Goal: Task Accomplishment & Management: Complete application form

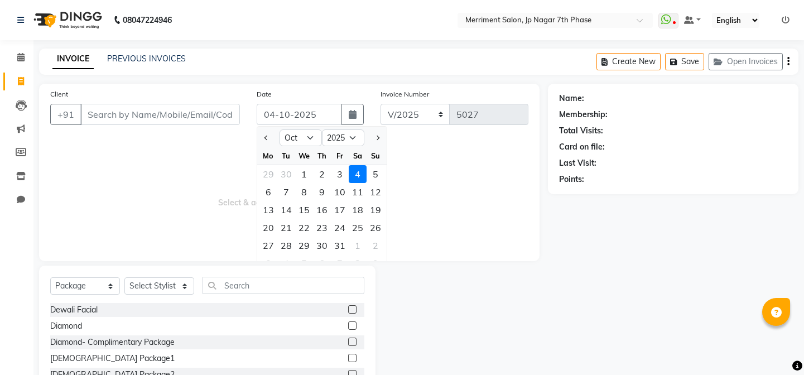
select select "10"
select select "2025"
select select "package"
click at [305, 139] on select "Jan Feb Mar Apr May Jun Jul Aug Sep Oct Nov Dec" at bounding box center [300, 137] width 42 height 17
select select "9"
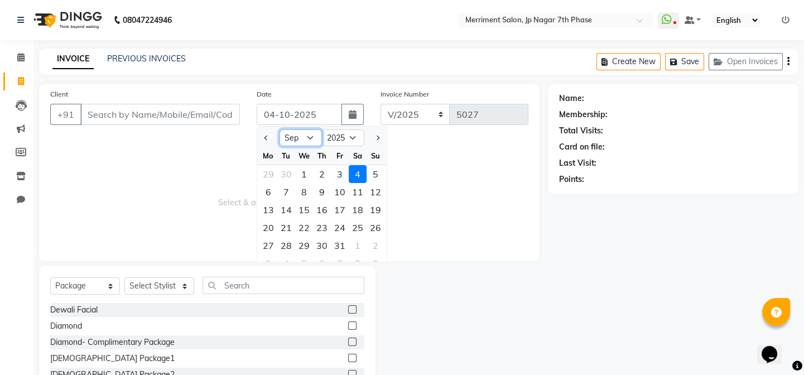
click at [279, 129] on select "Jan Feb Mar Apr May Jun Jul Aug Sep Oct Nov Dec" at bounding box center [300, 137] width 42 height 17
click at [266, 242] on div "29" at bounding box center [268, 246] width 18 height 18
type input "29-09-2025"
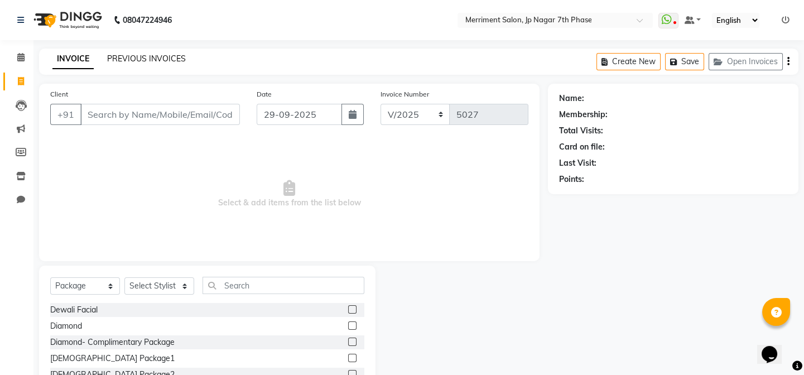
click at [165, 54] on link "PREVIOUS INVOICES" at bounding box center [146, 59] width 79 height 10
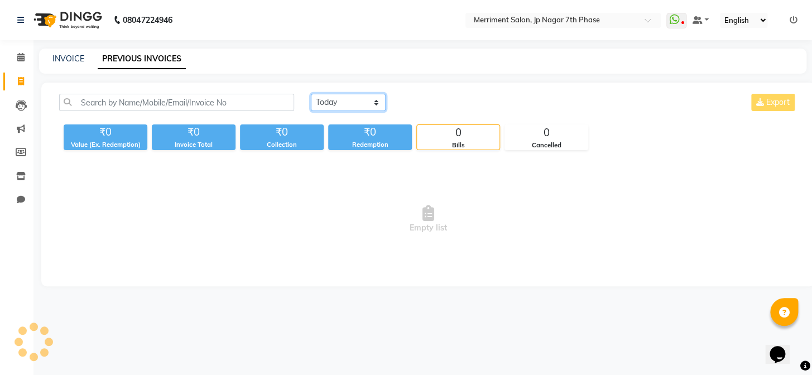
click at [336, 96] on select "Today Yesterday Custom Range" at bounding box center [348, 102] width 75 height 17
select select "range"
click at [311, 94] on select "Today Yesterday Custom Range" at bounding box center [348, 102] width 75 height 17
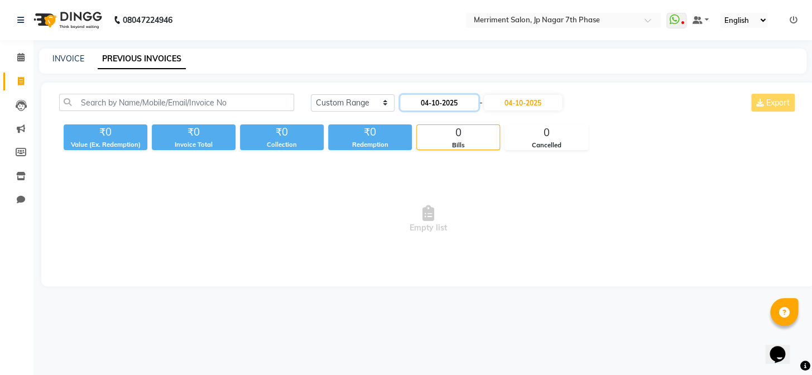
click at [436, 103] on input "04-10-2025" at bounding box center [439, 103] width 78 height 16
select select "10"
select select "2025"
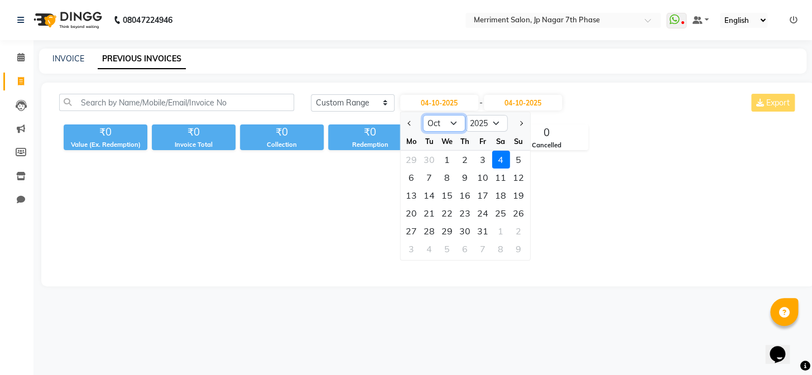
drag, startPoint x: 439, startPoint y: 120, endPoint x: 441, endPoint y: 129, distance: 9.2
click at [439, 120] on select "Jan Feb Mar Apr May Jun Jul Aug Sep Oct Nov Dec" at bounding box center [443, 123] width 42 height 17
select select "9"
click at [422, 115] on select "Jan Feb Mar Apr May Jun Jul Aug Sep Oct Nov Dec" at bounding box center [443, 123] width 42 height 17
click at [427, 226] on div "30" at bounding box center [429, 231] width 18 height 18
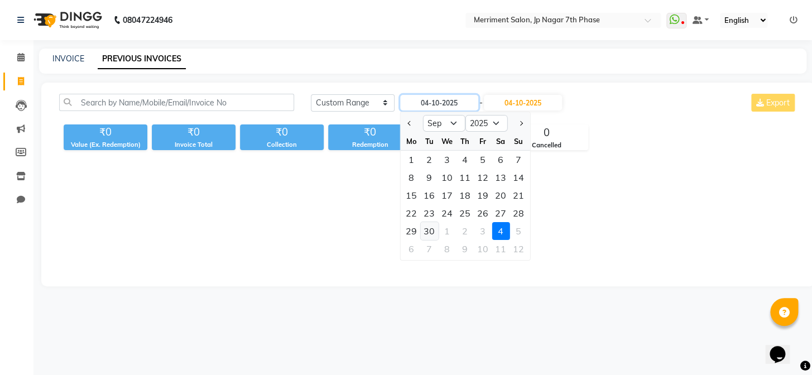
type input "30-09-2025"
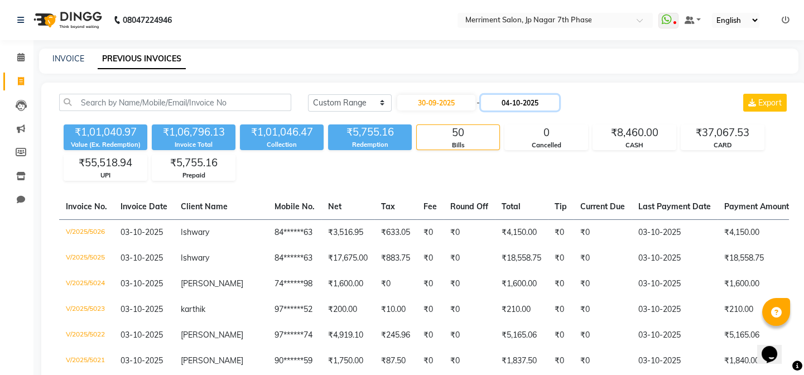
click at [513, 103] on input "04-10-2025" at bounding box center [520, 103] width 78 height 16
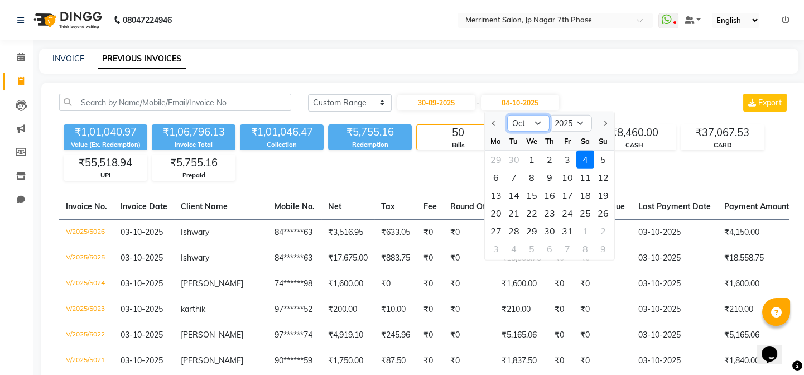
click at [521, 121] on select "Sep Oct Nov Dec" at bounding box center [528, 123] width 42 height 17
select select "9"
click at [507, 115] on select "Sep Oct Nov Dec" at bounding box center [528, 123] width 42 height 17
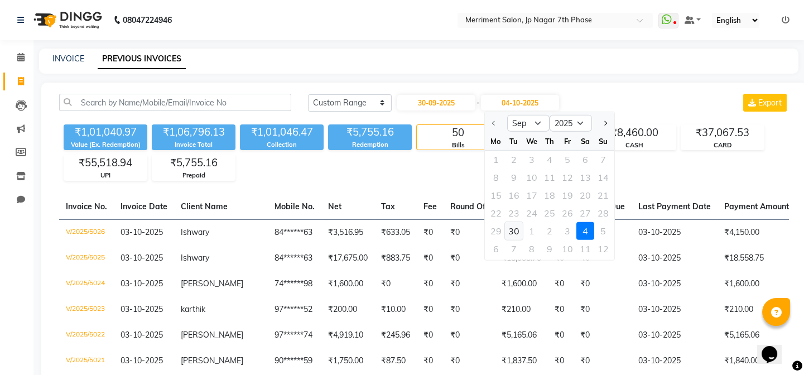
click at [513, 224] on div "30" at bounding box center [514, 231] width 18 height 18
type input "30-09-2025"
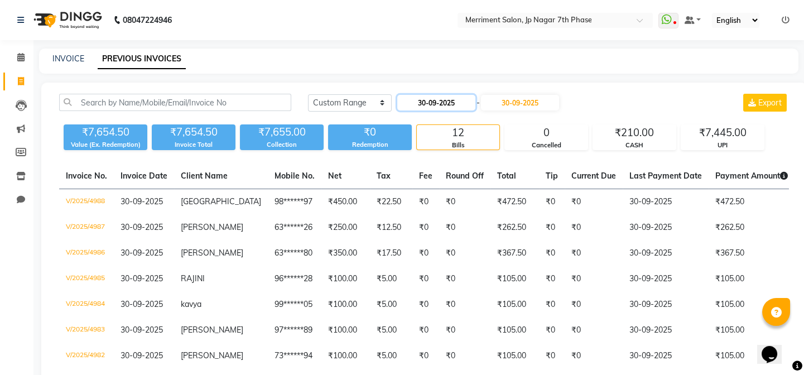
click at [440, 101] on input "30-09-2025" at bounding box center [436, 103] width 78 height 16
select select "9"
select select "2025"
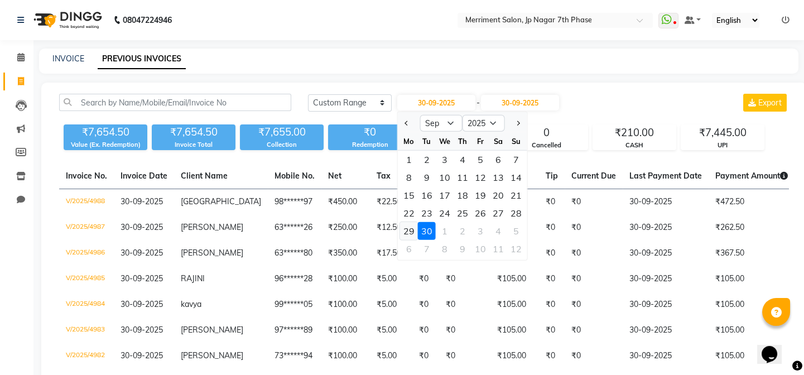
click at [407, 234] on div "29" at bounding box center [409, 231] width 18 height 18
type input "29-09-2025"
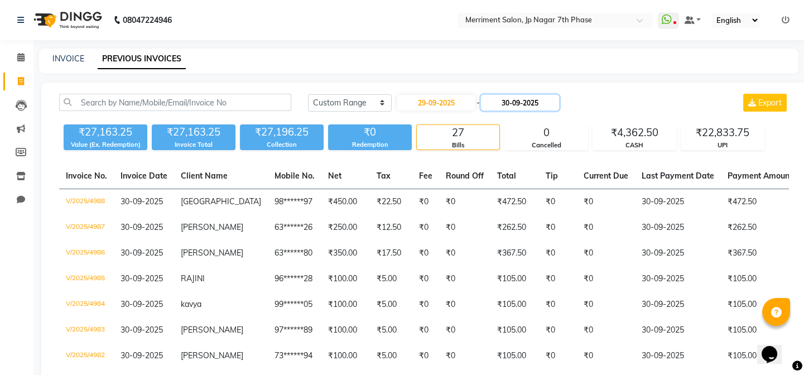
click at [523, 102] on input "30-09-2025" at bounding box center [520, 103] width 78 height 16
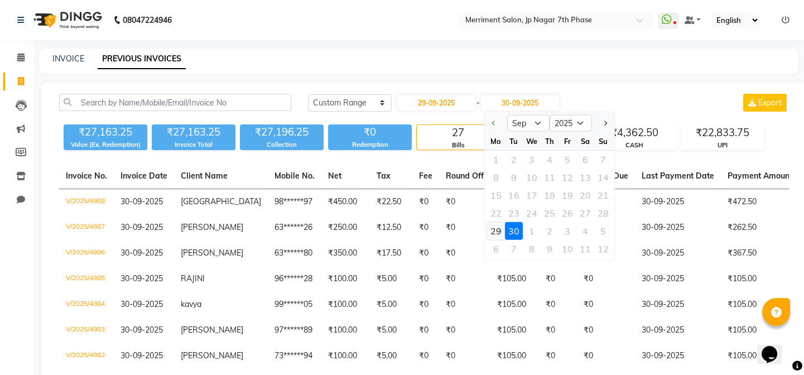
click at [501, 228] on div "29" at bounding box center [496, 231] width 18 height 18
type input "29-09-2025"
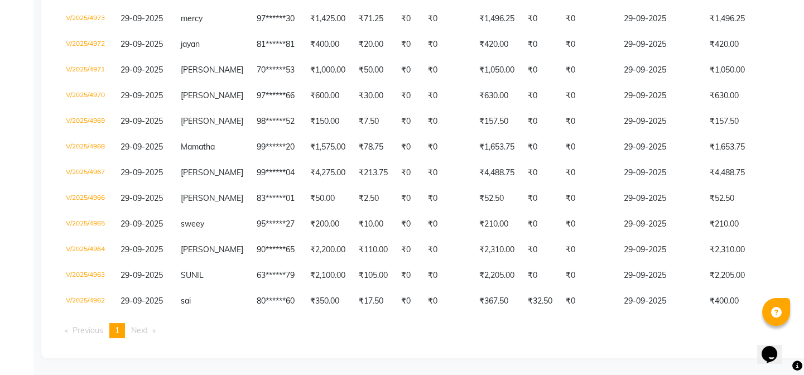
scroll to position [78, 0]
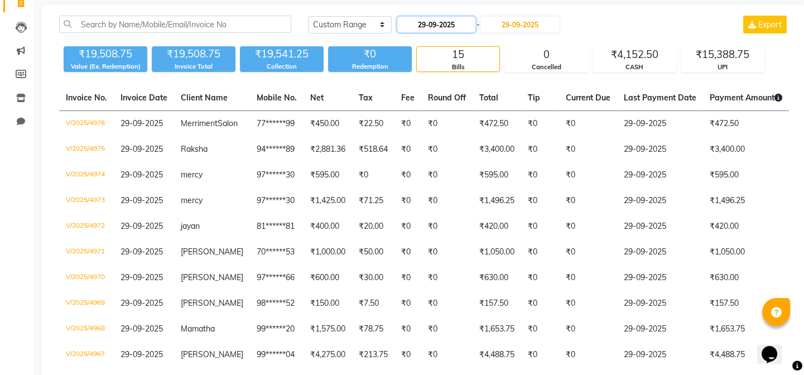
click at [443, 22] on input "29-09-2025" at bounding box center [436, 25] width 78 height 16
select select "9"
select select "2025"
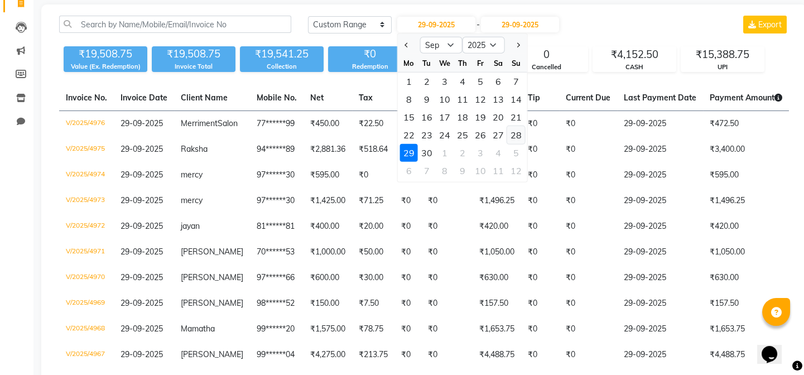
click at [518, 134] on div "28" at bounding box center [516, 135] width 18 height 18
type input "28-09-2025"
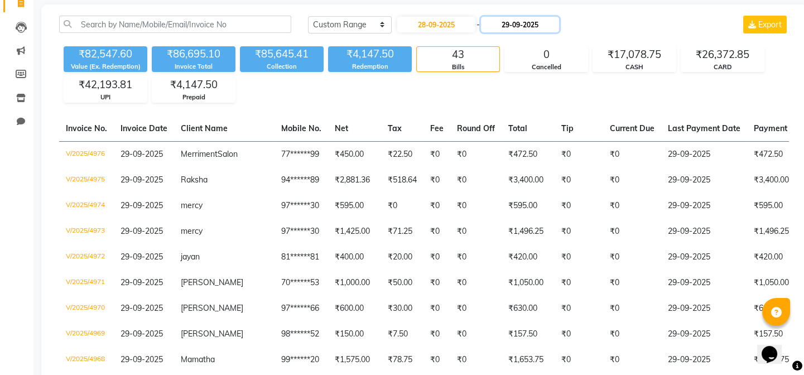
click at [521, 17] on input "29-09-2025" at bounding box center [520, 25] width 78 height 16
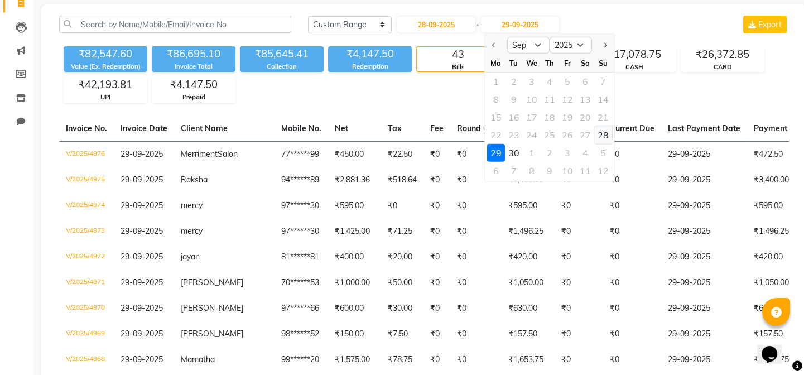
click at [603, 133] on div "28" at bounding box center [603, 135] width 18 height 18
type input "28-09-2025"
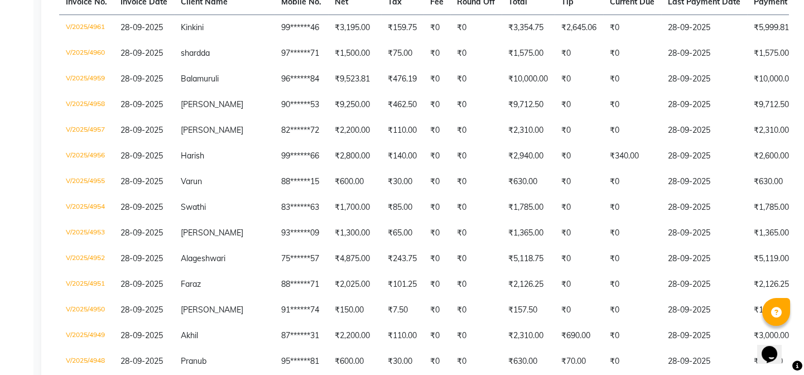
scroll to position [0, 0]
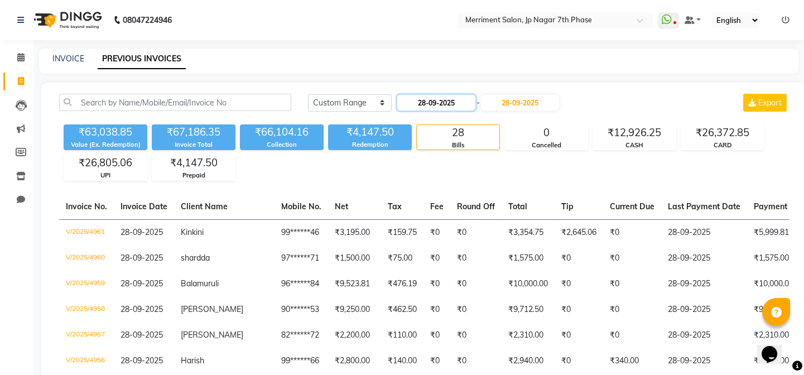
click at [431, 106] on input "28-09-2025" at bounding box center [436, 103] width 78 height 16
select select "9"
select select "2025"
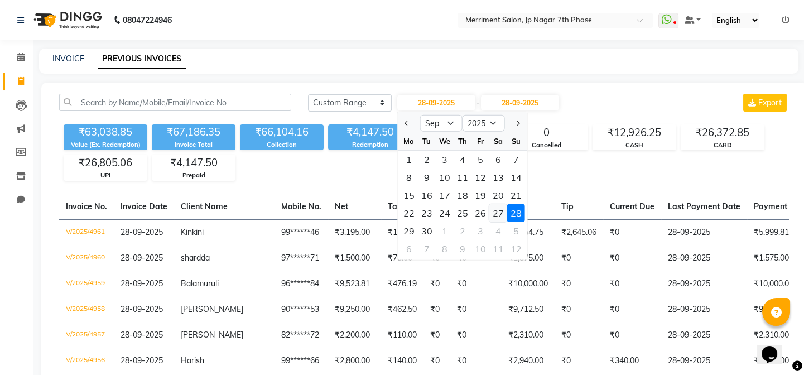
click at [493, 211] on div "27" at bounding box center [498, 213] width 18 height 18
type input "27-09-2025"
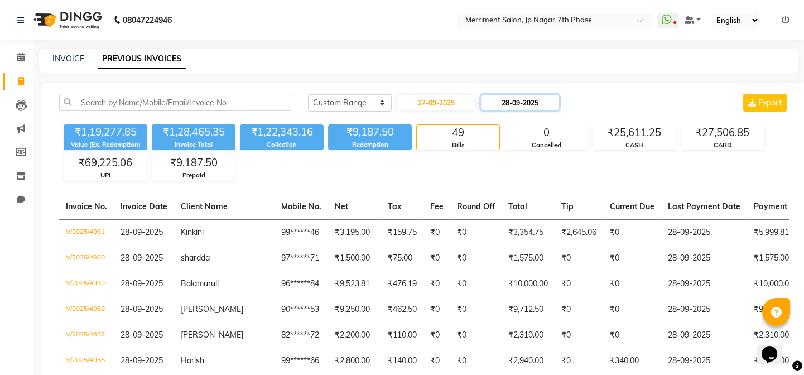
click at [531, 99] on input "28-09-2025" at bounding box center [520, 103] width 78 height 16
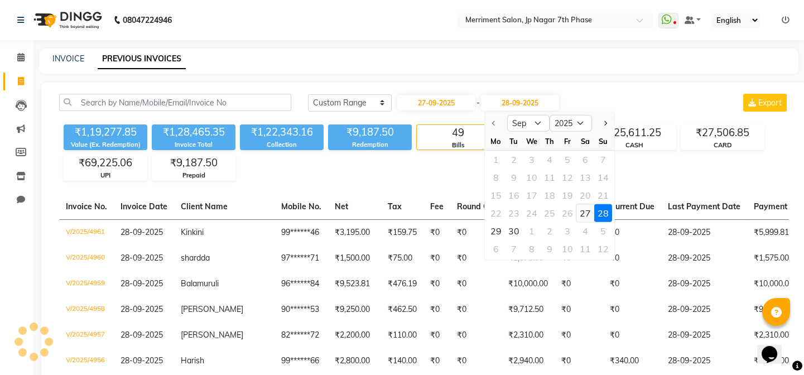
click at [588, 214] on div "27" at bounding box center [585, 213] width 18 height 18
type input "27-09-2025"
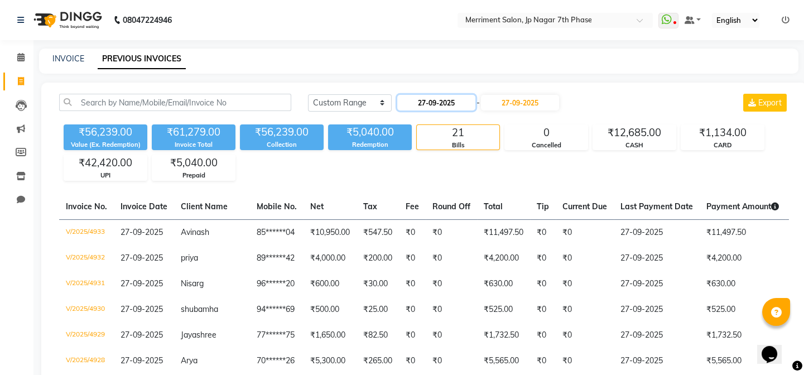
click at [462, 103] on input "27-09-2025" at bounding box center [436, 103] width 78 height 16
select select "9"
select select "2025"
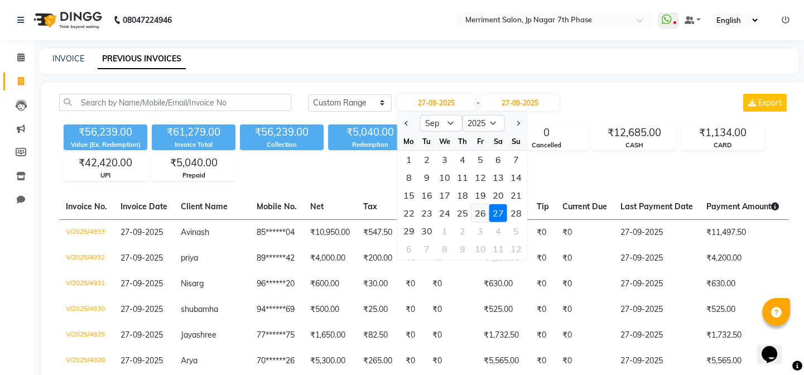
click at [479, 214] on div "26" at bounding box center [480, 213] width 18 height 18
type input "26-09-2025"
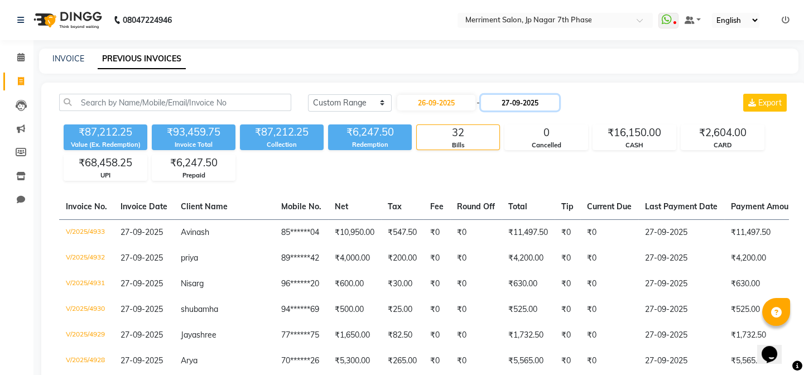
click at [517, 96] on input "27-09-2025" at bounding box center [520, 103] width 78 height 16
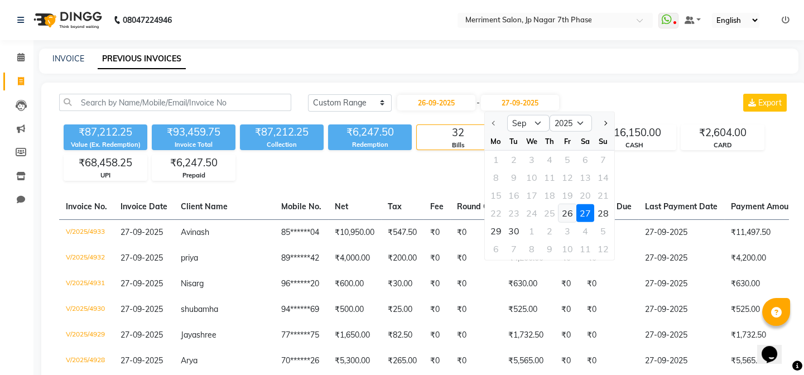
click at [567, 212] on div "26" at bounding box center [567, 213] width 18 height 18
type input "26-09-2025"
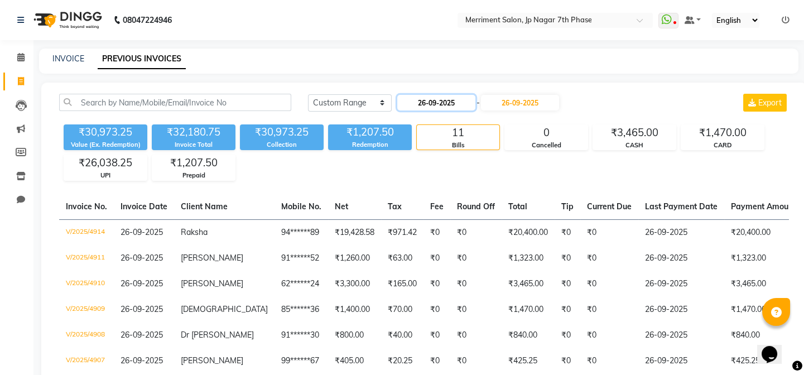
click at [448, 98] on input "26-09-2025" at bounding box center [436, 103] width 78 height 16
select select "9"
select select "2025"
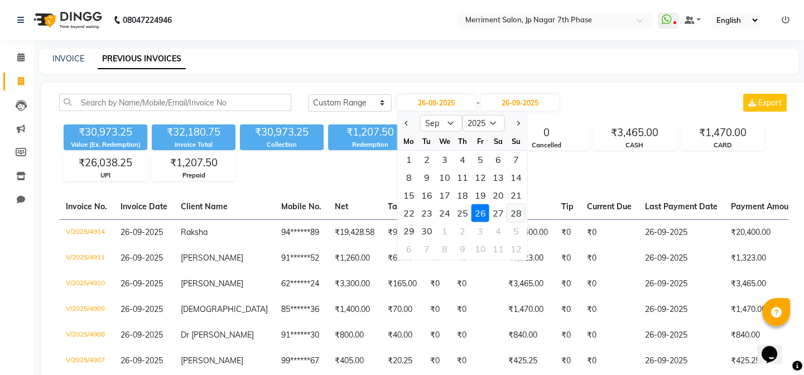
click at [515, 212] on div "28" at bounding box center [516, 213] width 18 height 18
type input "28-09-2025"
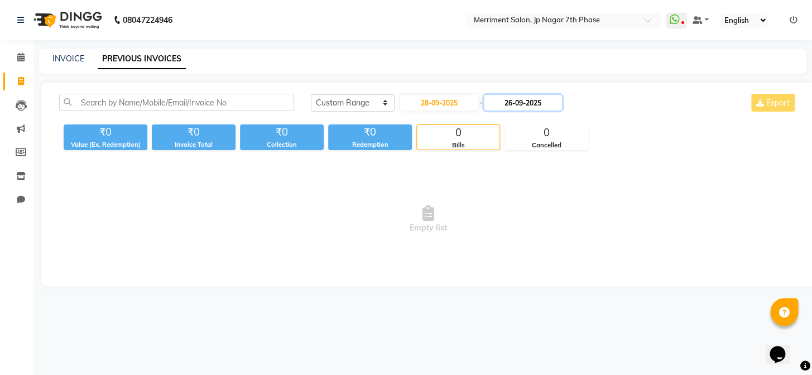
click at [543, 101] on input "26-09-2025" at bounding box center [523, 103] width 78 height 16
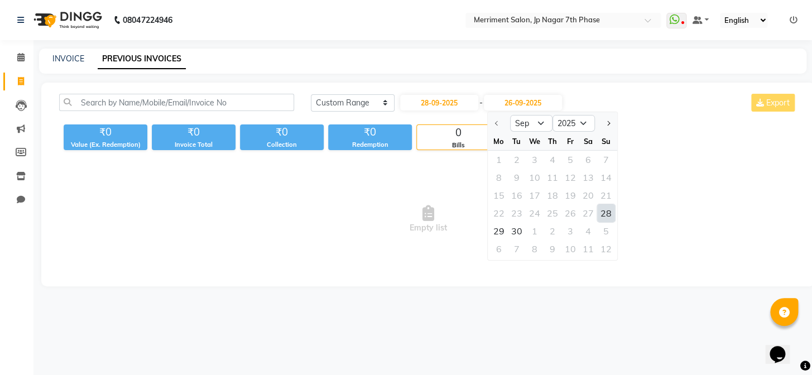
click at [606, 212] on div "28" at bounding box center [606, 213] width 18 height 18
type input "28-09-2025"
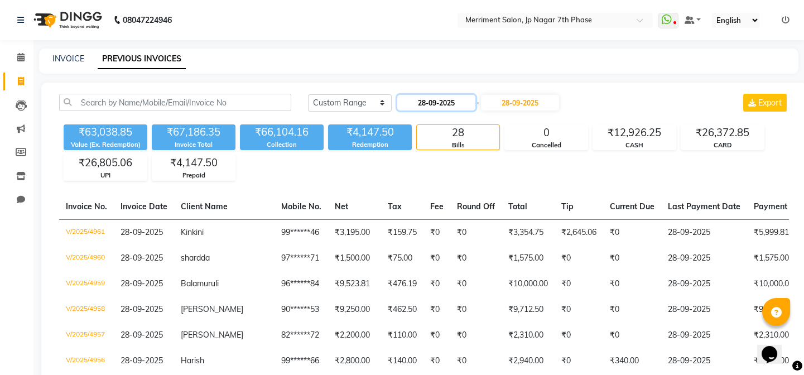
click at [445, 100] on input "28-09-2025" at bounding box center [436, 103] width 78 height 16
select select "9"
select select "2025"
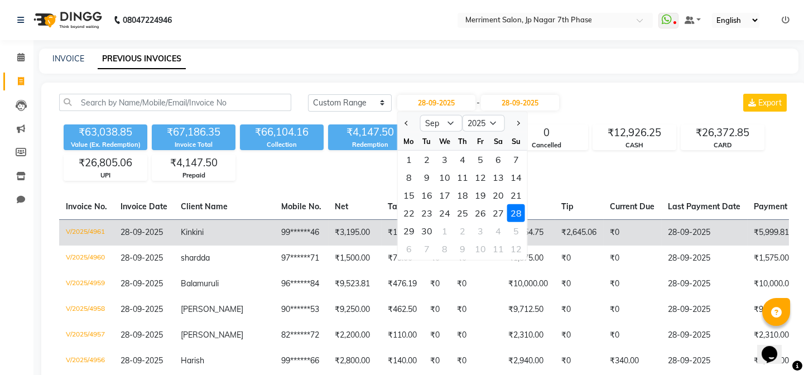
click at [407, 228] on div "29" at bounding box center [409, 231] width 18 height 18
type input "29-09-2025"
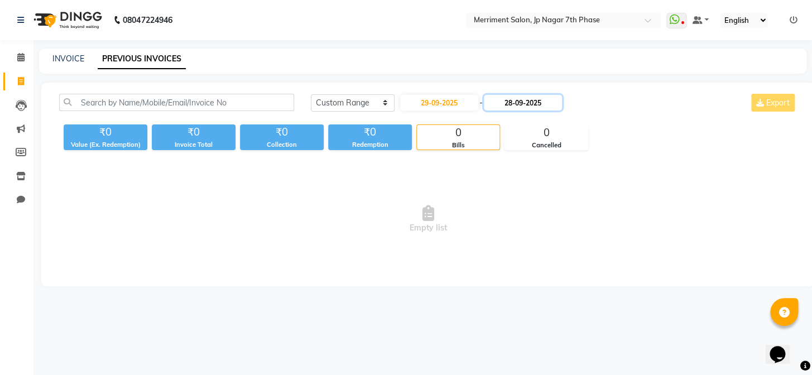
click at [505, 104] on input "28-09-2025" at bounding box center [523, 103] width 78 height 16
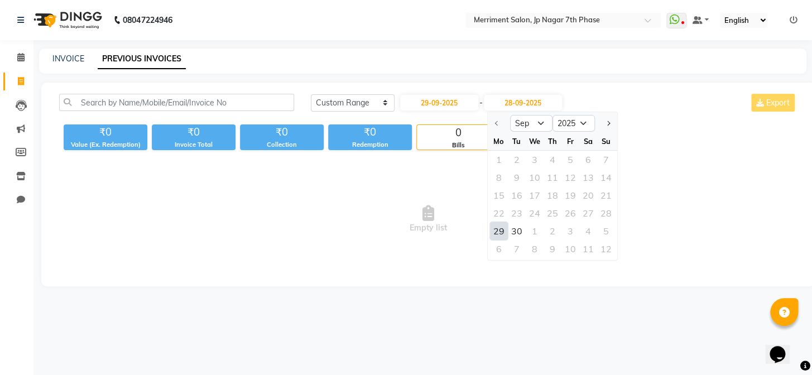
click at [495, 229] on div "29" at bounding box center [499, 231] width 18 height 18
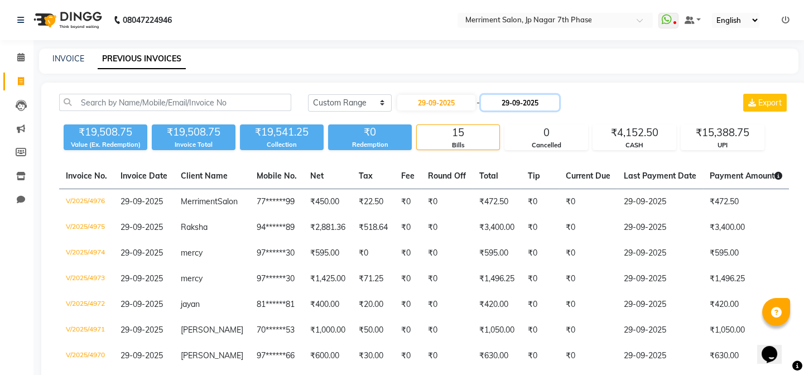
click at [507, 97] on input "29-09-2025" at bounding box center [520, 103] width 78 height 16
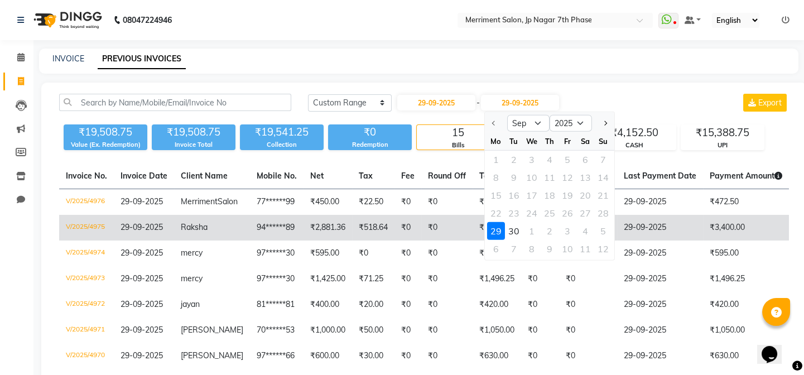
click at [512, 229] on div "30" at bounding box center [514, 231] width 18 height 18
type input "30-09-2025"
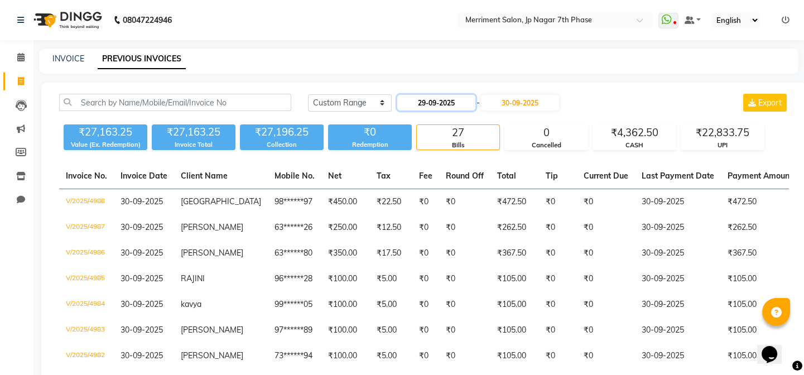
click at [461, 100] on input "29-09-2025" at bounding box center [436, 103] width 78 height 16
select select "9"
select select "2025"
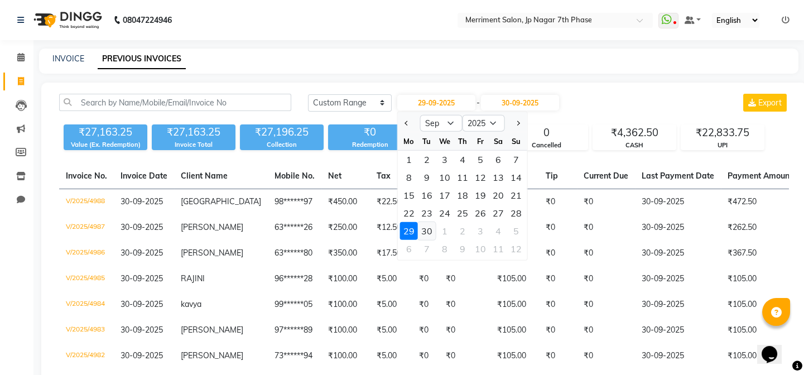
click at [426, 228] on div "30" at bounding box center [427, 231] width 18 height 18
type input "30-09-2025"
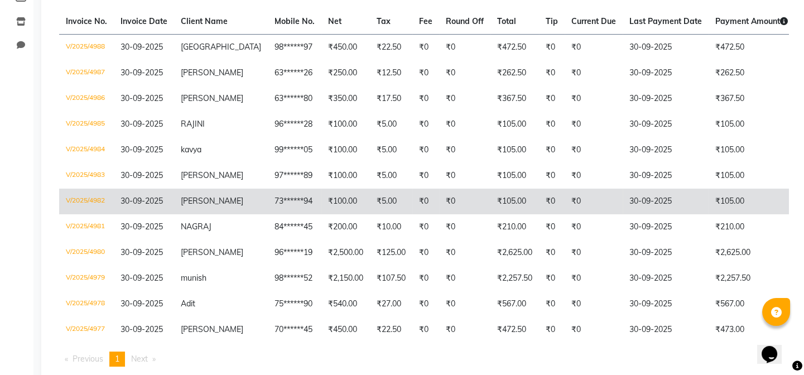
scroll to position [192, 0]
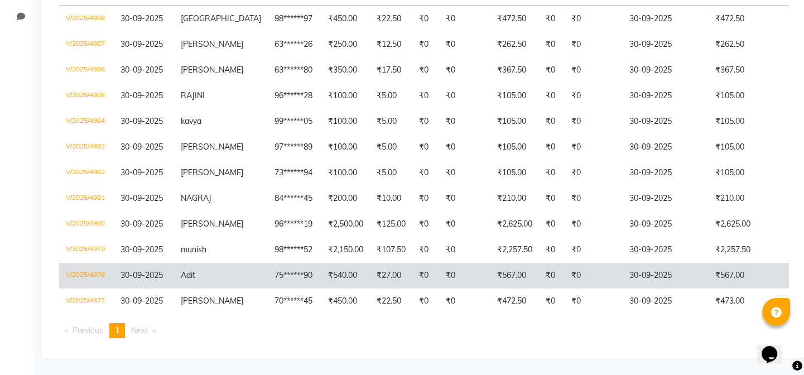
click at [490, 272] on td "₹567.00" at bounding box center [514, 276] width 49 height 26
click at [268, 263] on td "75******90" at bounding box center [295, 276] width 54 height 26
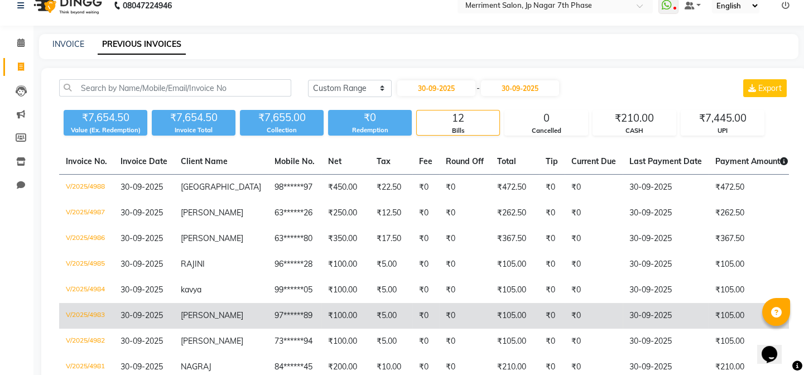
scroll to position [0, 0]
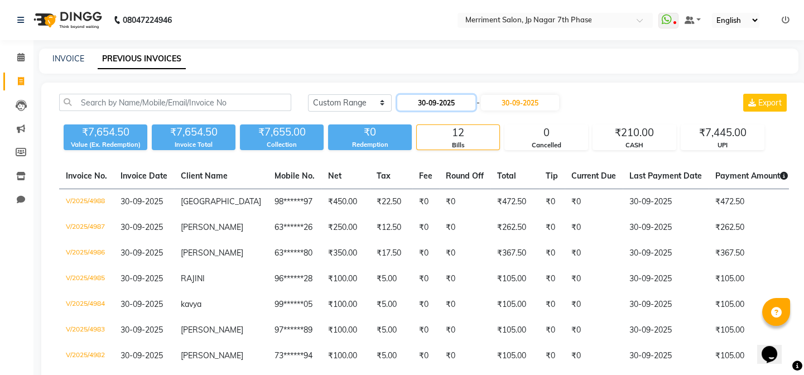
click at [452, 99] on input "30-09-2025" at bounding box center [436, 103] width 78 height 16
select select "9"
select select "2025"
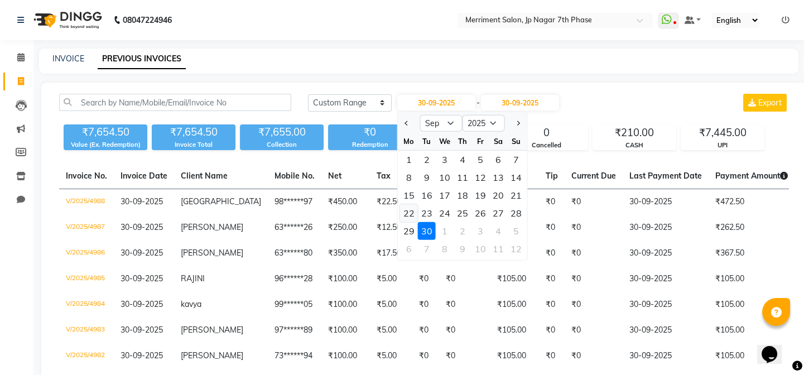
click at [407, 211] on div "22" at bounding box center [409, 213] width 18 height 18
type input "22-09-2025"
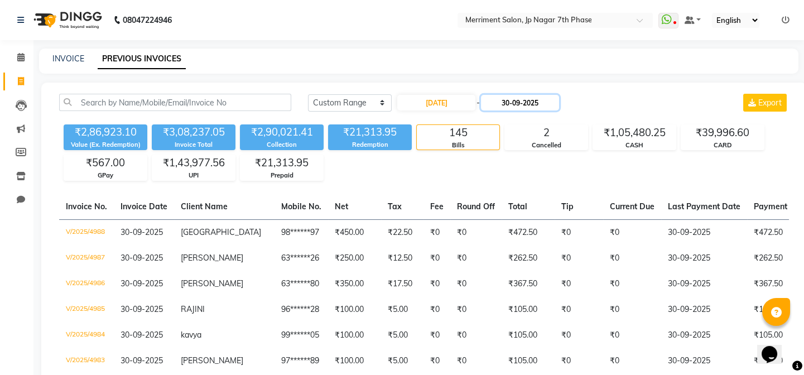
click at [524, 98] on input "30-09-2025" at bounding box center [520, 103] width 78 height 16
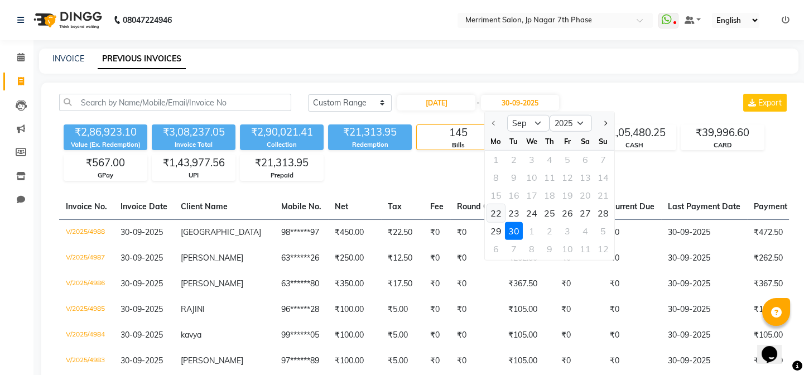
click at [495, 214] on div "22" at bounding box center [496, 213] width 18 height 18
type input "22-09-2025"
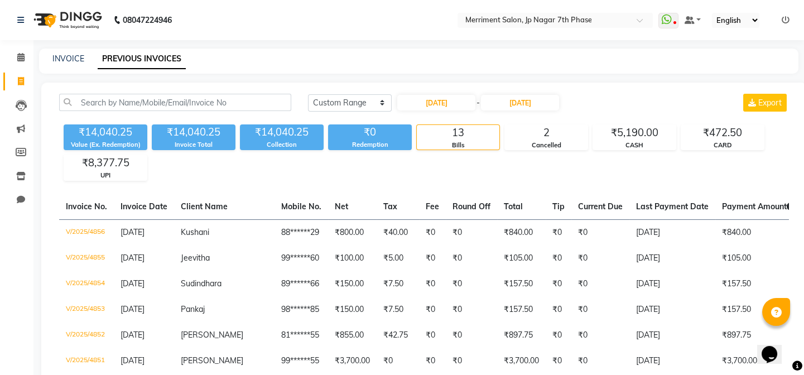
click at [446, 91] on div "Today Yesterday Custom Range 22-09-2025 - 22-09-2025 Export ₹14,040.25 Value (E…" at bounding box center [423, 366] width 765 height 566
click at [448, 94] on div "22-09-2025 - 22-09-2025" at bounding box center [478, 103] width 164 height 18
click at [447, 103] on input "22-09-2025" at bounding box center [436, 103] width 78 height 16
select select "9"
select select "2025"
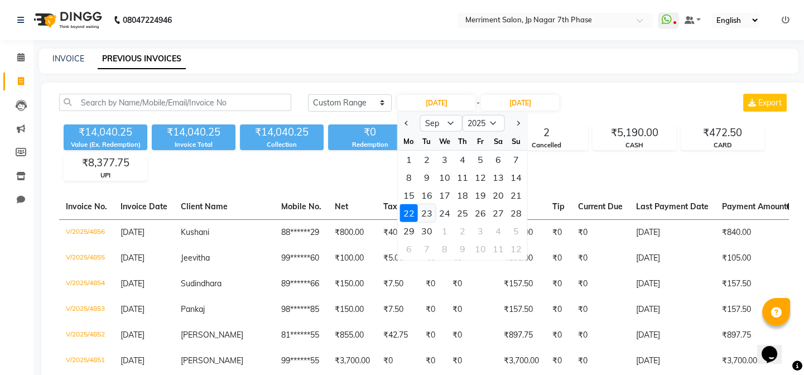
click at [430, 212] on div "23" at bounding box center [427, 213] width 18 height 18
type input "23-09-2025"
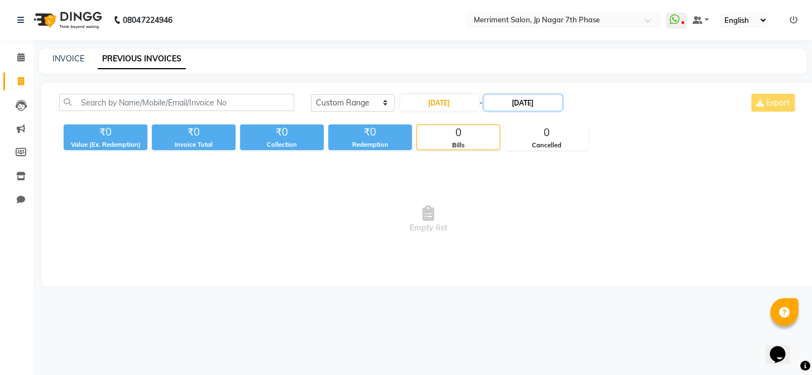
click at [522, 102] on input "22-09-2025" at bounding box center [523, 103] width 78 height 16
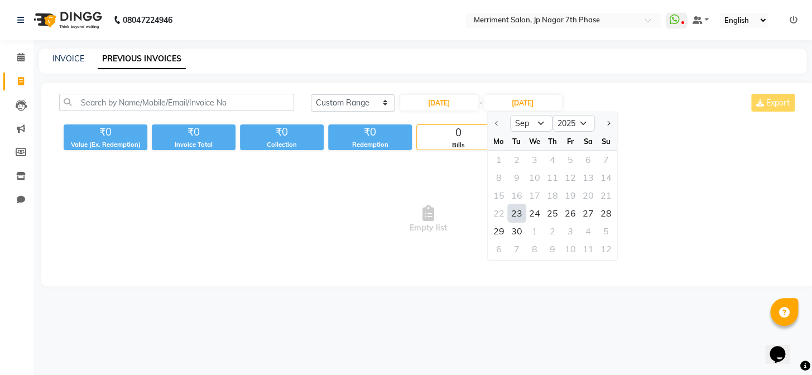
click at [519, 212] on div "23" at bounding box center [517, 213] width 18 height 18
type input "23-09-2025"
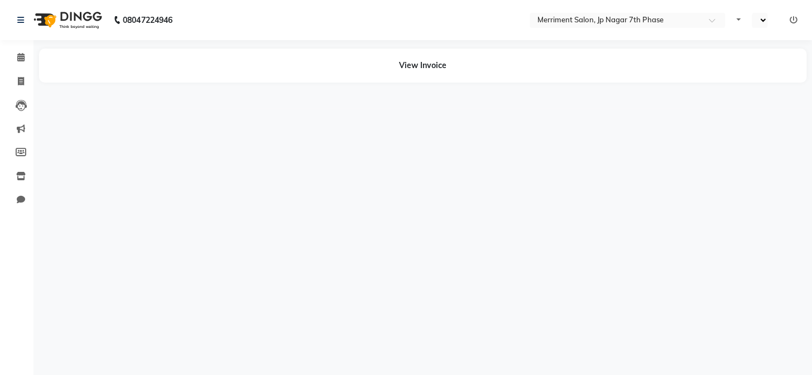
select select "en"
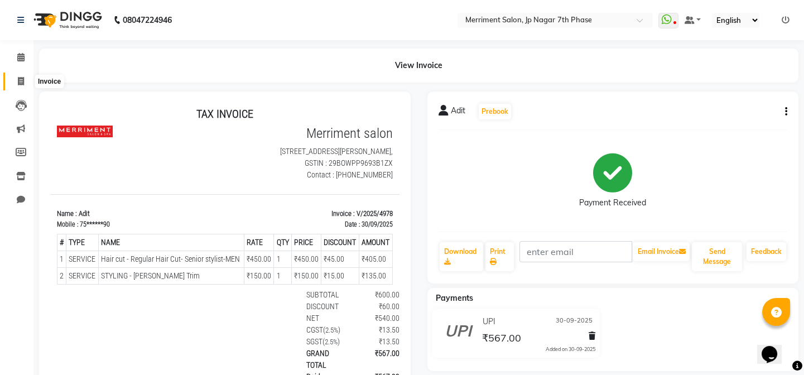
click at [19, 83] on icon at bounding box center [21, 81] width 6 height 8
select select "service"
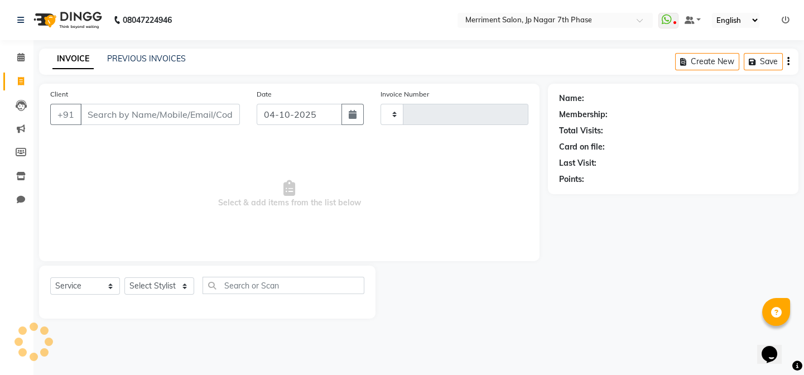
type input "5027"
select select "4110"
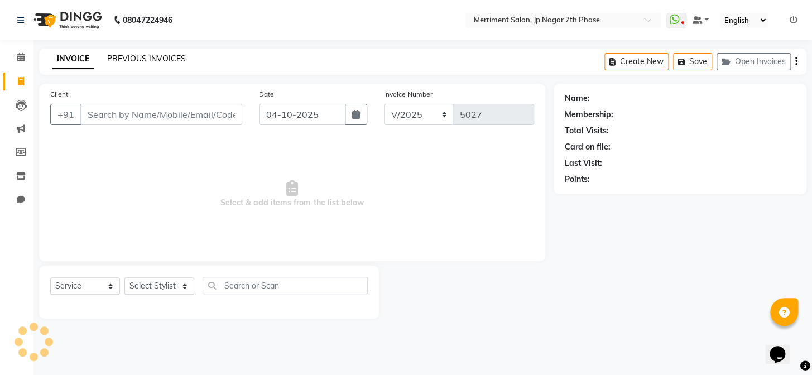
click at [170, 59] on link "PREVIOUS INVOICES" at bounding box center [146, 59] width 79 height 10
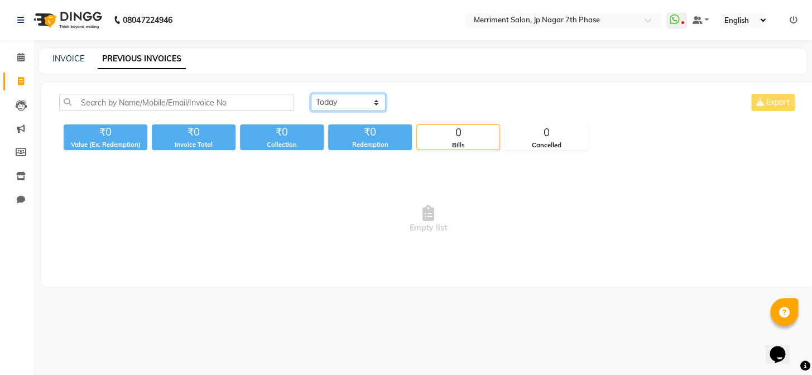
click at [345, 105] on select "Today Yesterday Custom Range" at bounding box center [348, 102] width 75 height 17
select select "yesterday"
click at [311, 94] on select "Today Yesterday Custom Range" at bounding box center [348, 102] width 75 height 17
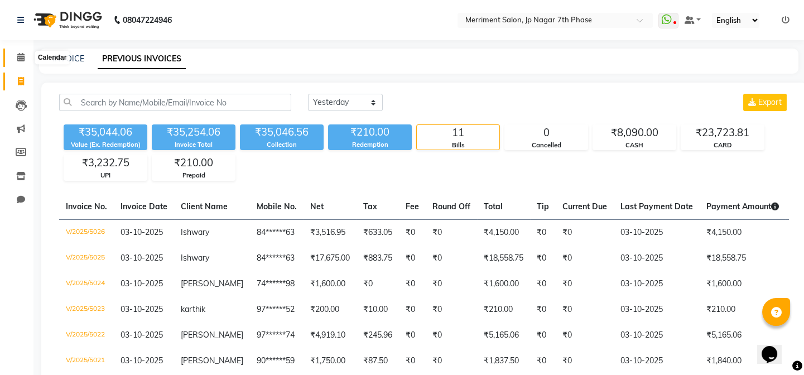
click at [20, 60] on icon at bounding box center [20, 57] width 7 height 8
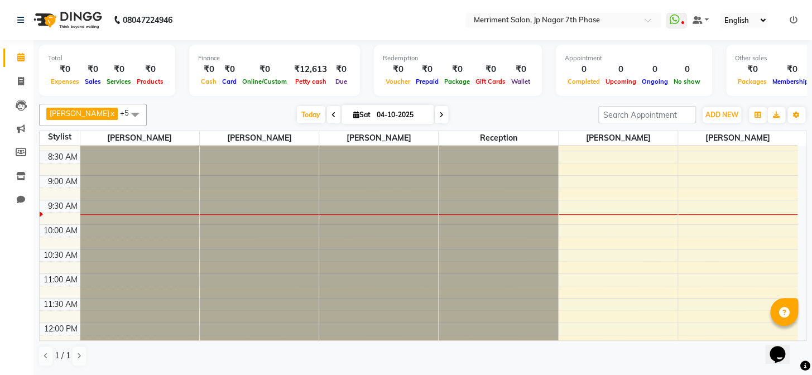
scroll to position [101, 0]
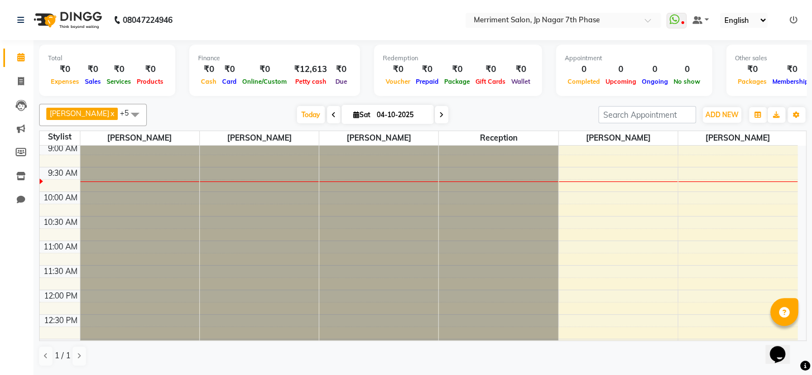
click at [121, 45] on div at bounding box center [139, 45] width 119 height 0
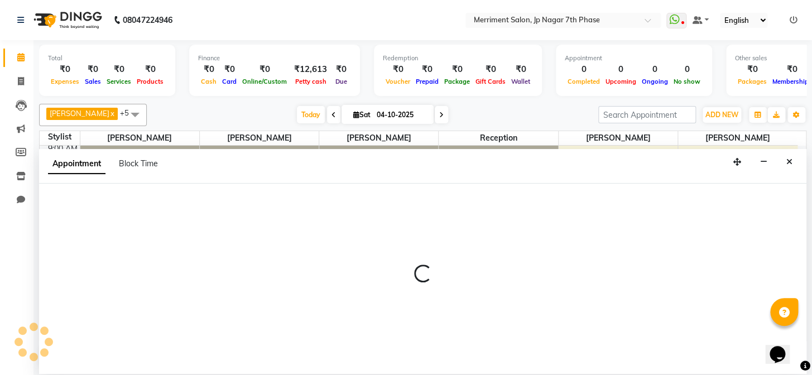
select select "75887"
select select "tentative"
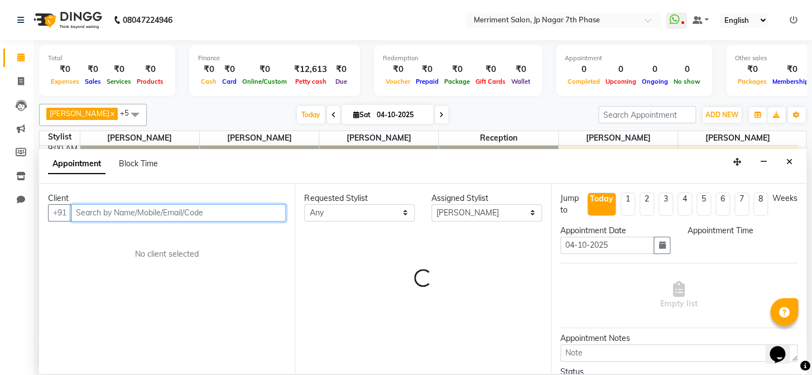
select select "600"
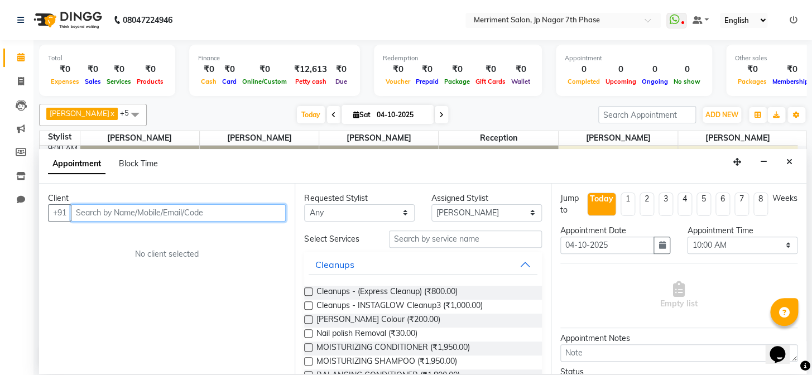
click at [128, 213] on input "text" at bounding box center [178, 212] width 215 height 17
paste input "7406555863"
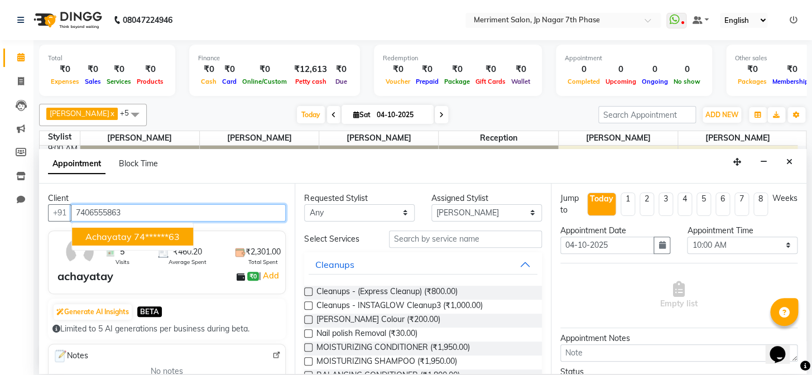
click at [161, 219] on input "7406555863" at bounding box center [178, 212] width 215 height 17
click at [161, 233] on ngb-highlight "74******63" at bounding box center [157, 236] width 46 height 11
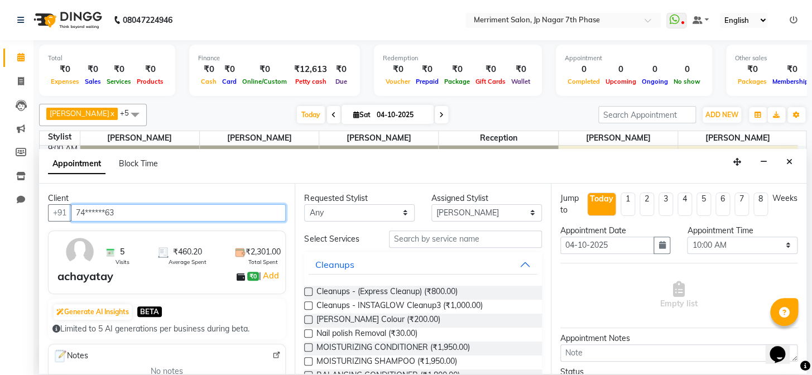
type input "74******63"
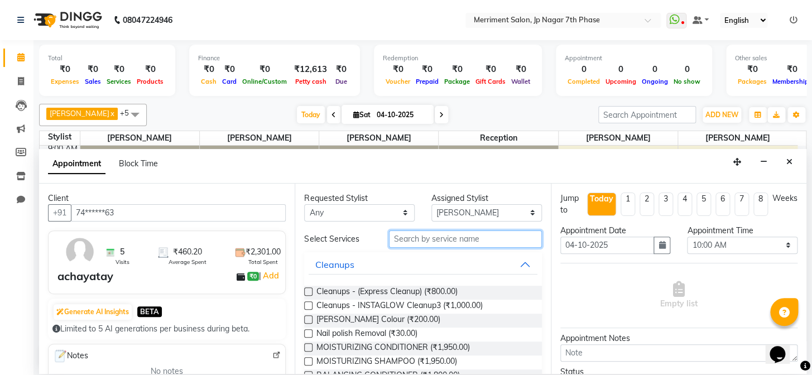
click at [434, 245] on input "text" at bounding box center [465, 238] width 153 height 17
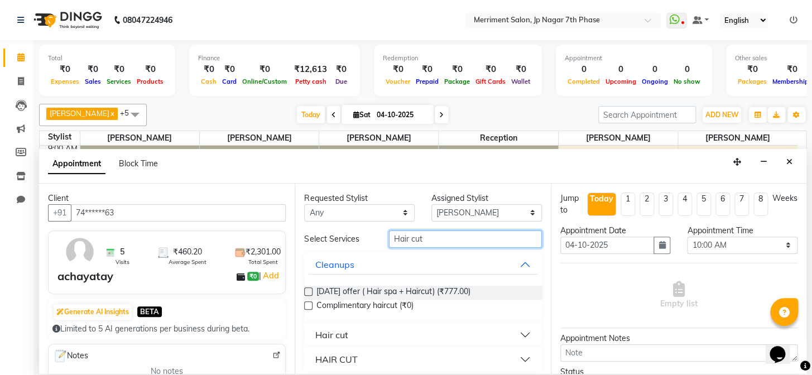
type input "Hair cut"
click at [430, 329] on button "Hair cut" at bounding box center [423, 335] width 228 height 20
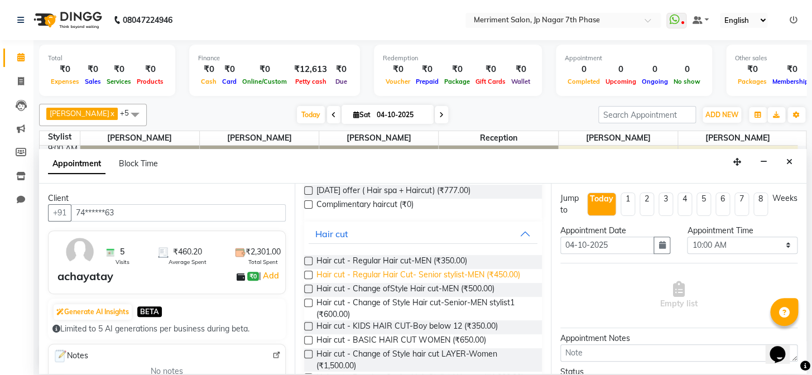
click at [469, 276] on span "Hair cut - Regular Hair Cut- Senior stylist-MEN (₹450.00)" at bounding box center [418, 276] width 204 height 14
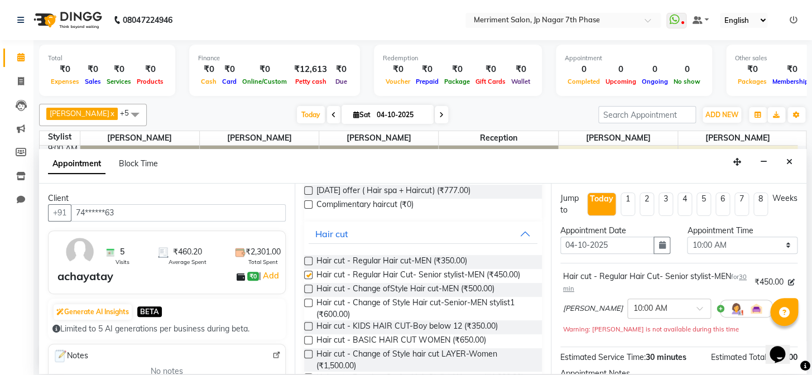
checkbox input "false"
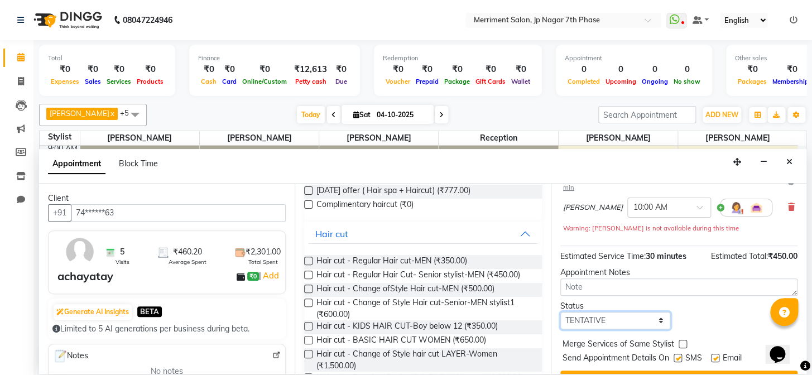
click at [625, 319] on select "Select TENTATIVE CONFIRM CHECK-IN UPCOMING" at bounding box center [615, 320] width 110 height 17
select select "confirm booking"
click at [560, 312] on select "Select TENTATIVE CONFIRM CHECK-IN UPCOMING" at bounding box center [615, 320] width 110 height 17
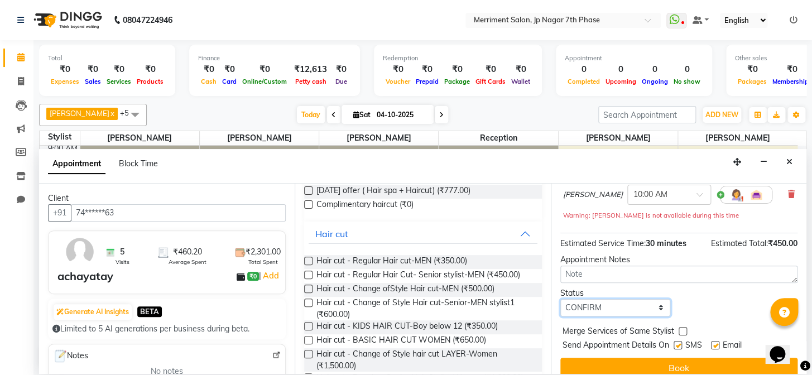
scroll to position [126, 0]
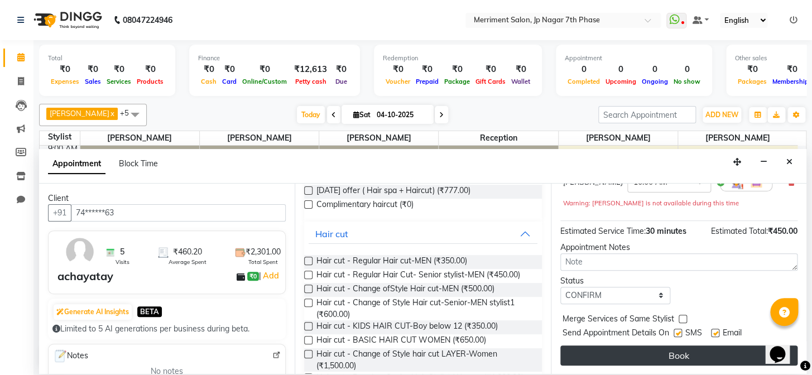
click at [668, 354] on button "Book" at bounding box center [678, 355] width 237 height 20
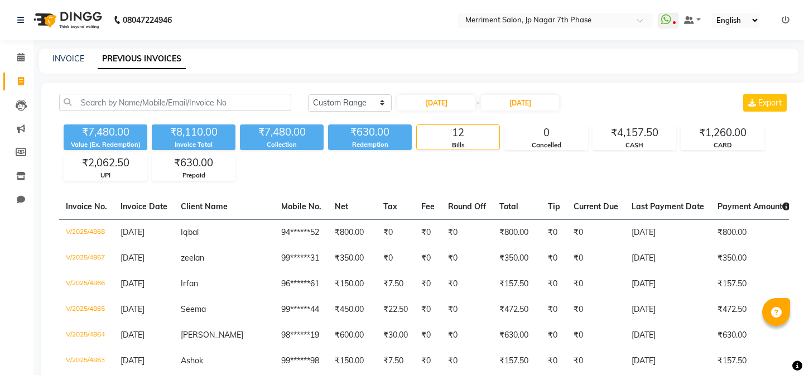
select select "range"
click at [335, 98] on select "Today Yesterday Custom Range" at bounding box center [350, 102] width 84 height 17
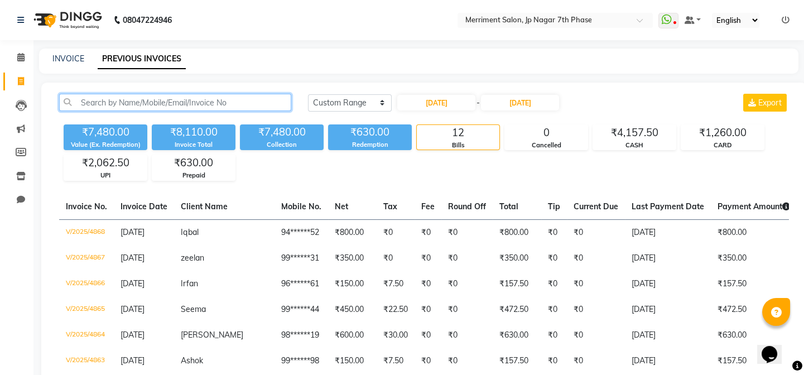
click at [136, 103] on input "text" at bounding box center [175, 102] width 232 height 17
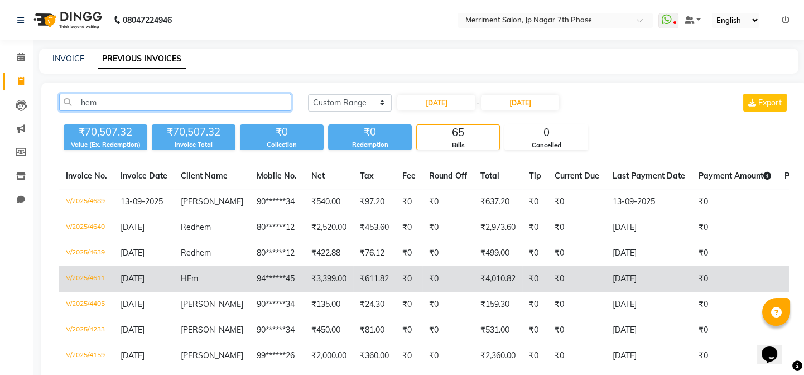
type input "hem"
click at [266, 279] on td "94******45" at bounding box center [277, 279] width 55 height 26
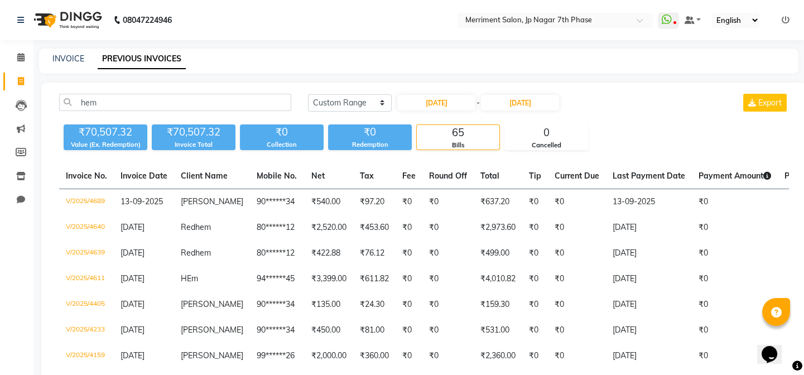
drag, startPoint x: 155, startPoint y: 91, endPoint x: 86, endPoint y: 97, distance: 68.3
click at [343, 103] on select "Today Yesterday Custom Range" at bounding box center [350, 102] width 84 height 17
select select "today"
click at [308, 94] on select "Today Yesterday Custom Range" at bounding box center [350, 102] width 84 height 17
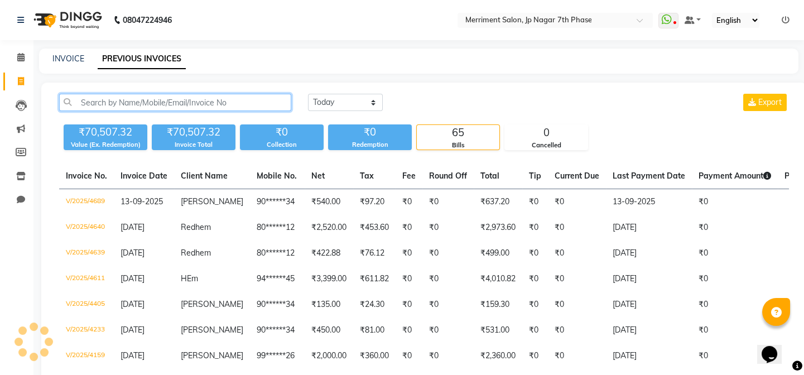
click at [230, 96] on input "text" at bounding box center [175, 102] width 232 height 17
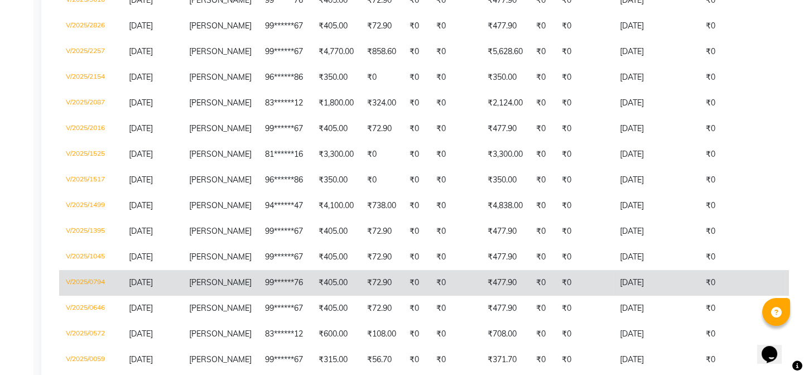
scroll to position [406, 0]
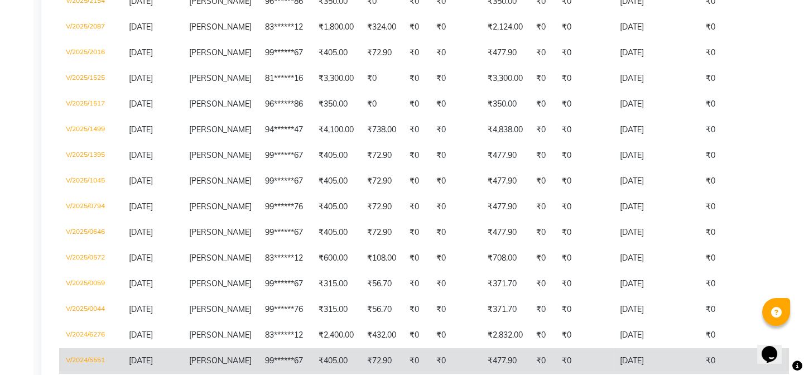
type input "sharath"
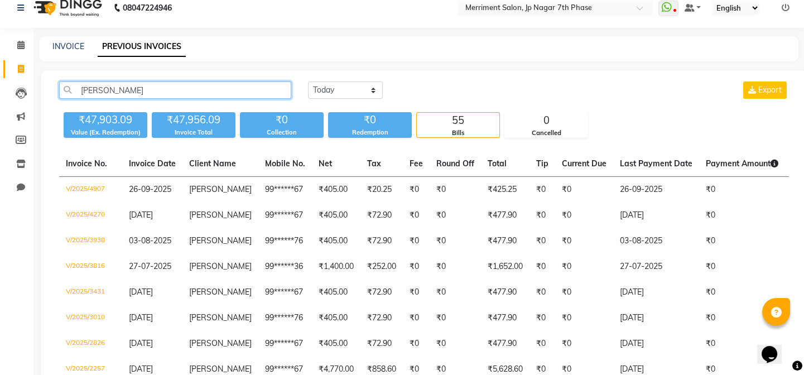
scroll to position [0, 0]
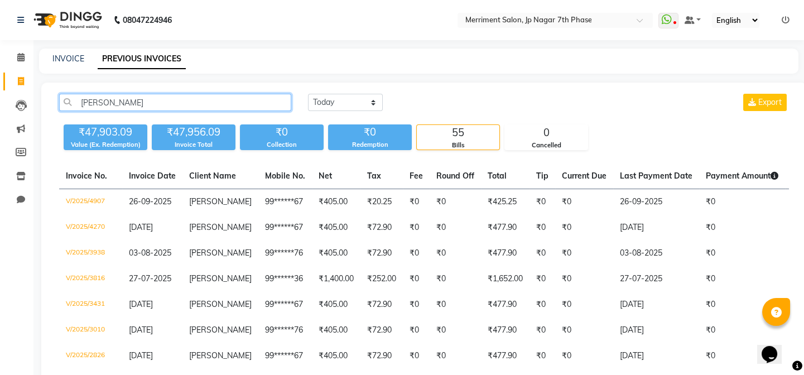
drag, startPoint x: 158, startPoint y: 101, endPoint x: 5, endPoint y: 89, distance: 153.9
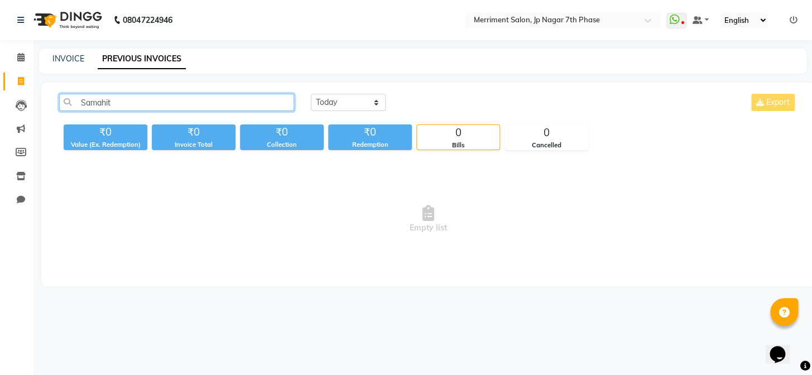
click at [179, 104] on input "Samahit" at bounding box center [176, 102] width 235 height 17
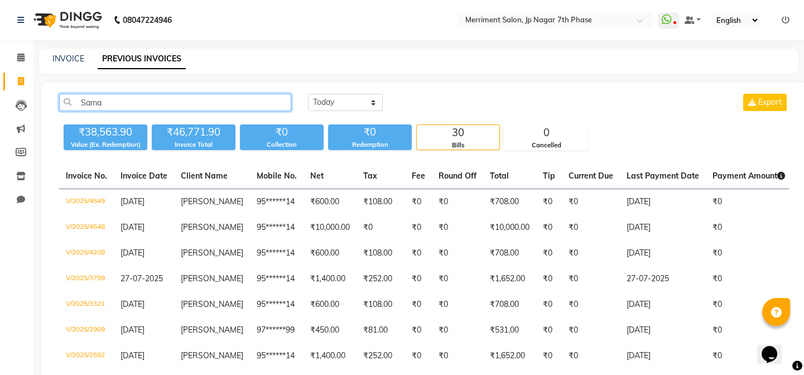
click at [133, 105] on input "Sama" at bounding box center [175, 102] width 232 height 17
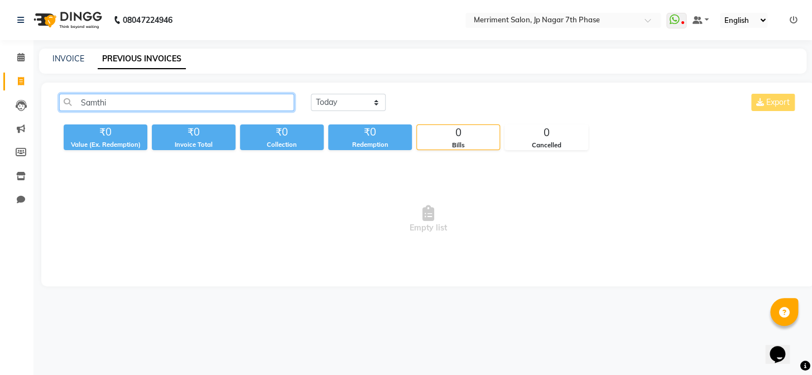
type input "Samthi"
drag, startPoint x: 150, startPoint y: 100, endPoint x: 0, endPoint y: 107, distance: 149.7
click at [0, 107] on app-home "08047224946 Select Location × Merriment Salon, Jp Nagar 7th Phase WhatsApp Stat…" at bounding box center [406, 151] width 812 height 303
click at [119, 103] on input "abhipsha" at bounding box center [176, 102] width 235 height 17
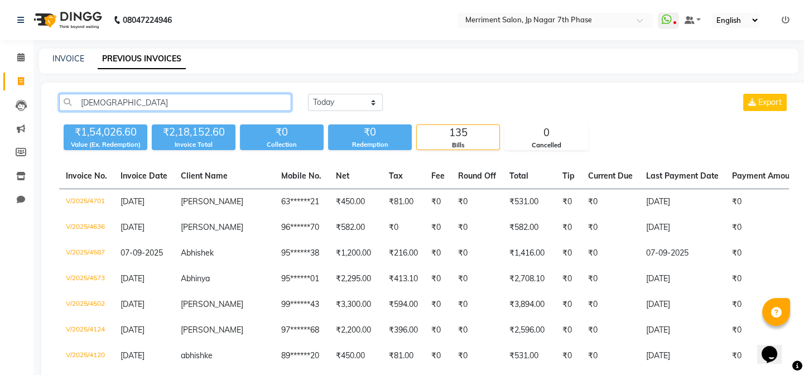
click at [122, 100] on input "abhi" at bounding box center [175, 102] width 232 height 17
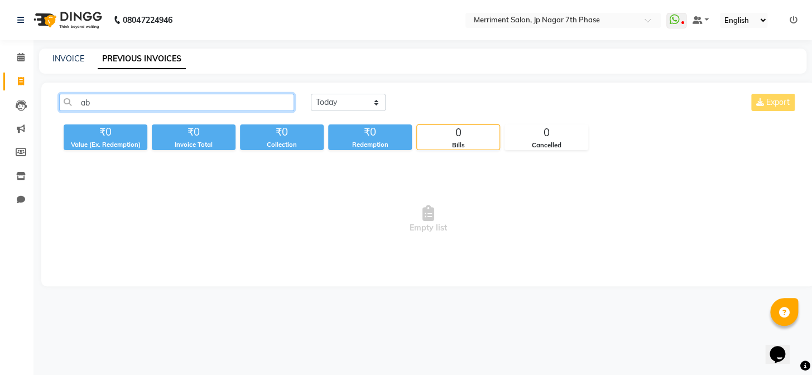
type input "a"
click at [162, 100] on input "text" at bounding box center [176, 102] width 235 height 17
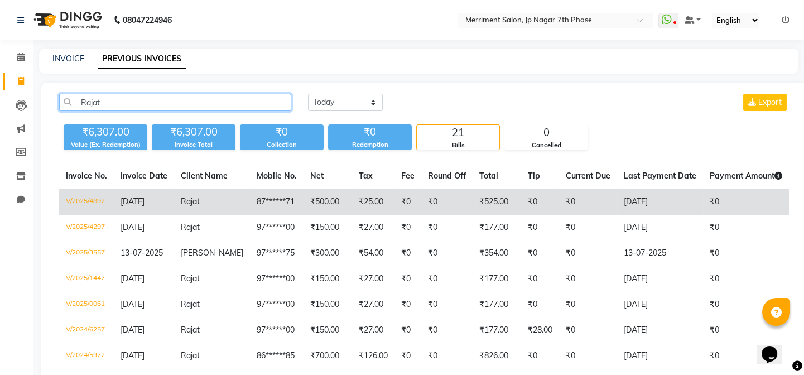
type input "Rajat"
click at [491, 203] on td "₹525.00" at bounding box center [497, 202] width 49 height 26
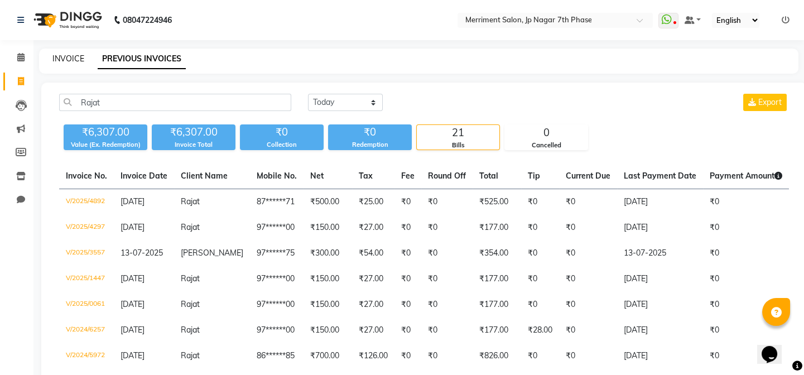
click at [73, 61] on link "INVOICE" at bounding box center [68, 59] width 32 height 10
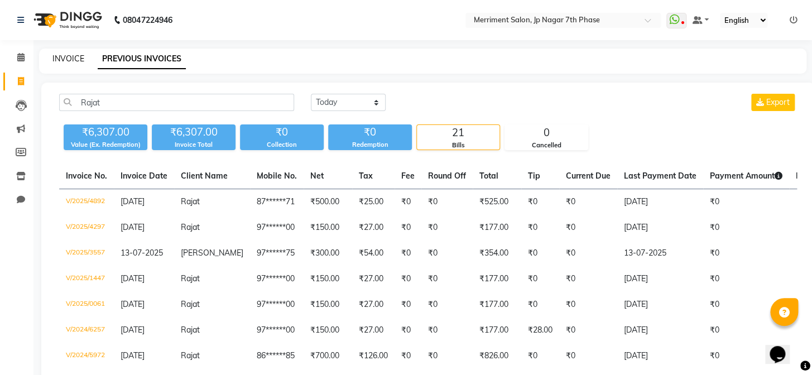
select select "service"
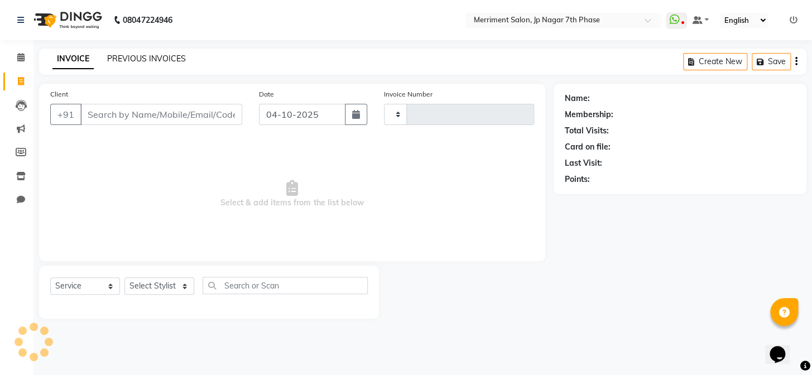
click at [113, 57] on link "PREVIOUS INVOICES" at bounding box center [146, 59] width 79 height 10
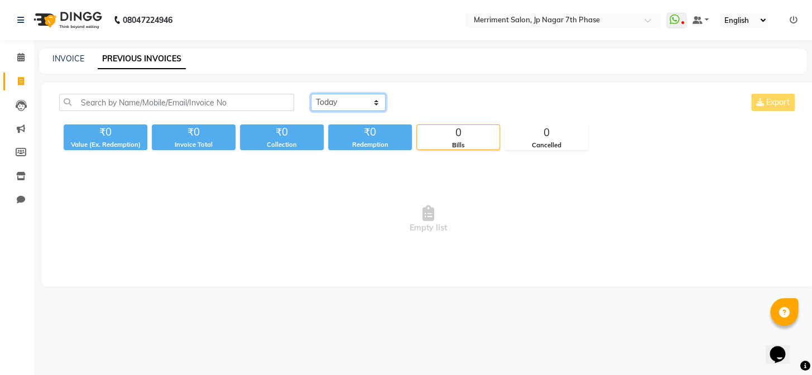
click at [345, 97] on select "Today Yesterday Custom Range" at bounding box center [348, 102] width 75 height 17
select select "yesterday"
click at [311, 94] on select "Today Yesterday Custom Range" at bounding box center [348, 102] width 75 height 17
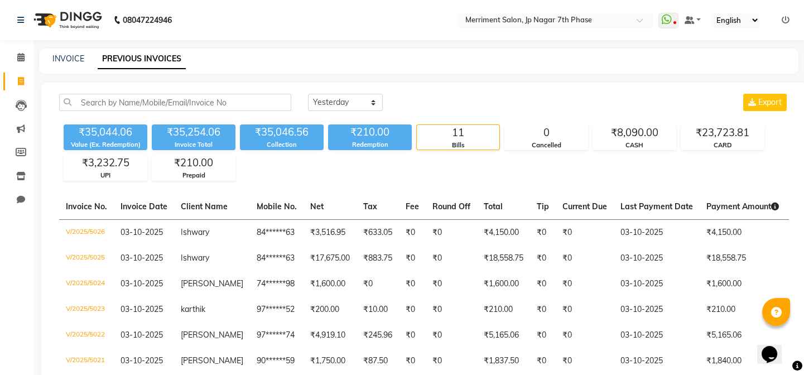
click at [16, 22] on div "08047224946" at bounding box center [94, 19] width 171 height 31
click at [17, 22] on icon at bounding box center [20, 20] width 7 height 8
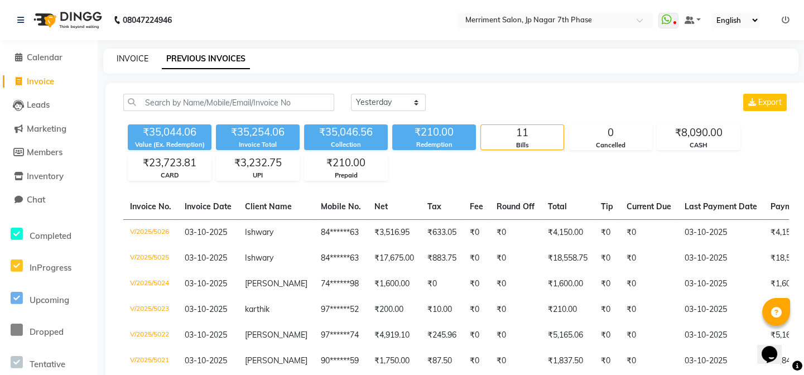
click at [129, 59] on link "INVOICE" at bounding box center [133, 59] width 32 height 10
select select "service"
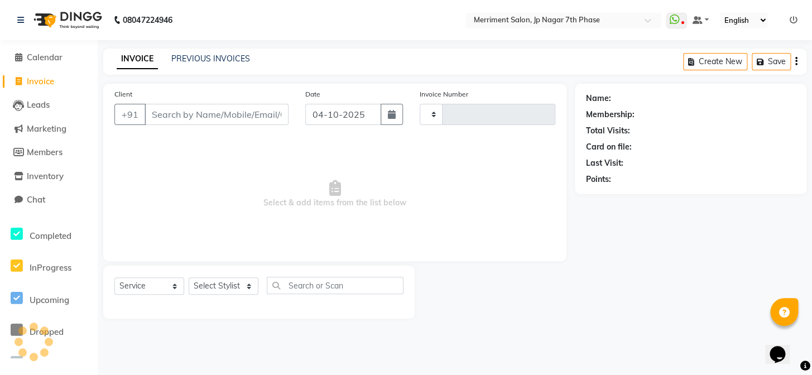
type input "5027"
select select "4110"
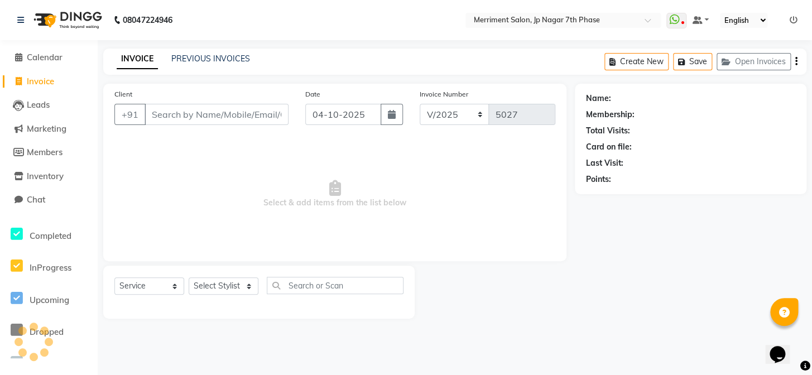
select select "package"
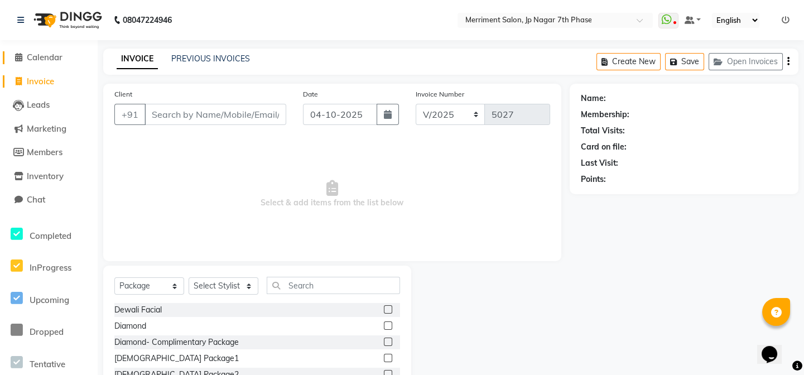
click at [40, 59] on span "Calendar" at bounding box center [45, 57] width 36 height 11
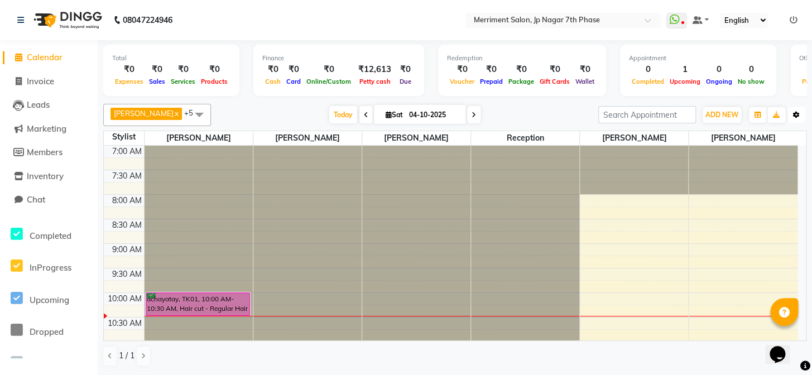
click at [798, 112] on icon "button" at bounding box center [796, 115] width 7 height 7
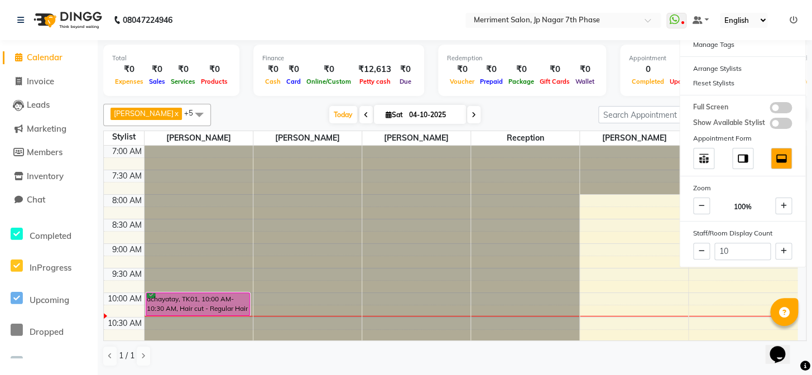
click at [262, 107] on div "Today Sat 04-10-2025" at bounding box center [404, 115] width 376 height 17
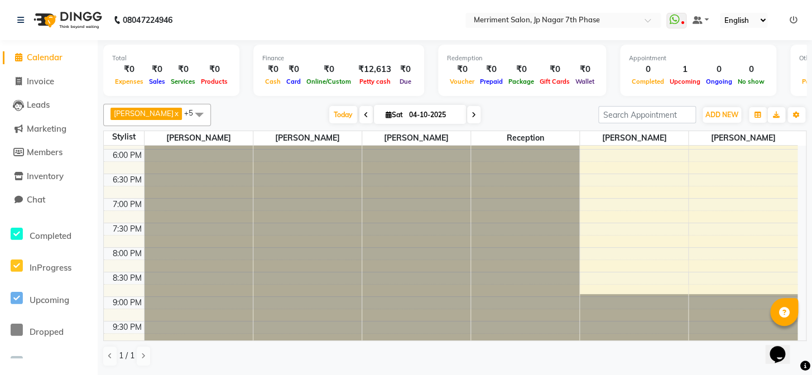
scroll to position [538, 0]
click at [459, 115] on span "Sat 04-10-2025" at bounding box center [420, 114] width 92 height 19
click at [471, 115] on icon at bounding box center [473, 115] width 4 height 7
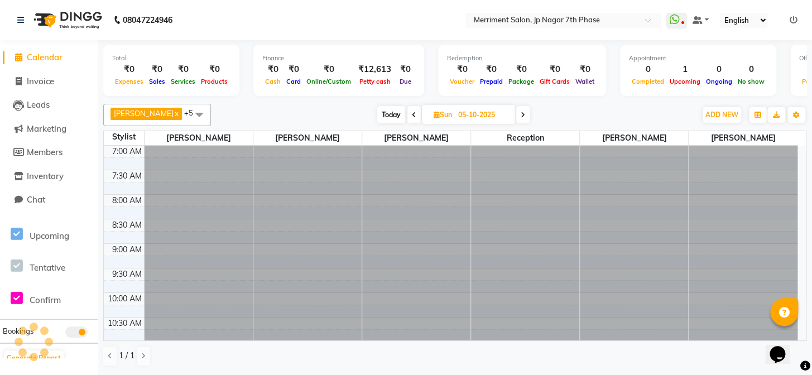
scroll to position [147, 0]
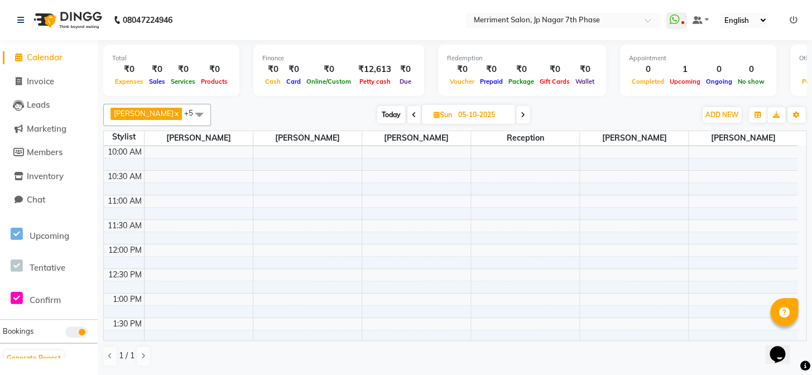
click at [412, 112] on icon at bounding box center [414, 115] width 4 height 7
type input "04-10-2025"
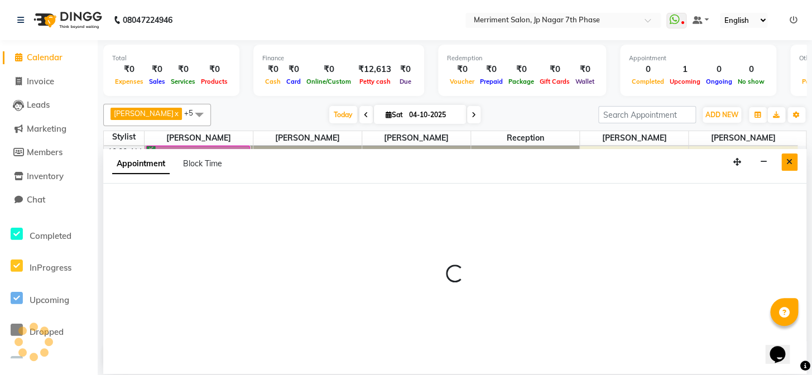
select select "75887"
select select "660"
select select "tentative"
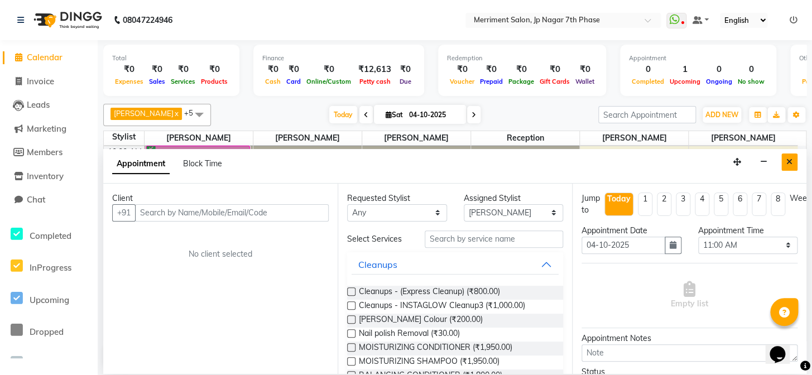
click at [789, 158] on icon "Close" at bounding box center [789, 162] width 6 height 8
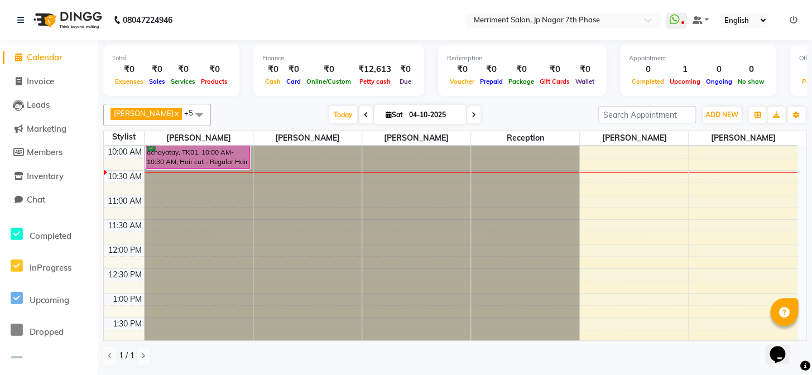
select select "75887"
select select "tentative"
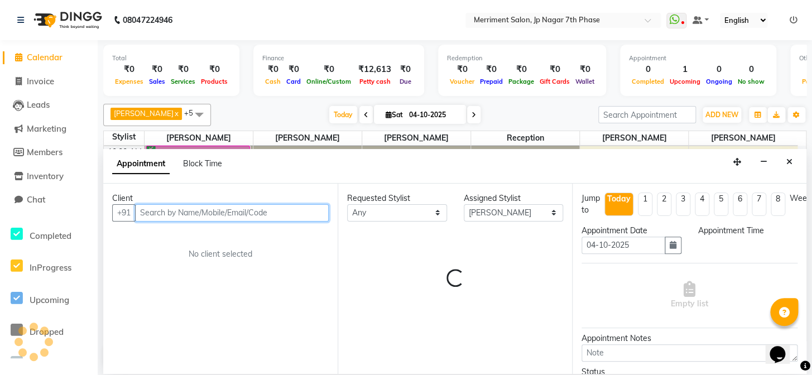
select select "675"
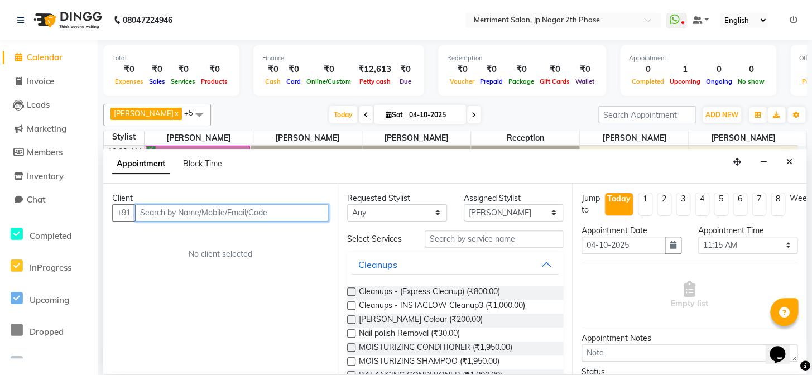
click at [226, 215] on input "text" at bounding box center [232, 212] width 194 height 17
paste input "9902657007"
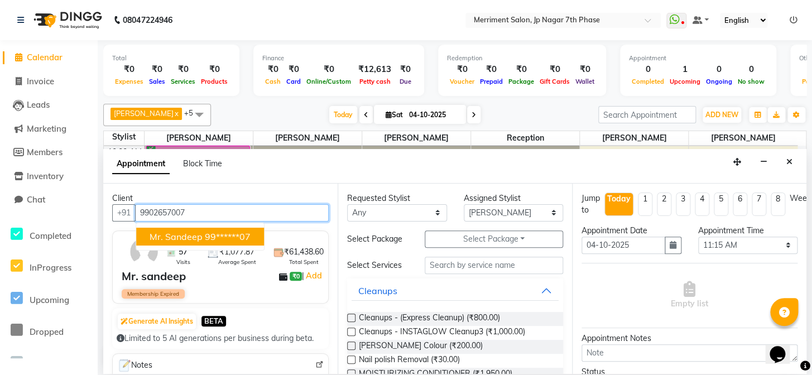
click at [224, 236] on ngb-highlight "99******07" at bounding box center [228, 236] width 46 height 11
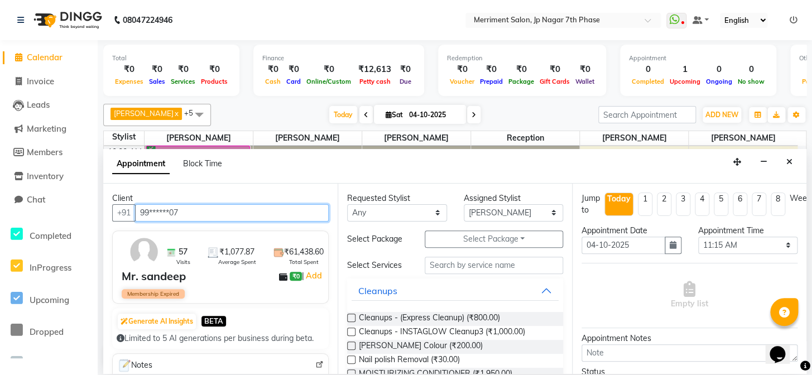
type input "99******07"
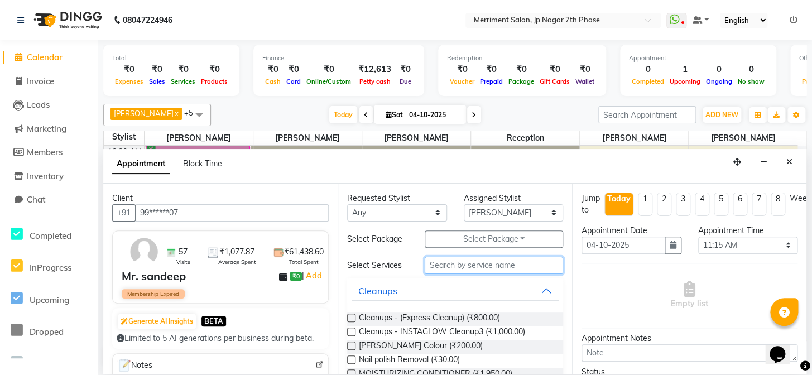
click at [466, 266] on input "text" at bounding box center [494, 265] width 138 height 17
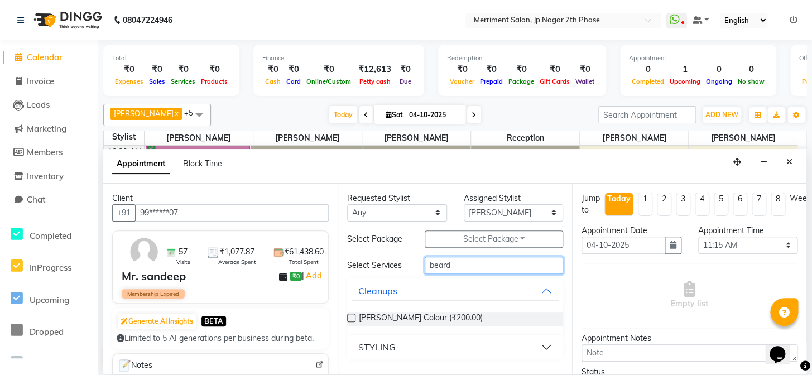
type input "beard"
click at [416, 349] on button "STYLING" at bounding box center [454, 347] width 207 height 20
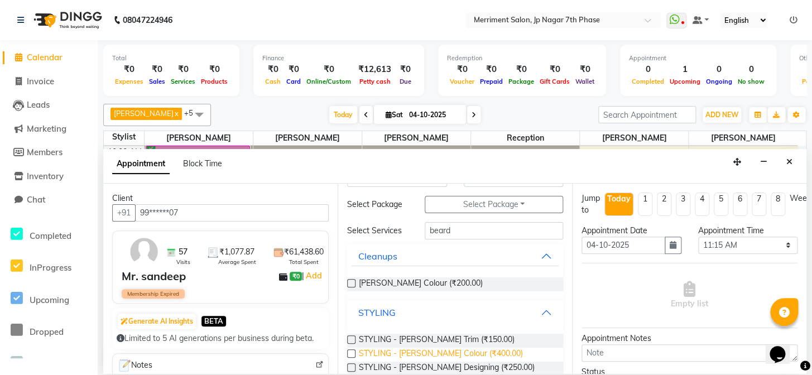
scroll to position [54, 0]
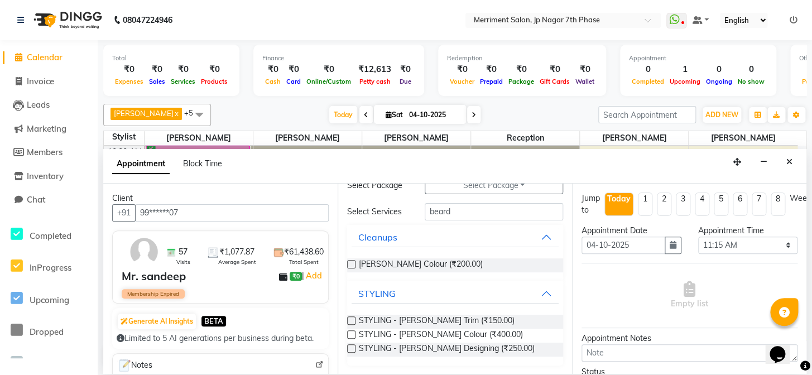
click at [351, 316] on label at bounding box center [351, 320] width 8 height 8
click at [351, 318] on input "checkbox" at bounding box center [350, 321] width 7 height 7
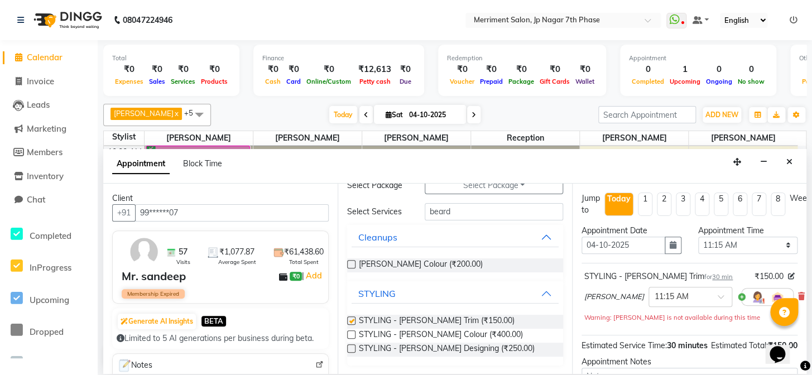
checkbox input "false"
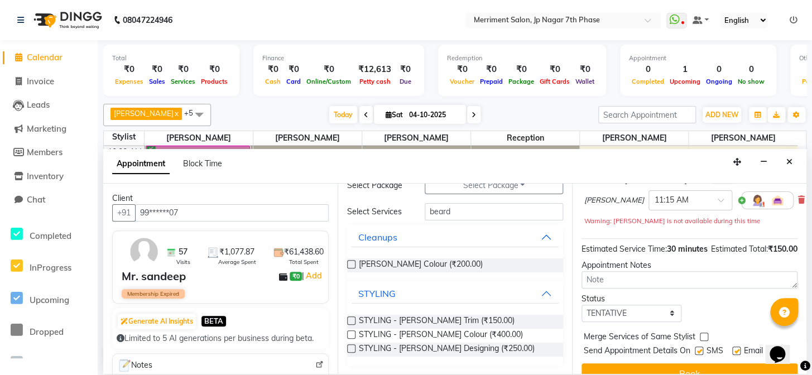
scroll to position [134, 0]
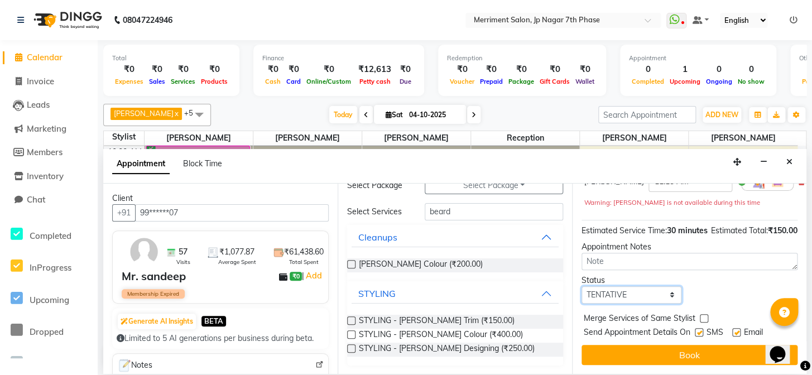
click at [637, 292] on select "Select TENTATIVE CONFIRM CHECK-IN UPCOMING" at bounding box center [631, 294] width 100 height 17
select select "confirm booking"
click at [581, 286] on select "Select TENTATIVE CONFIRM CHECK-IN UPCOMING" at bounding box center [631, 294] width 100 height 17
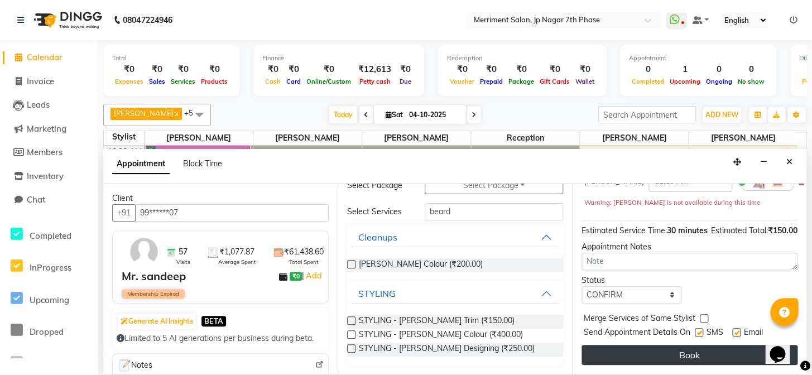
click at [696, 345] on button "Book" at bounding box center [689, 355] width 216 height 20
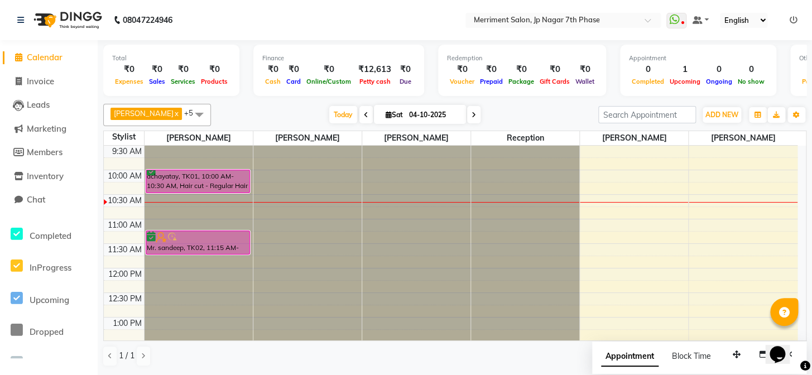
scroll to position [147, 0]
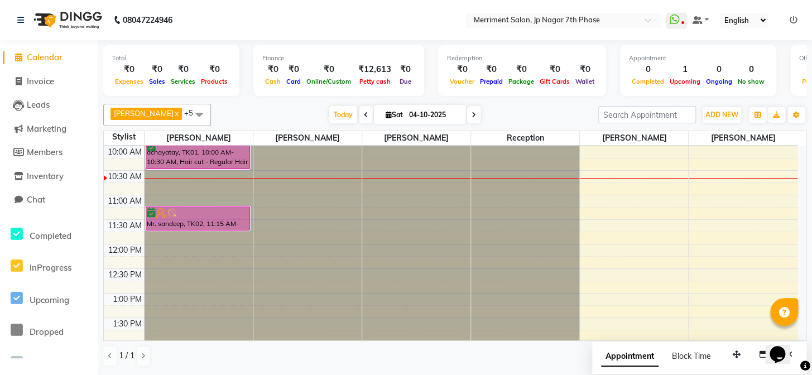
click at [612, 222] on div "7:00 AM 7:30 AM 8:00 AM 8:30 AM 9:00 AM 9:30 AM 10:00 AM 10:30 AM 11:00 AM 11:3…" at bounding box center [450, 367] width 693 height 736
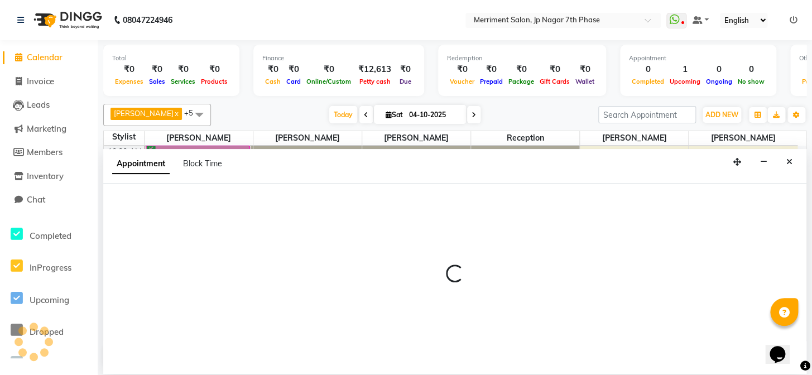
select select "90976"
select select "690"
select select "tentative"
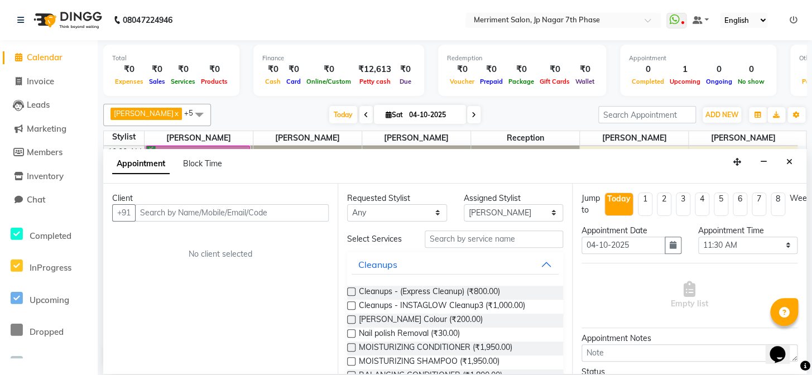
click at [226, 216] on input "text" at bounding box center [232, 212] width 194 height 17
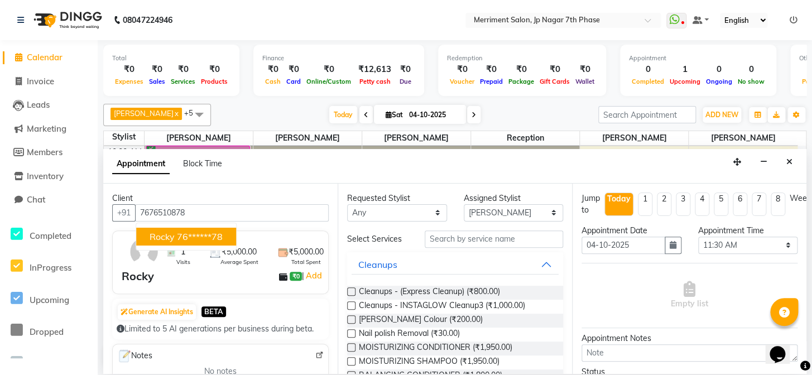
click at [187, 238] on ngb-highlight "76******78" at bounding box center [200, 236] width 46 height 11
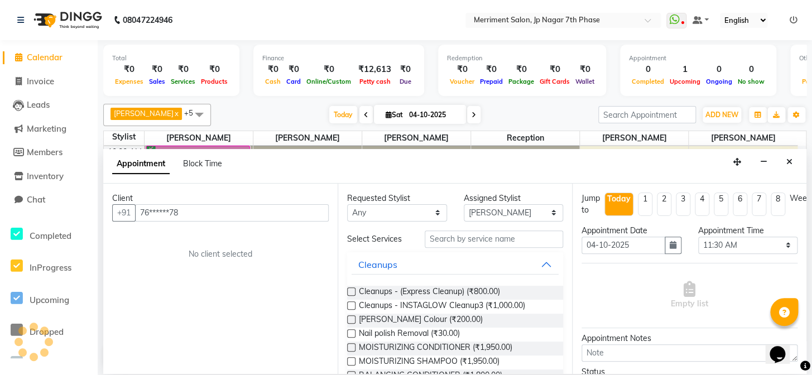
type input "76******78"
click at [476, 237] on input "text" at bounding box center [494, 238] width 138 height 17
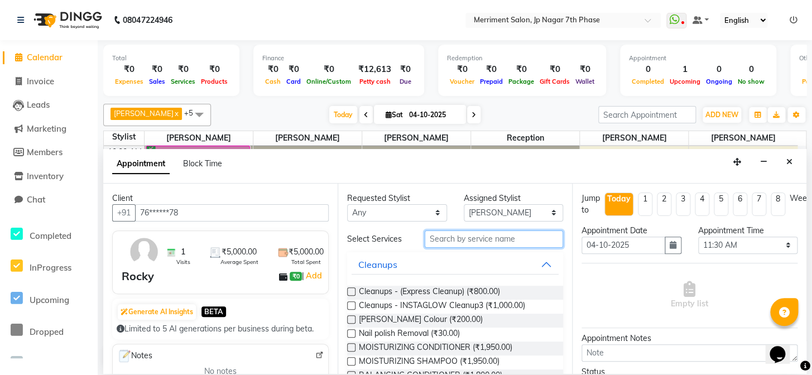
click at [463, 238] on input "text" at bounding box center [494, 238] width 138 height 17
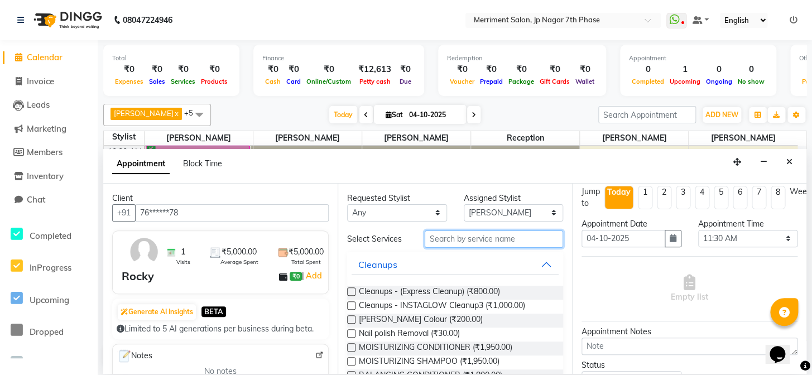
scroll to position [0, 0]
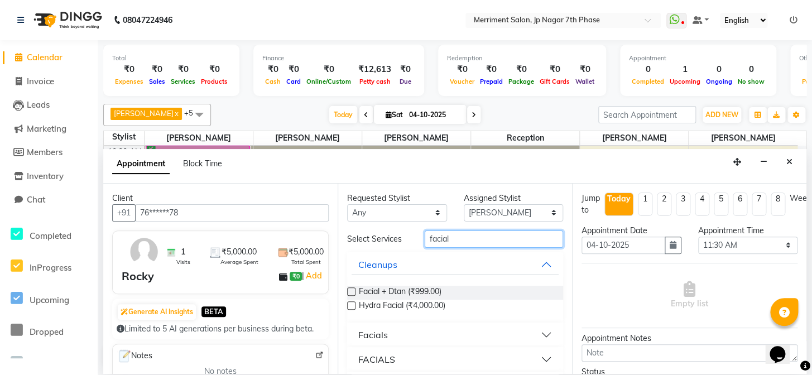
type input "facial"
click at [385, 332] on div "Facials" at bounding box center [373, 334] width 30 height 13
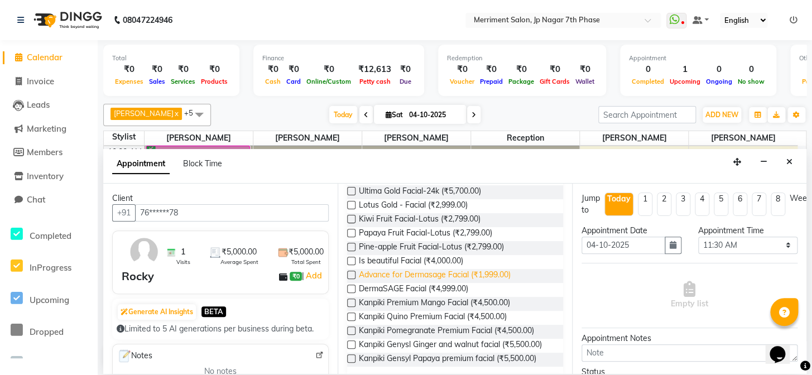
scroll to position [203, 0]
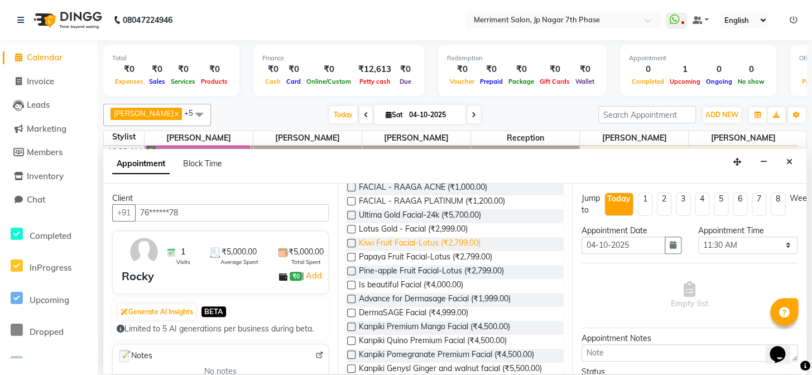
click at [420, 245] on span "Kiwi Fruit Facial-Lotus (₹2,799.00)" at bounding box center [420, 244] width 122 height 14
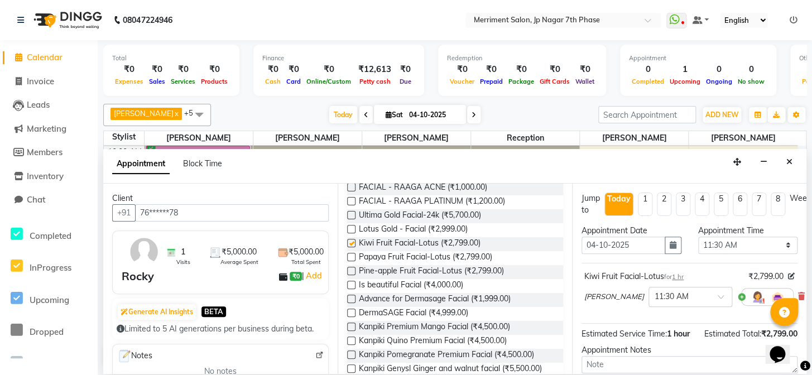
checkbox input "false"
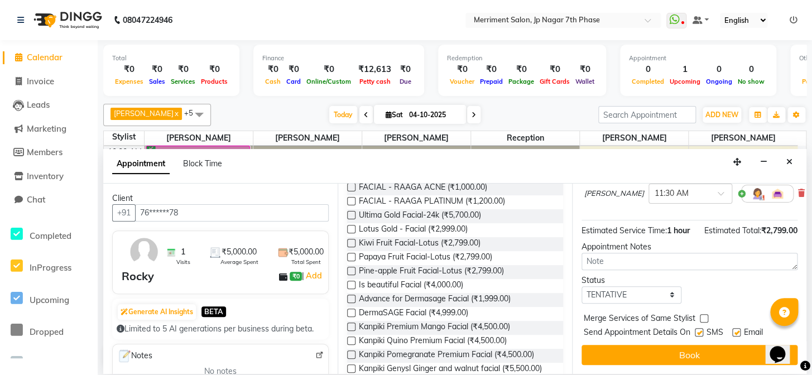
scroll to position [122, 0]
click at [623, 293] on select "Select TENTATIVE CONFIRM CHECK-IN UPCOMING" at bounding box center [631, 294] width 100 height 17
select select "confirm booking"
click at [581, 286] on select "Select TENTATIVE CONFIRM CHECK-IN UPCOMING" at bounding box center [631, 294] width 100 height 17
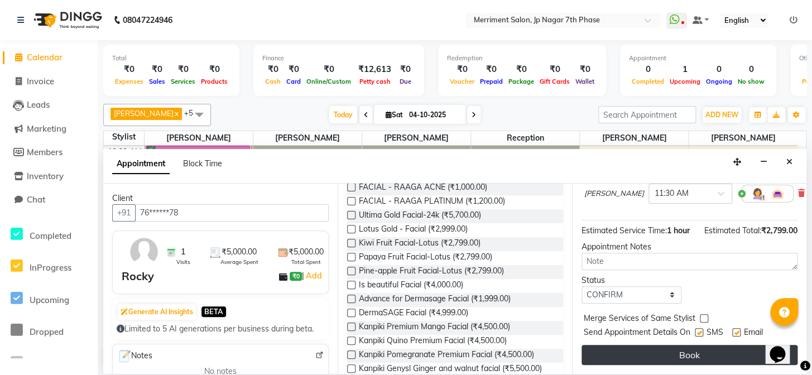
click at [708, 345] on button "Book" at bounding box center [689, 355] width 216 height 20
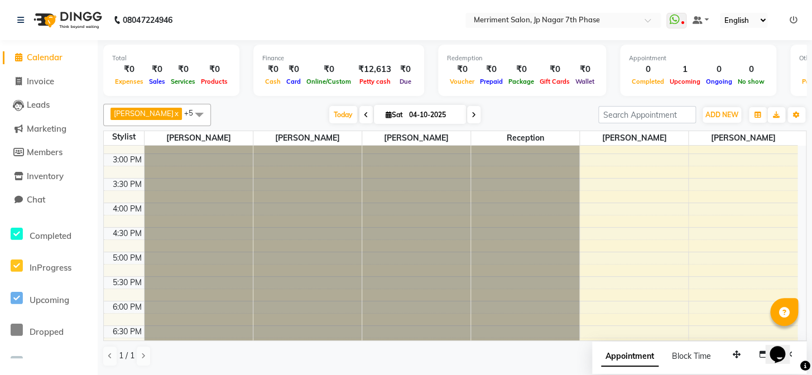
scroll to position [350, 0]
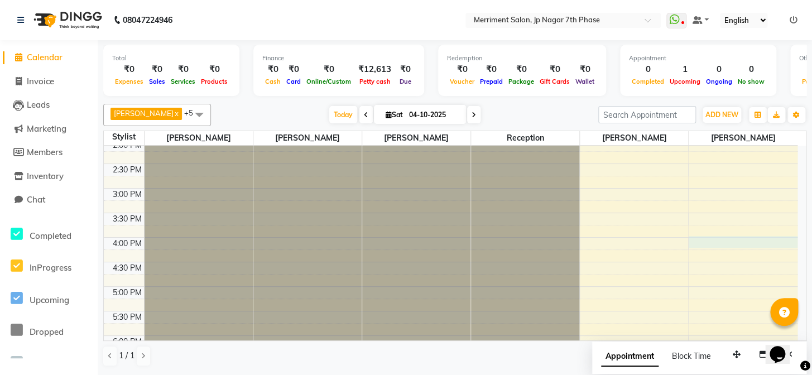
click at [715, 238] on div "7:00 AM 7:30 AM 8:00 AM 8:30 AM 9:00 AM 9:30 AM 10:00 AM 10:30 AM 11:00 AM 11:3…" at bounding box center [450, 164] width 693 height 736
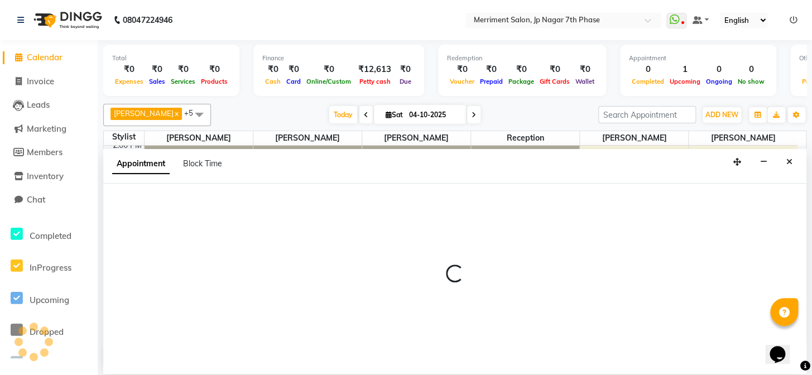
select select "90977"
select select "tentative"
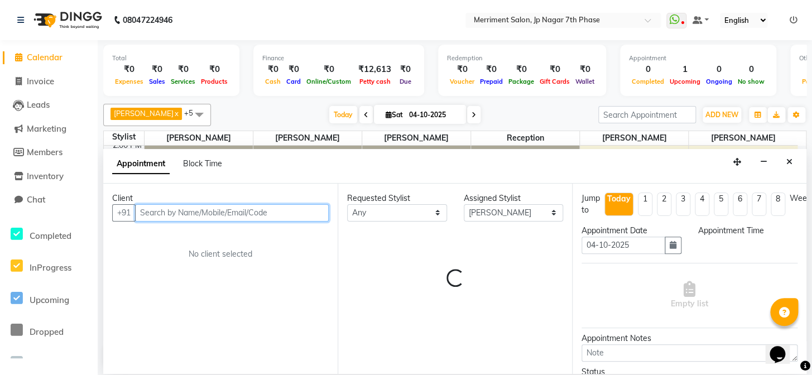
select select "960"
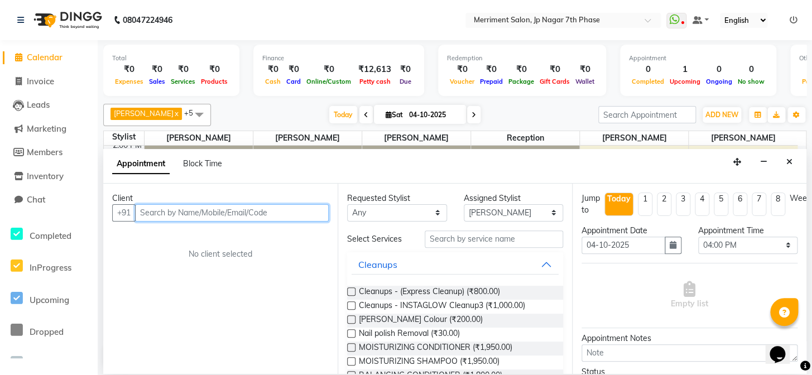
click at [192, 206] on input "text" at bounding box center [232, 212] width 194 height 17
paste input "9704650606"
type input "9704650606"
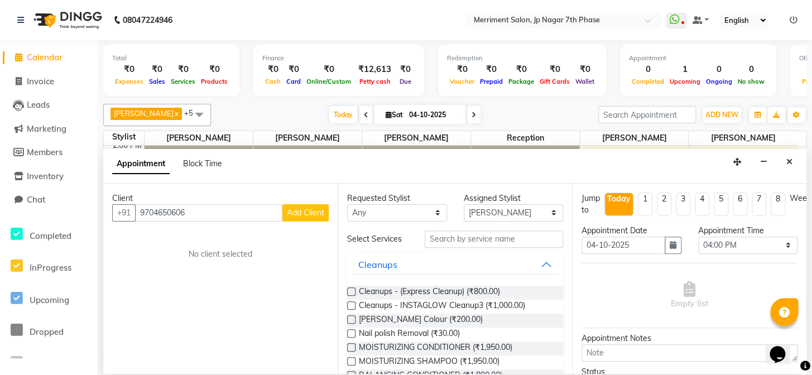
click at [317, 220] on button "Add Client" at bounding box center [305, 212] width 46 height 17
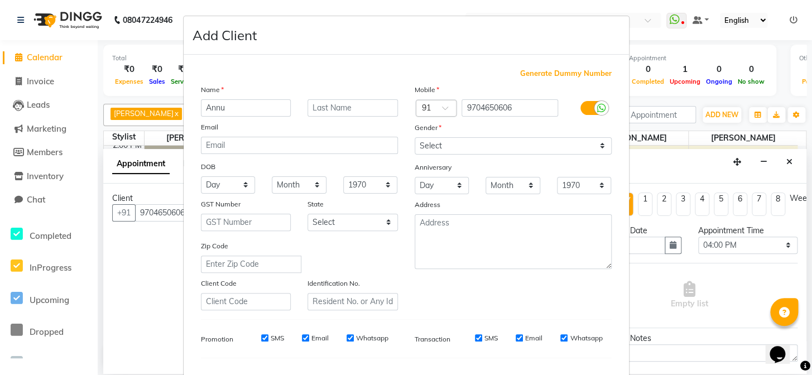
type input "Annu"
click at [432, 139] on select "Select Male Female Other Prefer Not To Say" at bounding box center [513, 145] width 197 height 17
select select "female"
click at [415, 137] on select "Select Male Female Other Prefer Not To Say" at bounding box center [513, 145] width 197 height 17
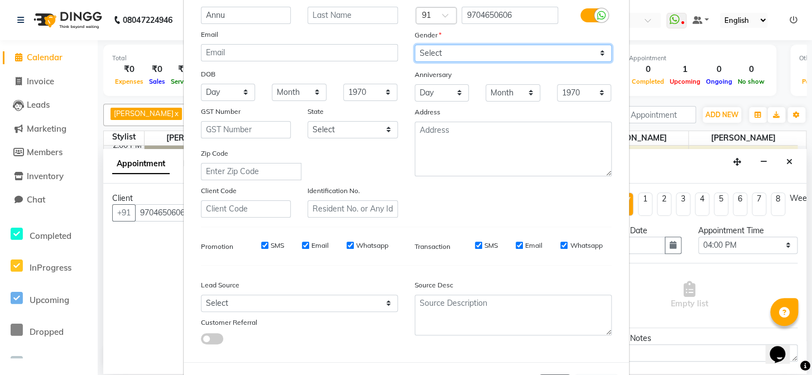
scroll to position [143, 0]
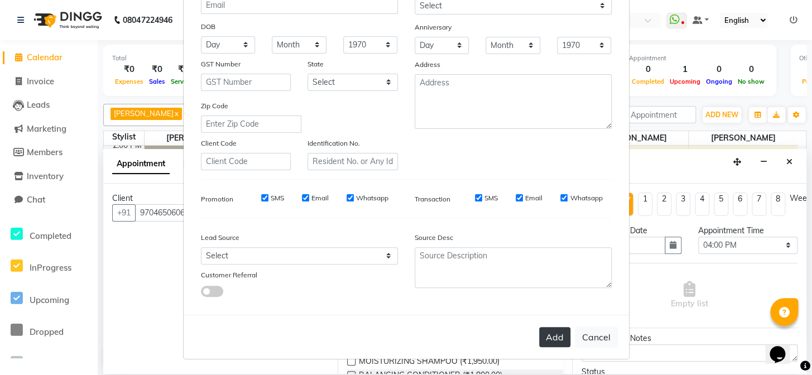
click at [543, 334] on button "Add" at bounding box center [554, 337] width 31 height 20
type input "97******06"
select select
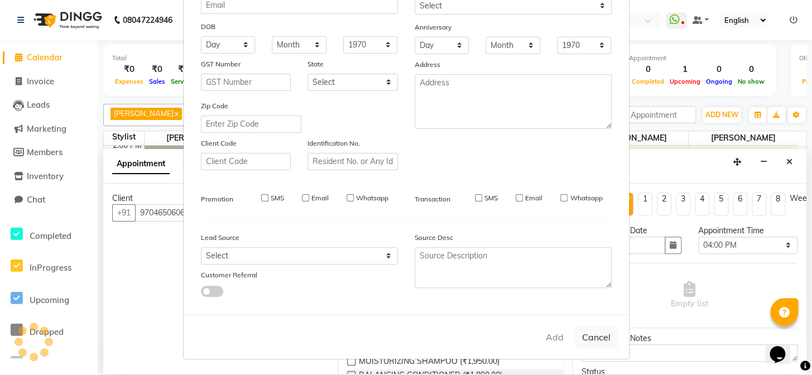
select select
checkbox input "false"
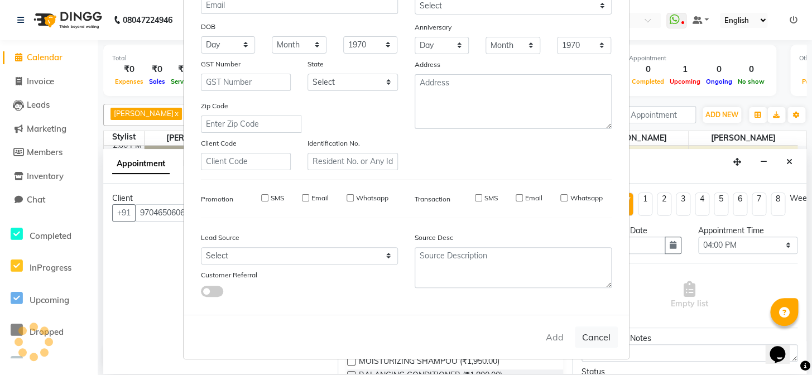
checkbox input "false"
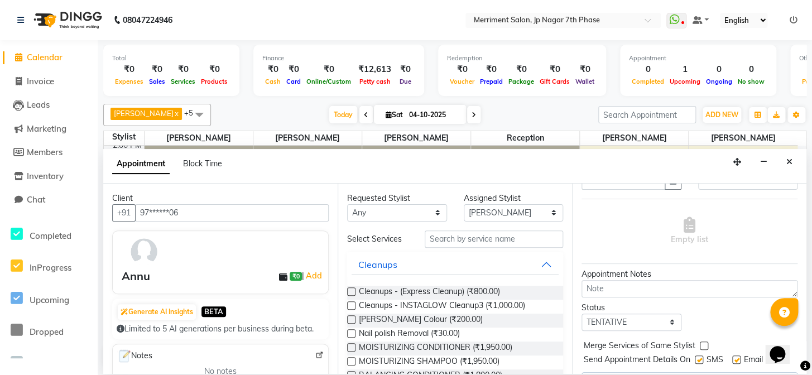
scroll to position [99, 0]
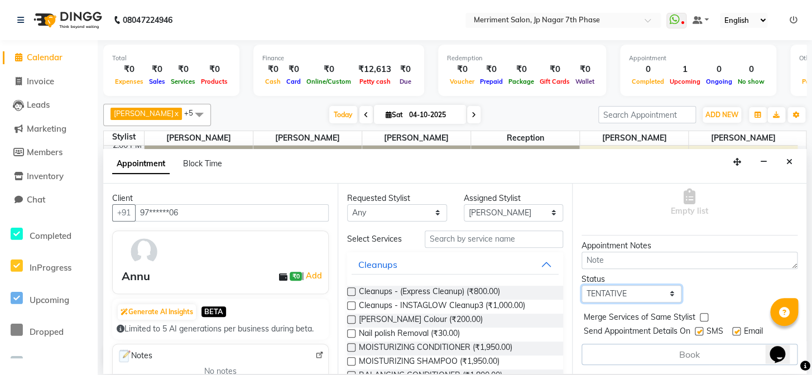
click at [626, 285] on select "Select TENTATIVE CONFIRM CHECK-IN UPCOMING" at bounding box center [631, 293] width 100 height 17
select select "confirm booking"
click at [581, 285] on select "Select TENTATIVE CONFIRM CHECK-IN UPCOMING" at bounding box center [631, 293] width 100 height 17
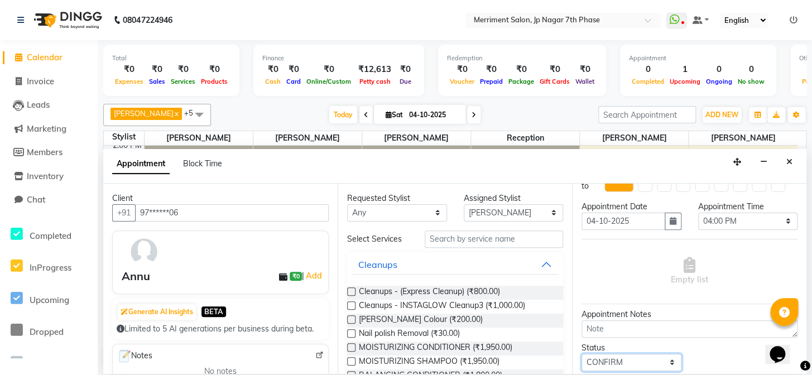
scroll to position [0, 0]
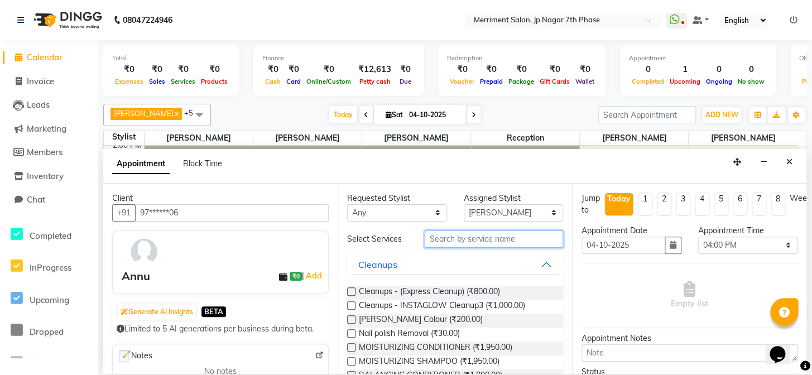
click at [485, 240] on input "text" at bounding box center [494, 238] width 138 height 17
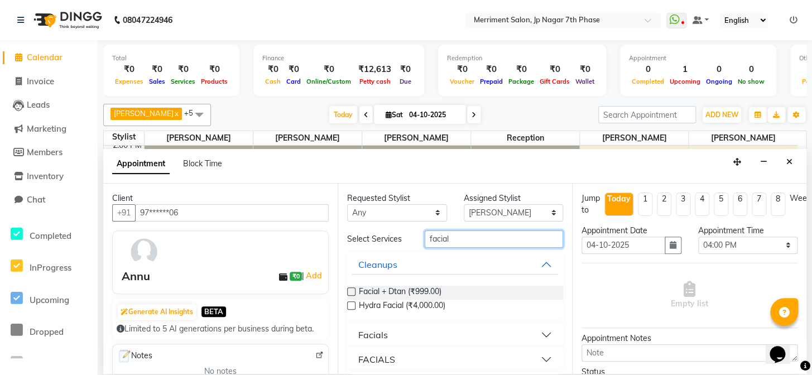
type input "facial"
click at [436, 329] on button "Facials" at bounding box center [454, 335] width 207 height 20
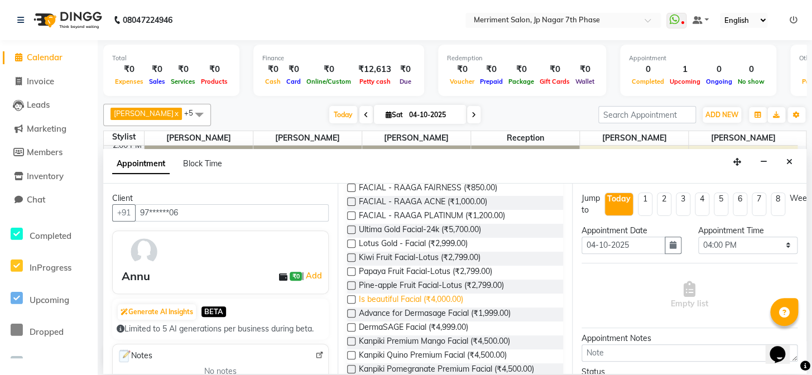
scroll to position [203, 0]
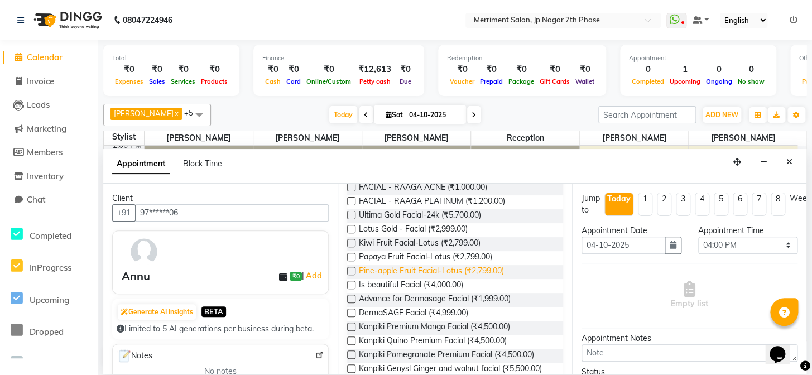
click at [456, 267] on span "Pine-apple Fruit Facial-Lotus (₹2,799.00)" at bounding box center [431, 272] width 145 height 14
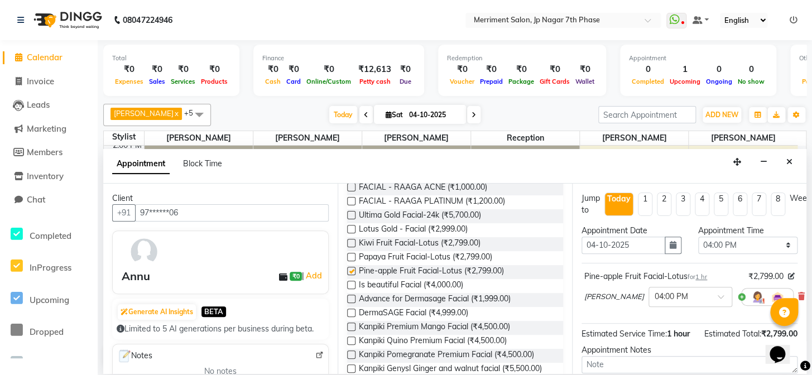
checkbox input "false"
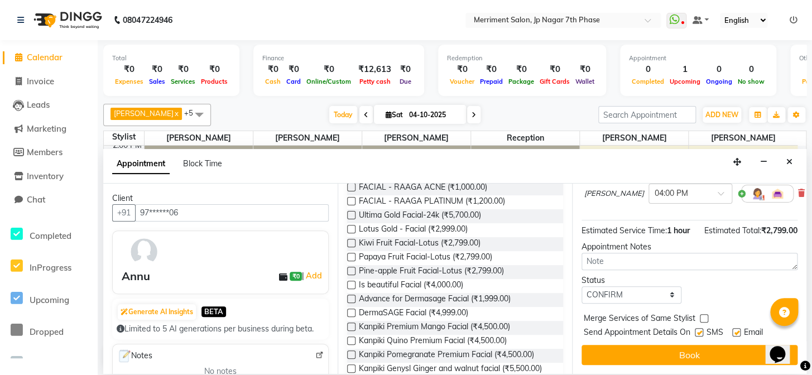
scroll to position [122, 0]
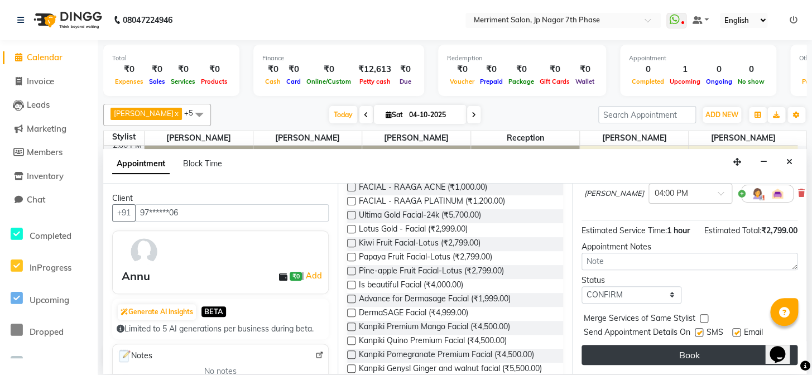
click at [678, 345] on button "Book" at bounding box center [689, 355] width 216 height 20
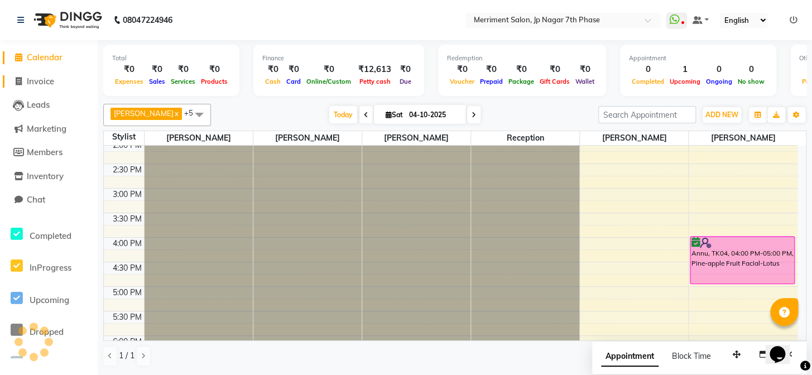
click at [33, 85] on span "Invoice" at bounding box center [40, 81] width 27 height 11
select select "service"
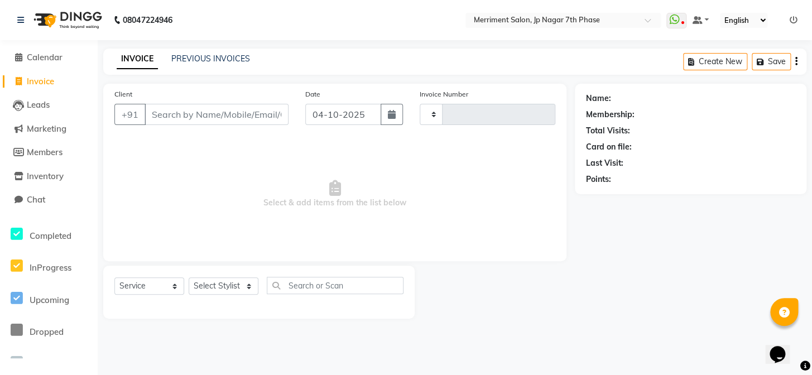
type input "5027"
select select "4110"
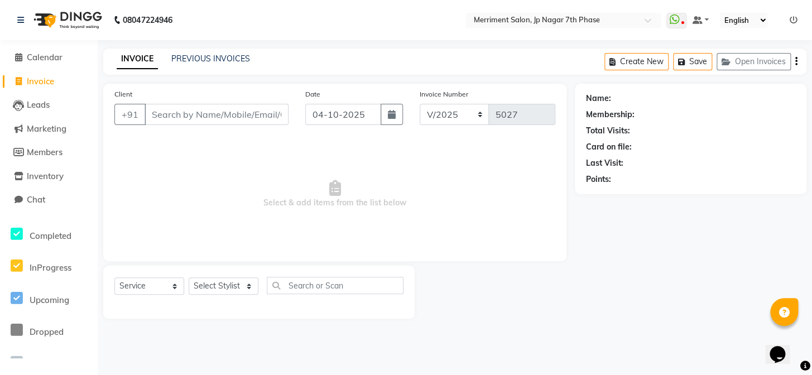
click at [186, 126] on div "Client +91" at bounding box center [201, 111] width 191 height 46
click at [185, 119] on input "Client" at bounding box center [216, 114] width 144 height 21
paste input "9902657007"
type input "9902657007"
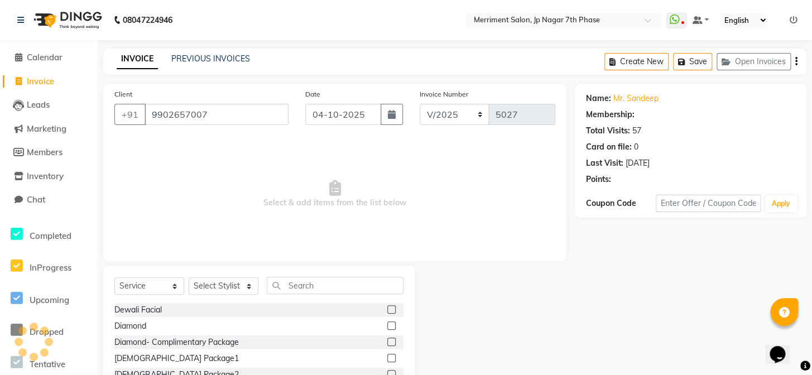
select select "package"
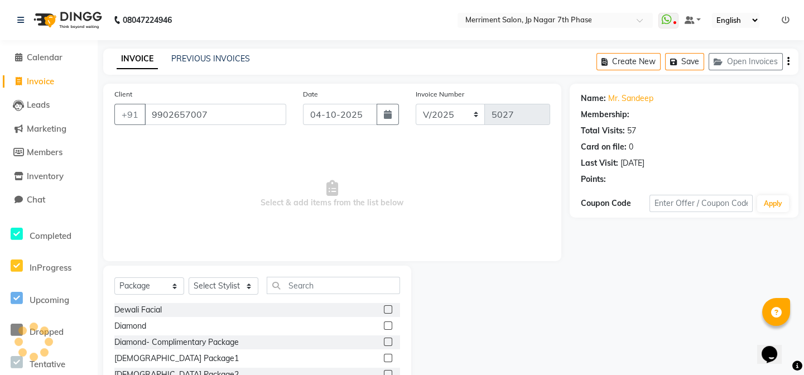
select select "1: Object"
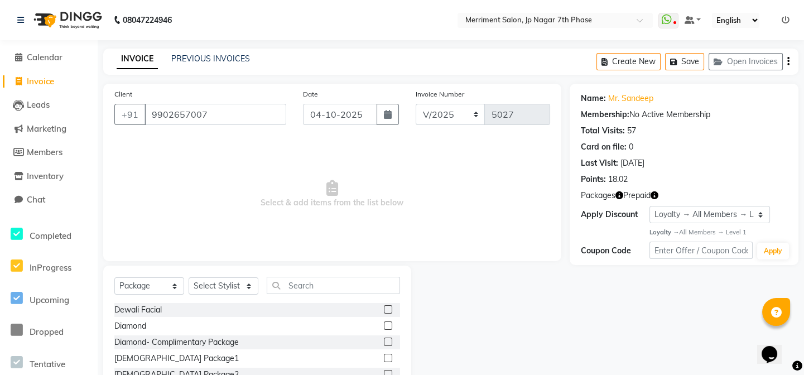
click at [653, 195] on icon "button" at bounding box center [654, 195] width 8 height 8
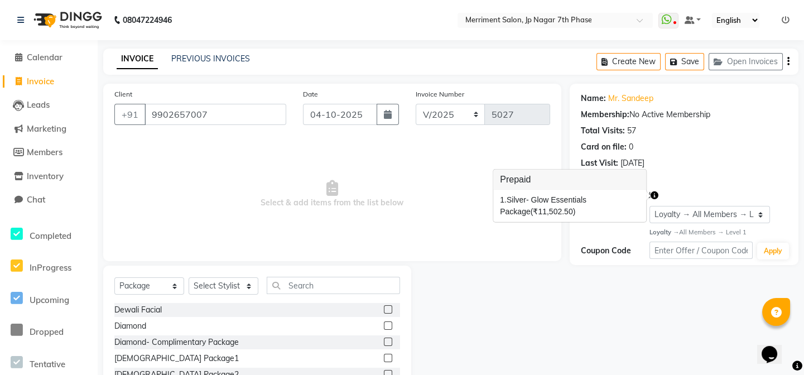
click at [544, 260] on div "Client +91 9902657007 Date 04-10-2025 Invoice Number V/2025 V/2025-26 5027 Sele…" at bounding box center [332, 172] width 458 height 177
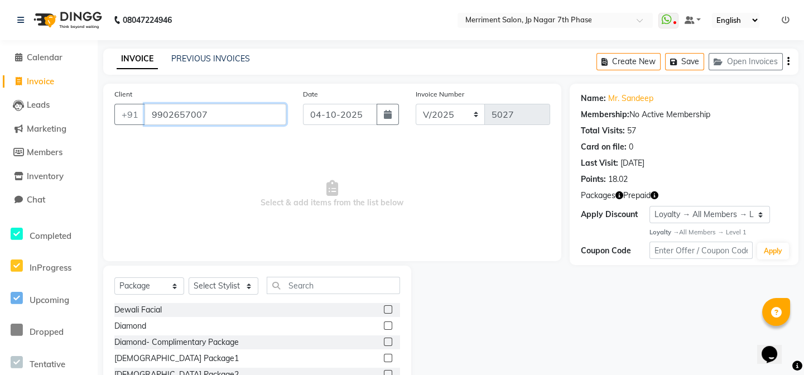
drag, startPoint x: 211, startPoint y: 114, endPoint x: 69, endPoint y: 115, distance: 141.7
click at [69, 115] on app-home "08047224946 Select Location × Merriment Salon, Jp Nagar 7th Phase WhatsApp Stat…" at bounding box center [402, 223] width 804 height 447
paste input "8050322723"
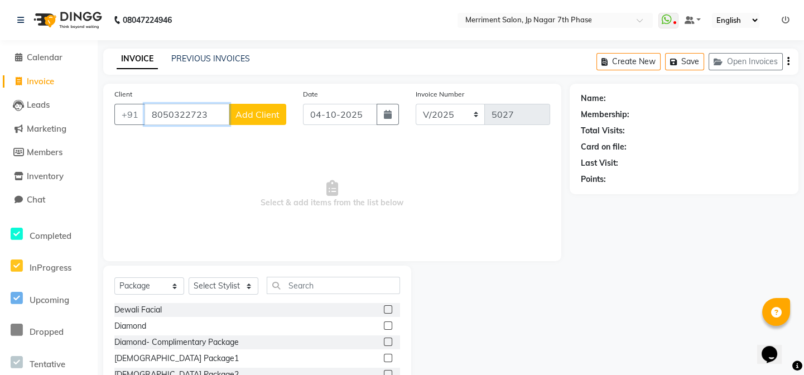
type input "8050322723"
click at [14, 16] on div "08047224946" at bounding box center [94, 19] width 171 height 31
click at [18, 21] on icon at bounding box center [20, 20] width 7 height 8
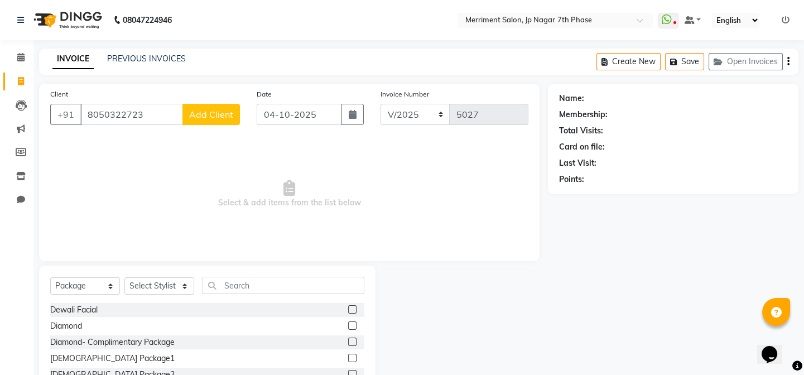
click at [195, 109] on span "Add Client" at bounding box center [211, 114] width 44 height 11
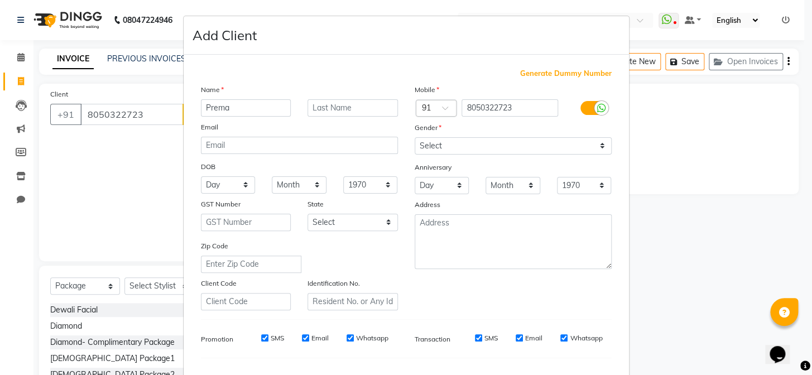
type input "Prema"
click at [488, 133] on div "Gender" at bounding box center [513, 130] width 214 height 16
click at [484, 143] on select "Select Male Female Other Prefer Not To Say" at bounding box center [513, 145] width 197 height 17
select select "female"
click at [415, 137] on select "Select Male Female Other Prefer Not To Say" at bounding box center [513, 145] width 197 height 17
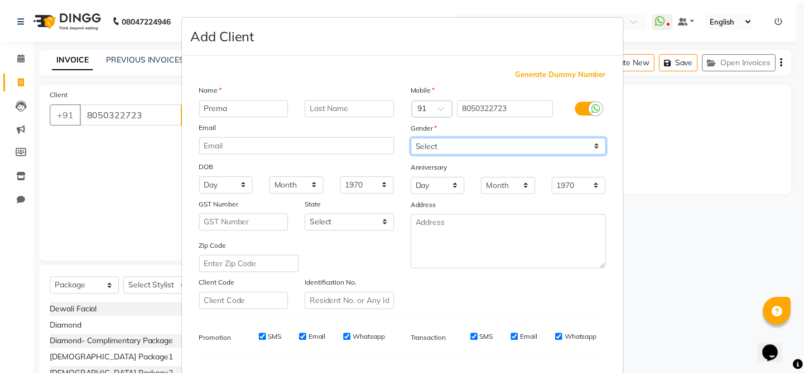
scroll to position [143, 0]
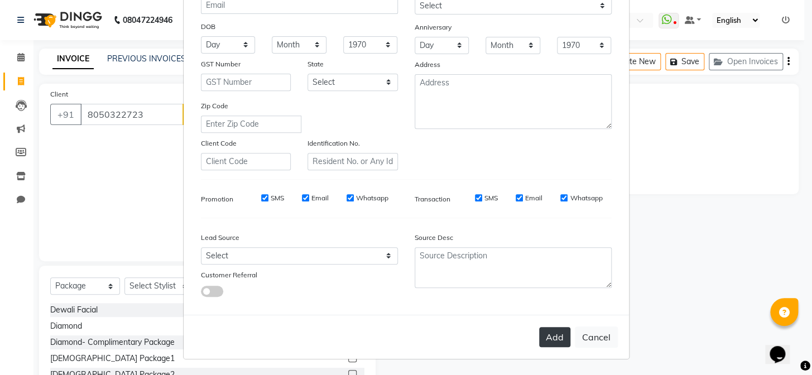
click at [545, 342] on button "Add" at bounding box center [554, 337] width 31 height 20
click at [102, 286] on ngb-modal-window "Add Client Generate Dummy Number Name Prema Email DOB Day 01 02 03 04 05 06 07 …" at bounding box center [406, 187] width 812 height 375
click at [85, 284] on ngb-modal-window "Add Client Generate Dummy Number Name Prema Email DOB Day 01 02 03 04 05 06 07 …" at bounding box center [406, 187] width 812 height 375
type input "80******23"
select select
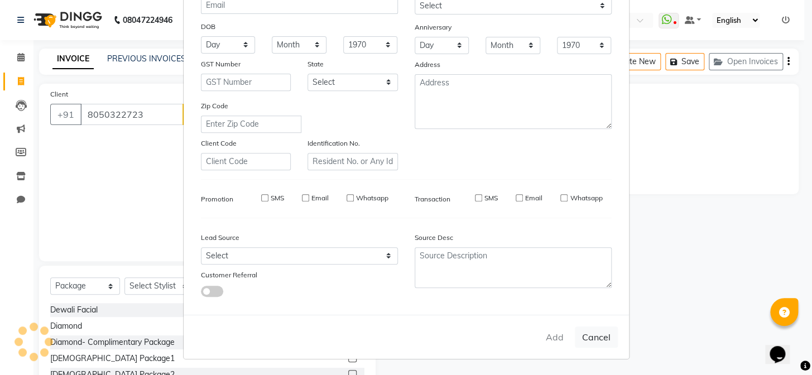
select select
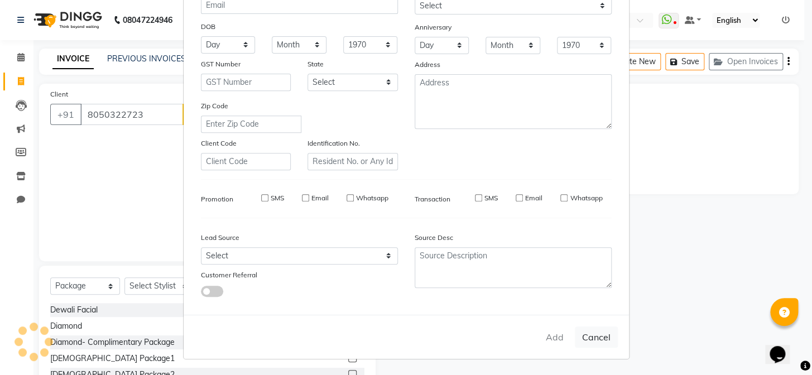
select select
checkbox input "false"
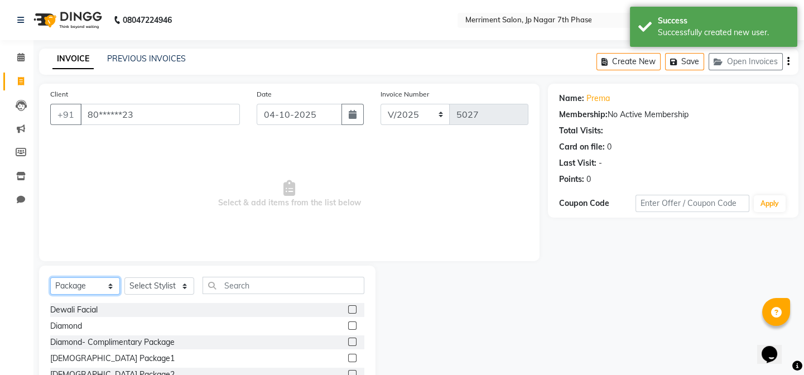
click at [86, 285] on select "Select Service Product Membership Package Voucher Prepaid Gift Card" at bounding box center [85, 285] width 70 height 17
select select "service"
click at [50, 277] on select "Select Service Product Membership Package Voucher Prepaid Gift Card" at bounding box center [85, 285] width 70 height 17
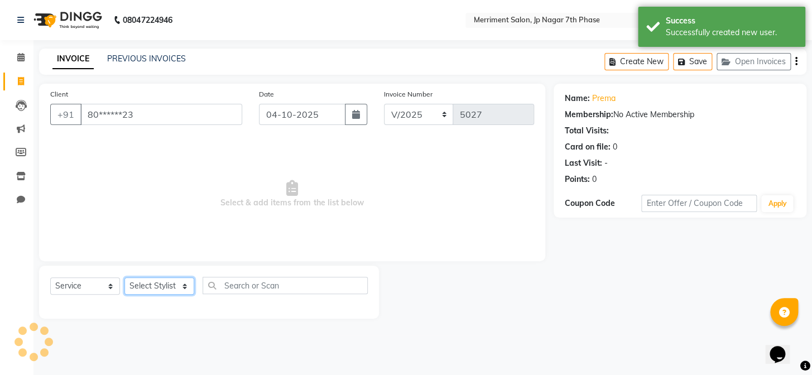
click at [156, 289] on select "Select Stylist Chiru Monish Shafeek Nalina Nirmal Mandal Pramodini Priyanka Rec…" at bounding box center [159, 285] width 70 height 17
select select "93014"
click at [124, 277] on select "Select Stylist Chiru Monish Shafeek Nalina Nirmal Mandal Pramodini Priyanka Rec…" at bounding box center [159, 285] width 70 height 17
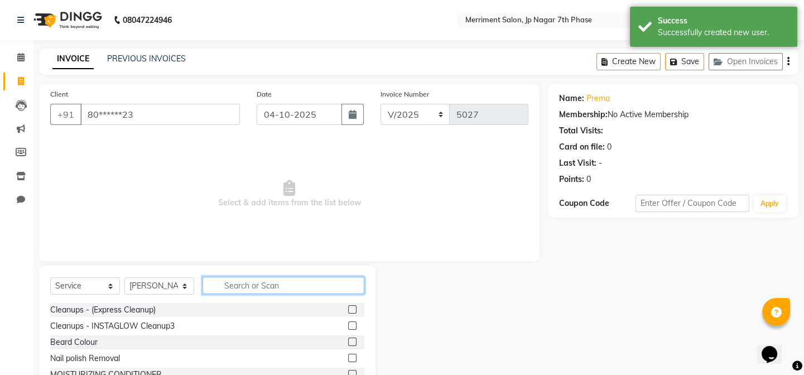
click at [251, 292] on input "text" at bounding box center [284, 285] width 162 height 17
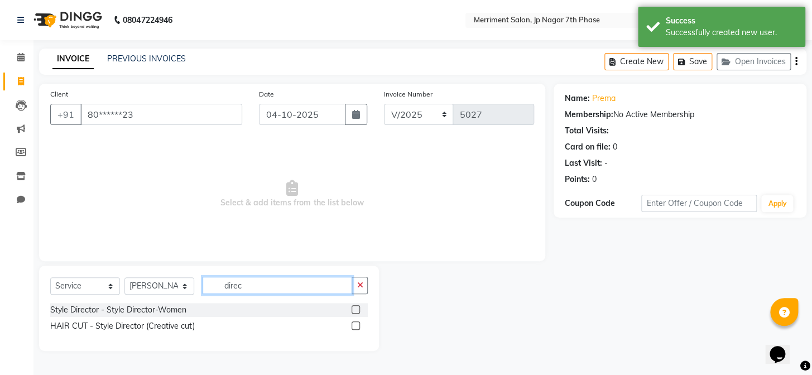
type input "direc"
click at [356, 311] on label at bounding box center [355, 309] width 8 height 8
click at [356, 311] on input "checkbox" at bounding box center [354, 309] width 7 height 7
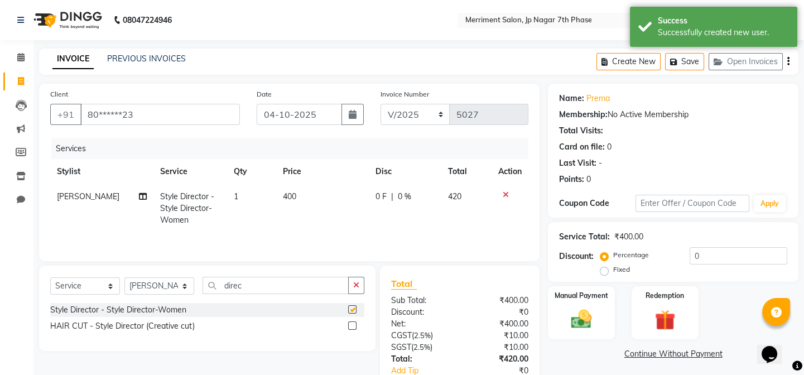
checkbox input "false"
click at [291, 189] on td "400" at bounding box center [322, 208] width 93 height 49
select select "93014"
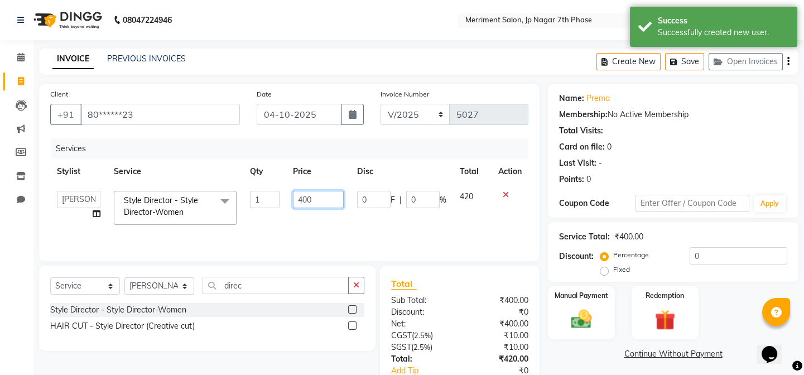
click at [329, 197] on input "400" at bounding box center [318, 199] width 51 height 17
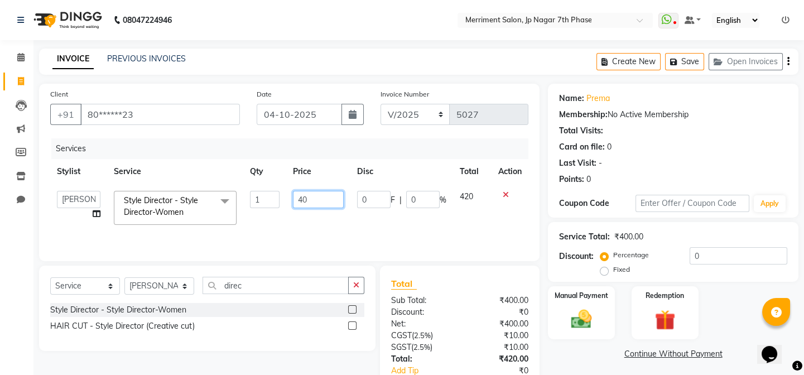
type input "4"
type input "2000"
click at [359, 224] on tr "Chiru Monish Shafeek Nalina Nirmal Mandal Pramodini Priyanka Reception Sakib Sa…" at bounding box center [289, 207] width 478 height 47
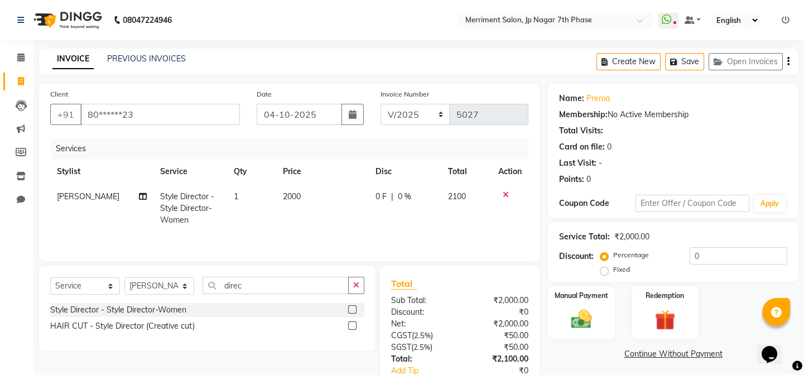
click at [406, 191] on span "0 %" at bounding box center [404, 197] width 13 height 12
select select "93014"
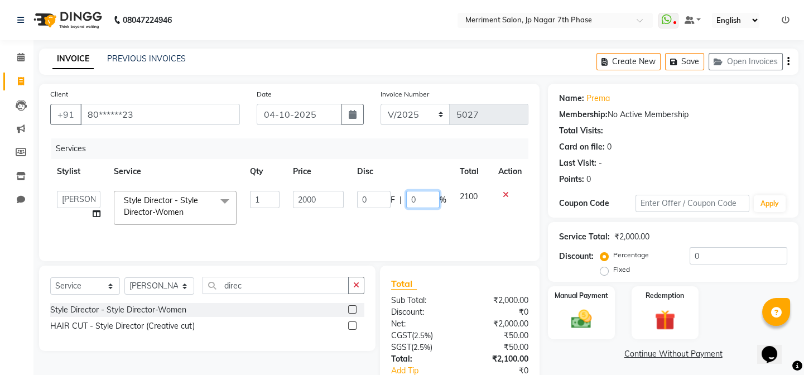
click at [419, 202] on input "0" at bounding box center [422, 199] width 33 height 17
type input "10"
click at [416, 223] on td "0 F | 10 %" at bounding box center [401, 207] width 103 height 47
select select "93014"
click at [153, 285] on select "Select Stylist Chiru Monish Shafeek Nalina Nirmal Mandal Pramodini Priyanka Rec…" at bounding box center [159, 285] width 70 height 17
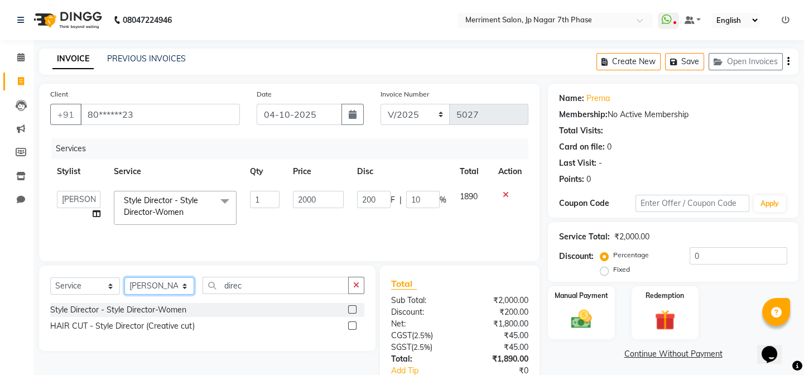
select select "75887"
click at [124, 277] on select "Select Stylist Chiru Monish Shafeek Nalina Nirmal Mandal Pramodini Priyanka Rec…" at bounding box center [159, 285] width 70 height 17
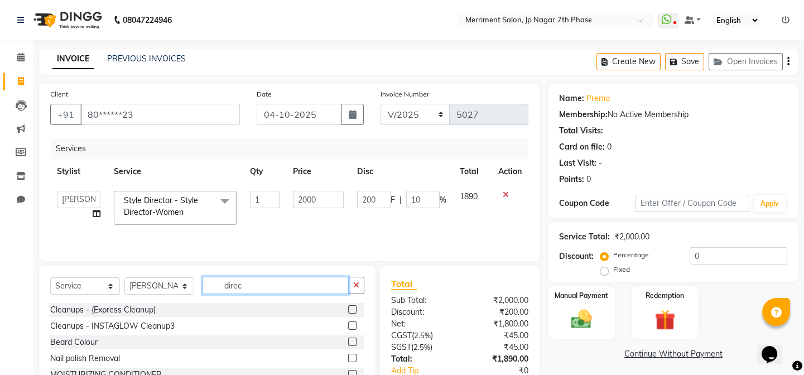
drag, startPoint x: 303, startPoint y: 287, endPoint x: 153, endPoint y: 292, distance: 150.2
click at [153, 292] on div "Select Service Product Membership Package Voucher Prepaid Gift Card Select Styl…" at bounding box center [207, 290] width 314 height 26
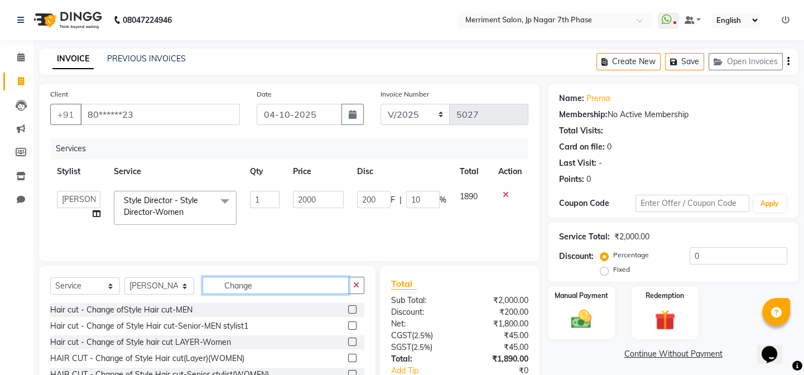
type input "Change"
click at [356, 344] on label at bounding box center [352, 342] width 8 height 8
click at [355, 344] on input "checkbox" at bounding box center [351, 342] width 7 height 7
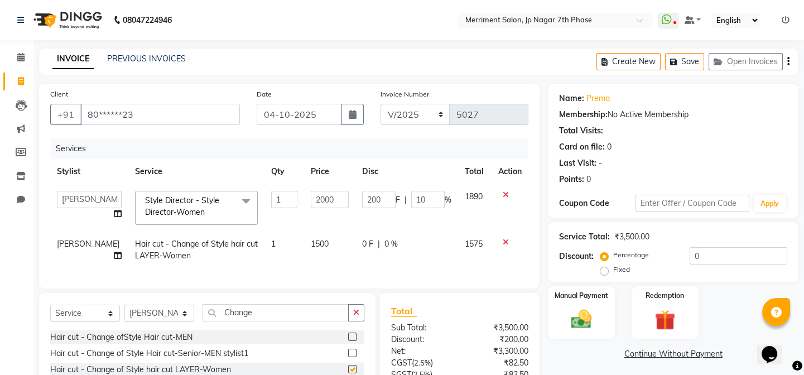
checkbox input "false"
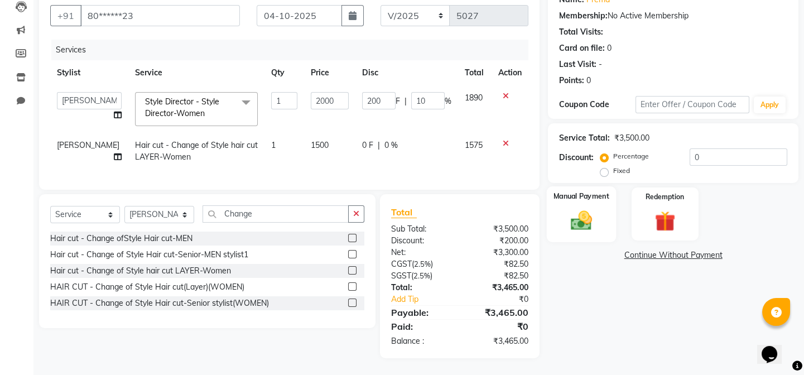
click at [575, 198] on div "Manual Payment" at bounding box center [581, 213] width 69 height 55
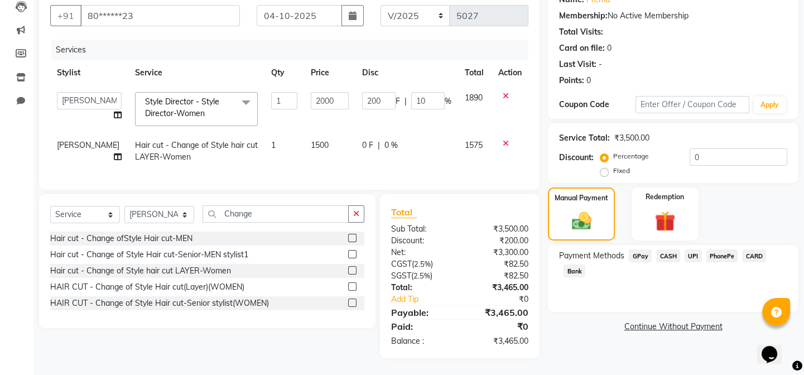
click at [690, 249] on span "UPI" at bounding box center [693, 255] width 17 height 13
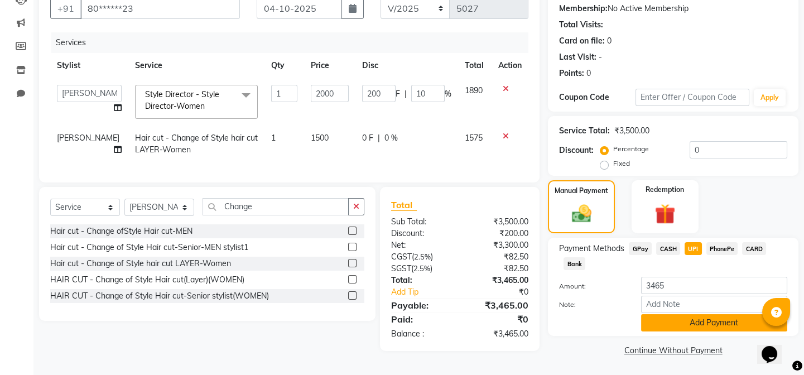
click at [681, 327] on button "Add Payment" at bounding box center [714, 322] width 146 height 17
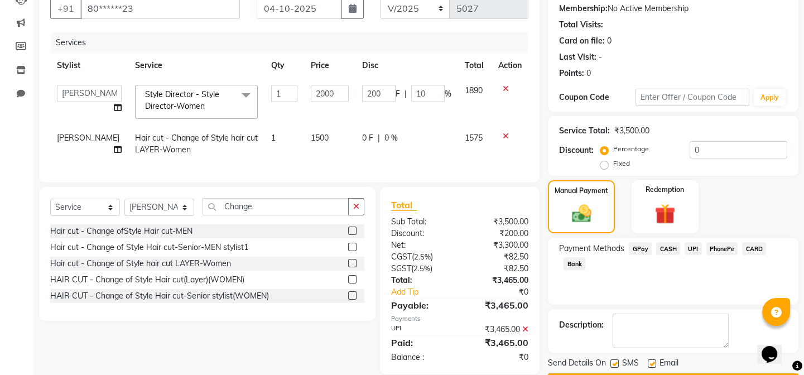
scroll to position [138, 0]
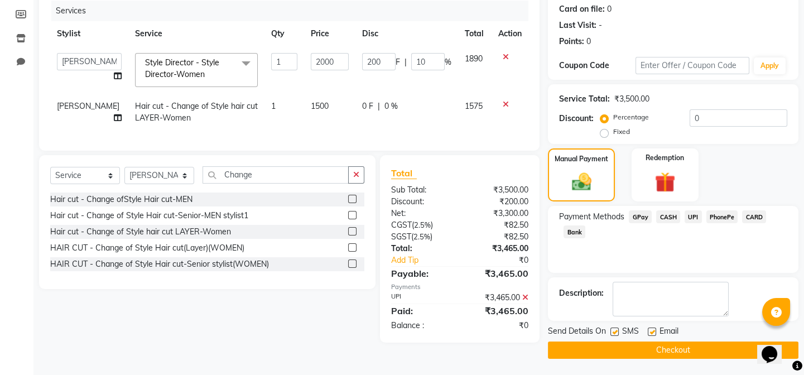
click at [613, 351] on button "Checkout" at bounding box center [673, 349] width 250 height 17
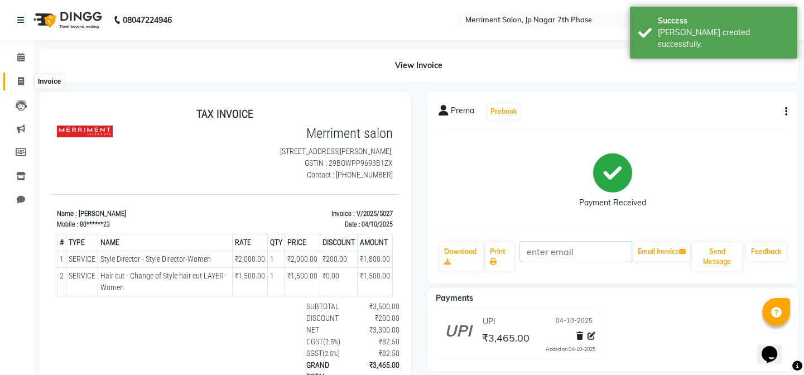
click at [23, 83] on icon at bounding box center [21, 81] width 6 height 8
select select "service"
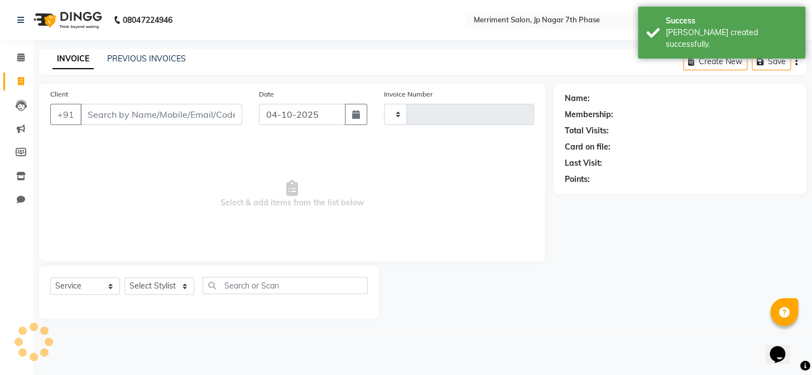
type input "5028"
select select "4110"
select select "package"
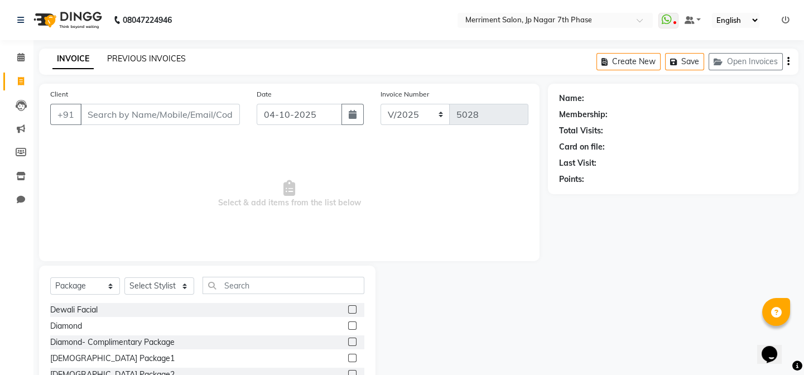
click at [139, 57] on link "PREVIOUS INVOICES" at bounding box center [146, 59] width 79 height 10
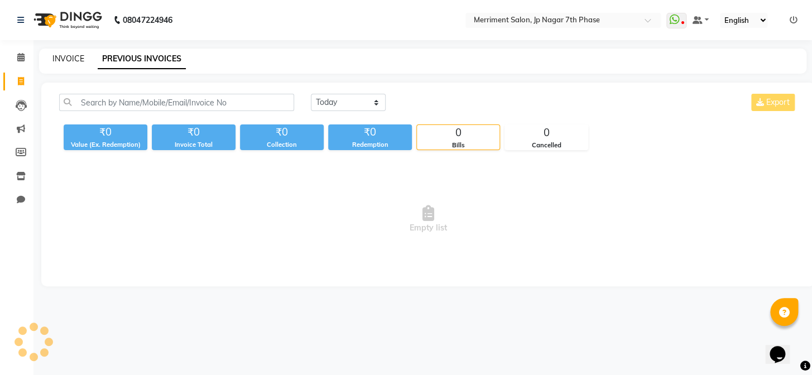
click at [66, 56] on link "INVOICE" at bounding box center [68, 59] width 32 height 10
select select "service"
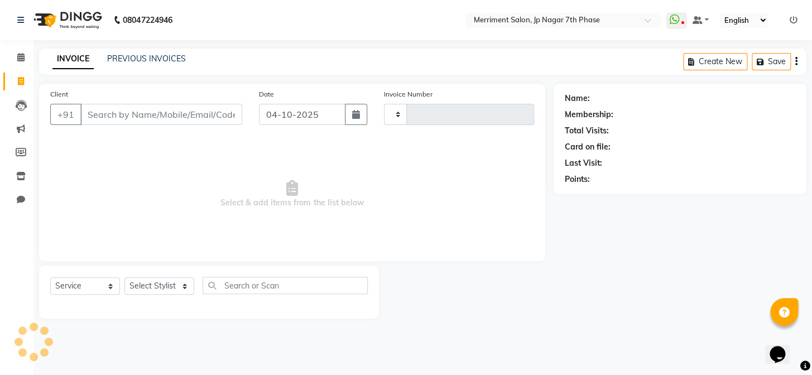
type input "5028"
select select "4110"
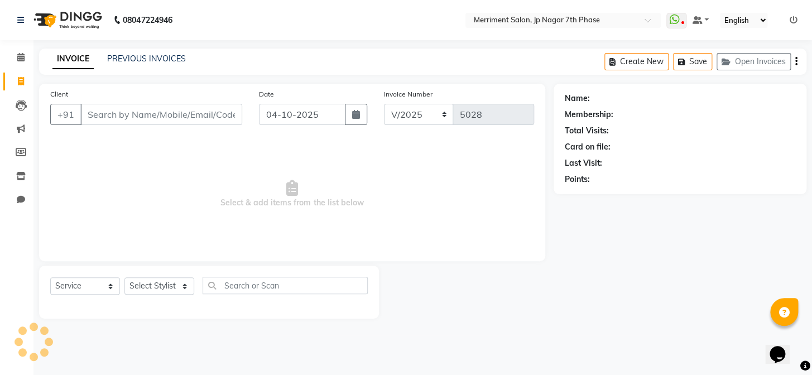
click at [128, 114] on input "Client" at bounding box center [161, 114] width 162 height 21
type input "7676510878"
select select "package"
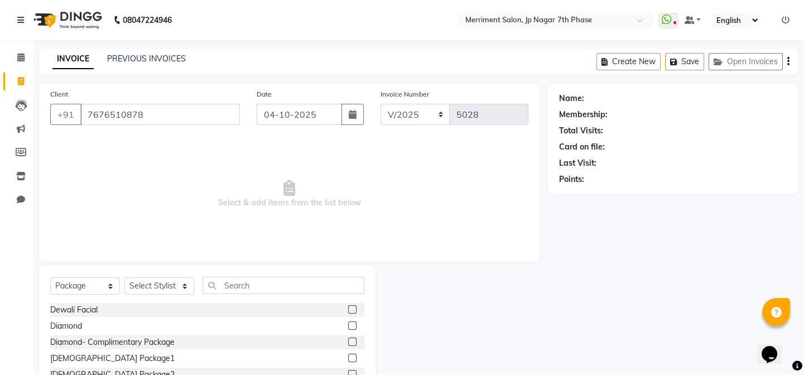
type input "7676510878"
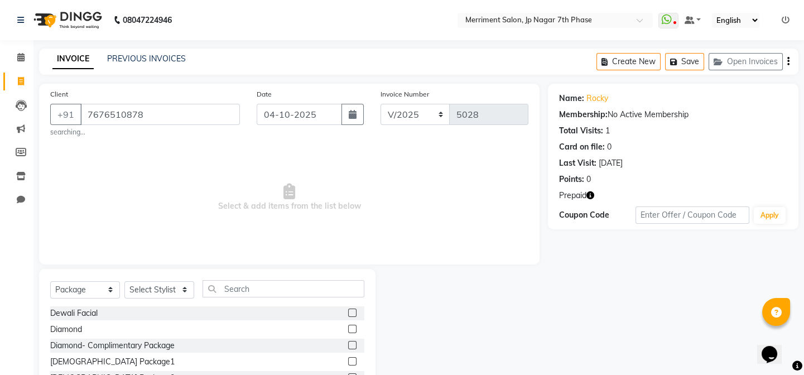
click at [592, 198] on icon "button" at bounding box center [590, 195] width 8 height 8
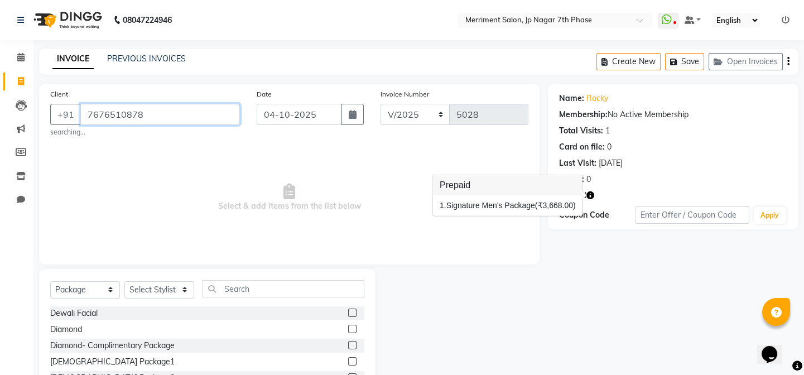
drag, startPoint x: 151, startPoint y: 109, endPoint x: 0, endPoint y: 115, distance: 150.8
click at [0, 115] on app-home "08047224946 Select Location × Merriment Salon, Jp Nagar 7th Phase WhatsApp Stat…" at bounding box center [402, 225] width 804 height 450
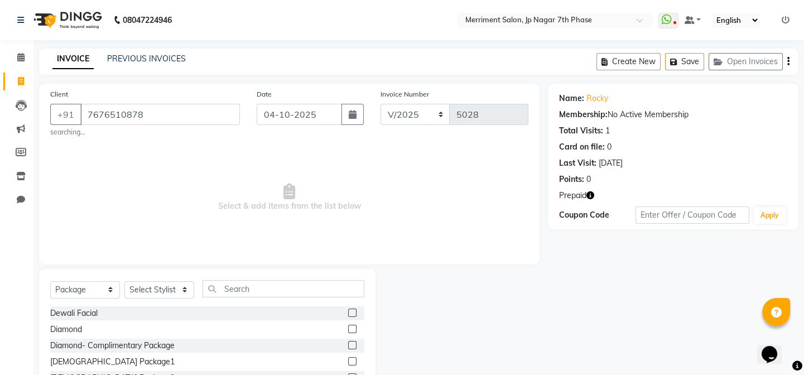
drag, startPoint x: 67, startPoint y: 114, endPoint x: 282, endPoint y: 173, distance: 222.8
click at [317, 192] on span "Select & add items from the list below" at bounding box center [289, 198] width 478 height 112
drag, startPoint x: 160, startPoint y: 114, endPoint x: 59, endPoint y: 114, distance: 100.4
click at [59, 114] on div "+91 7676510878" at bounding box center [145, 114] width 190 height 21
click at [172, 54] on link "PREVIOUS INVOICES" at bounding box center [146, 59] width 79 height 10
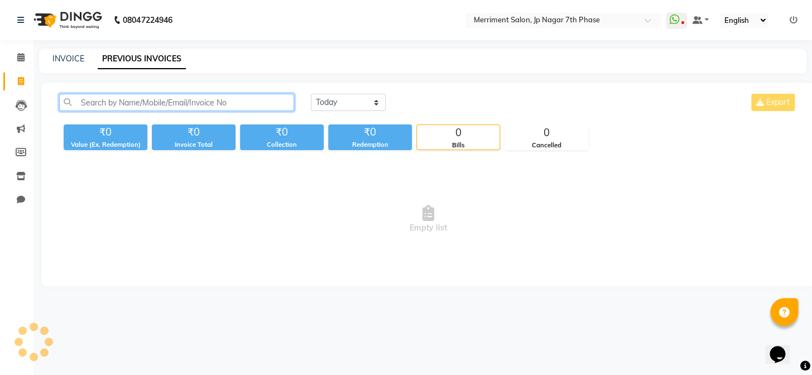
click at [151, 99] on input "text" at bounding box center [176, 102] width 235 height 17
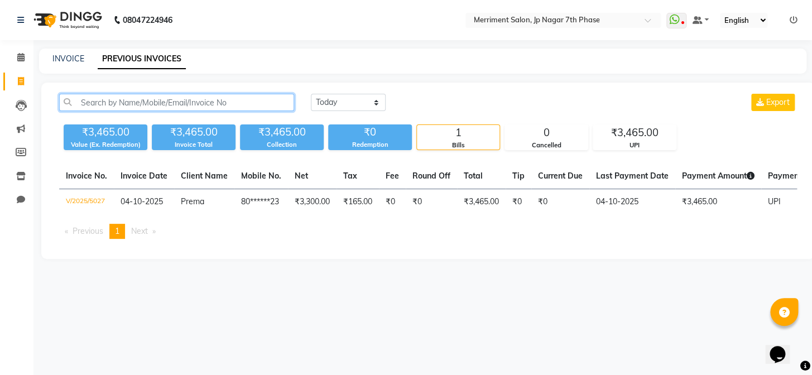
paste input "7676510878"
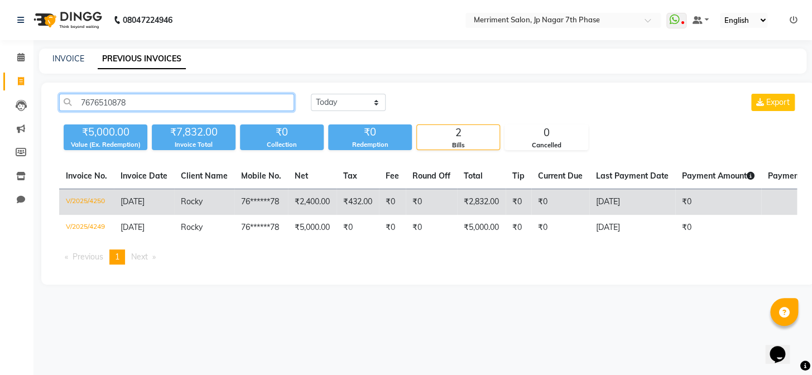
type input "7676510878"
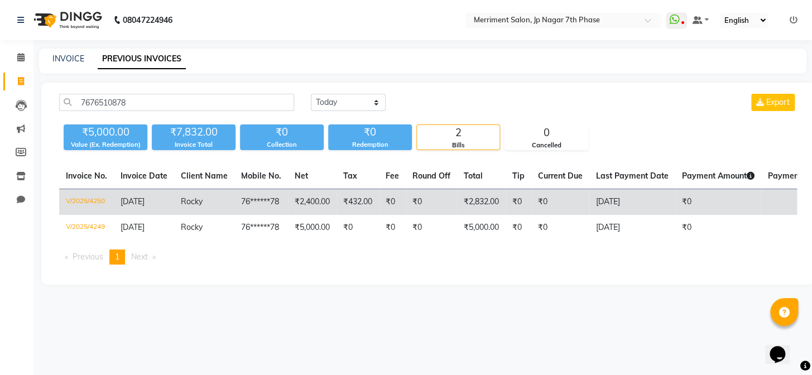
click at [360, 206] on td "₹432.00" at bounding box center [357, 202] width 42 height 26
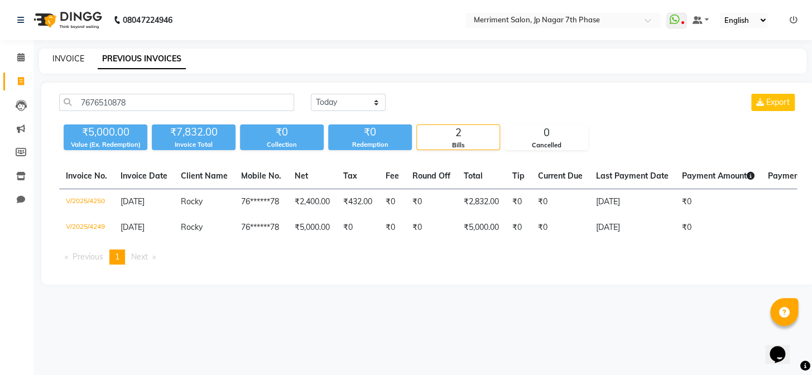
click at [66, 55] on link "INVOICE" at bounding box center [68, 59] width 32 height 10
select select "service"
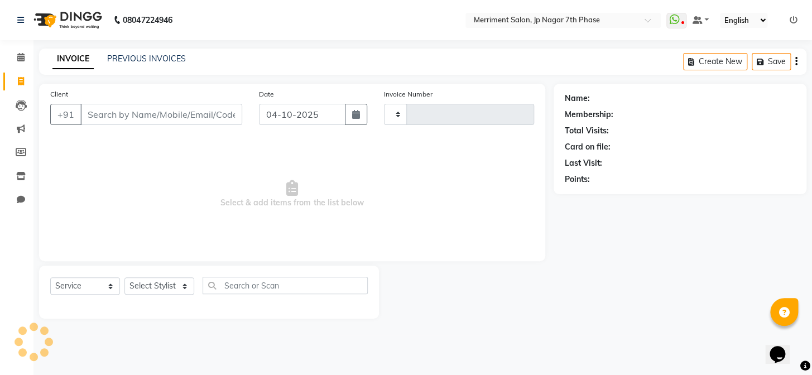
click at [150, 120] on input "Client" at bounding box center [161, 114] width 162 height 21
type input "5028"
select select "4110"
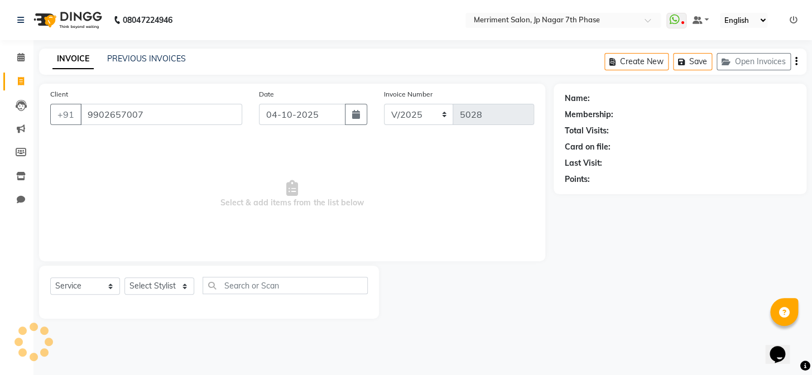
type input "9902657007"
select select "1: Object"
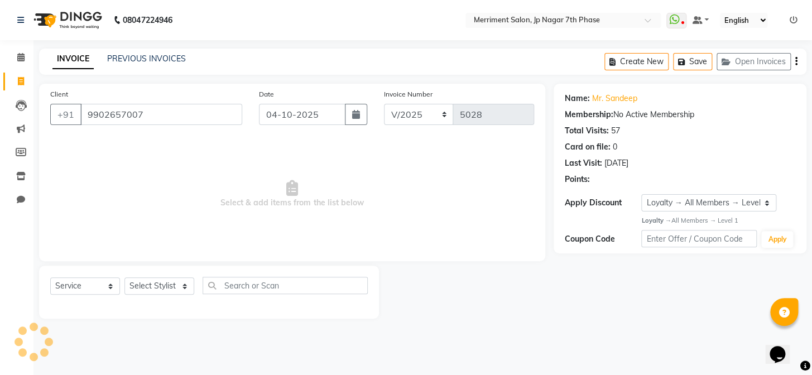
select select "package"
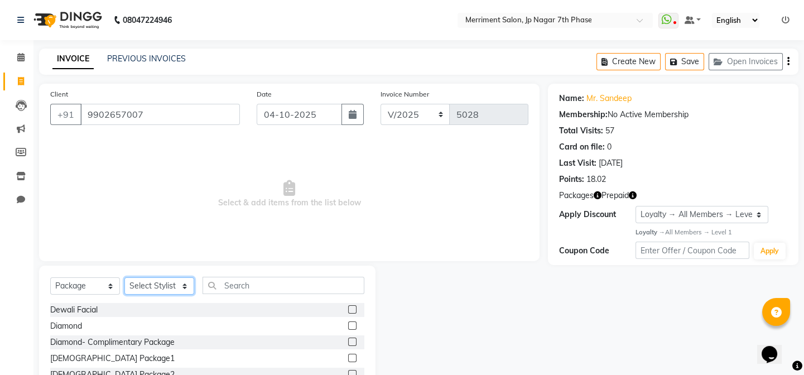
click at [168, 286] on select "Select Stylist Chiru Monish Shafeek Nalina Nirmal Mandal Pramodini Priyanka Rec…" at bounding box center [159, 285] width 70 height 17
select select "75887"
click at [124, 277] on select "Select Stylist Chiru Monish Shafeek Nalina Nirmal Mandal Pramodini Priyanka Rec…" at bounding box center [159, 285] width 70 height 17
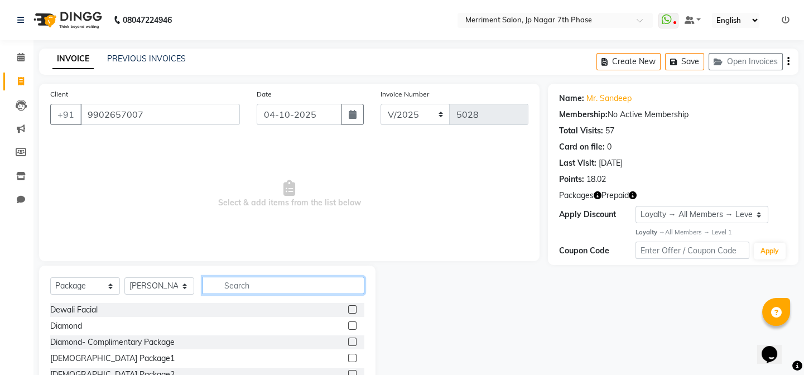
click at [292, 284] on input "text" at bounding box center [284, 285] width 162 height 17
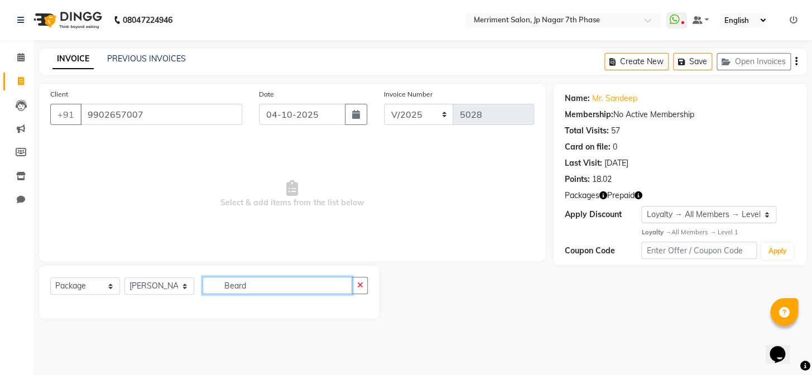
type input "Beard"
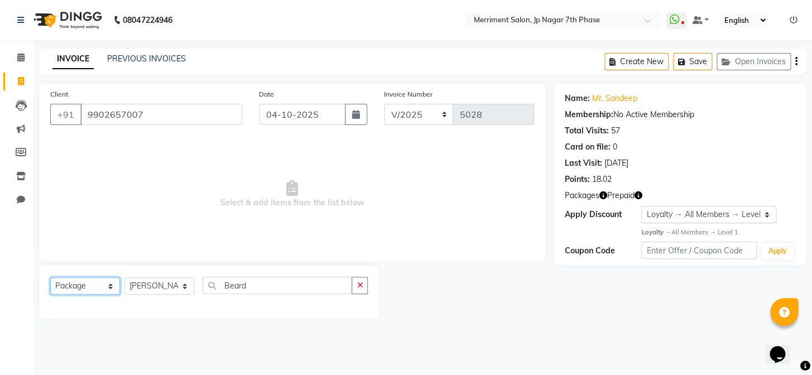
click at [73, 287] on select "Select Service Product Membership Package Voucher Prepaid Gift Card" at bounding box center [85, 285] width 70 height 17
select select "service"
click at [50, 277] on select "Select Service Product Membership Package Voucher Prepaid Gift Card" at bounding box center [85, 285] width 70 height 17
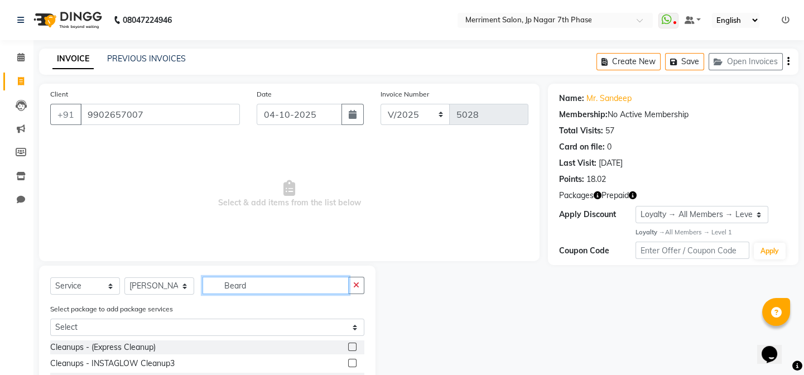
click at [284, 289] on input "Beard" at bounding box center [276, 285] width 146 height 17
type input "Beard tr"
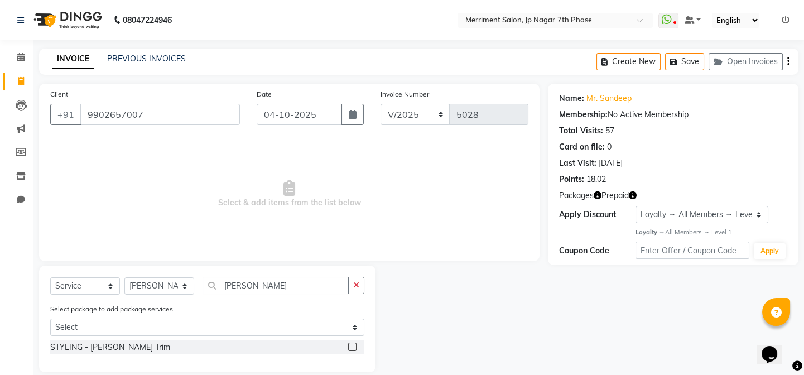
click at [349, 348] on label at bounding box center [352, 347] width 8 height 8
click at [349, 348] on input "checkbox" at bounding box center [351, 347] width 7 height 7
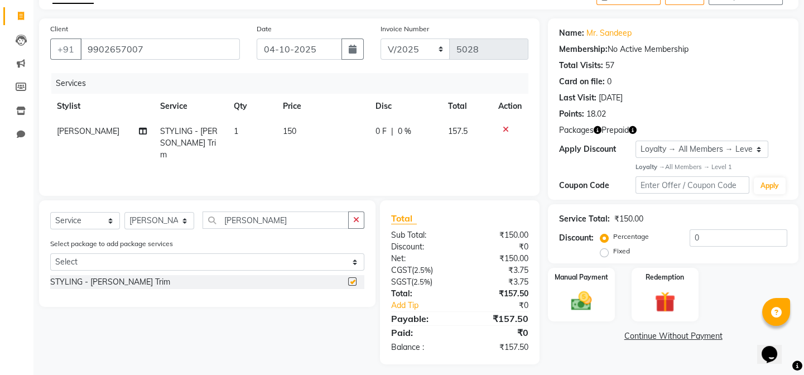
checkbox input "false"
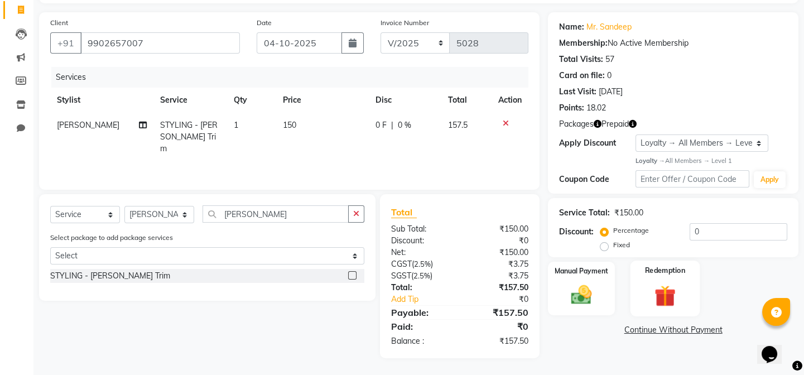
click at [677, 284] on img at bounding box center [665, 296] width 35 height 26
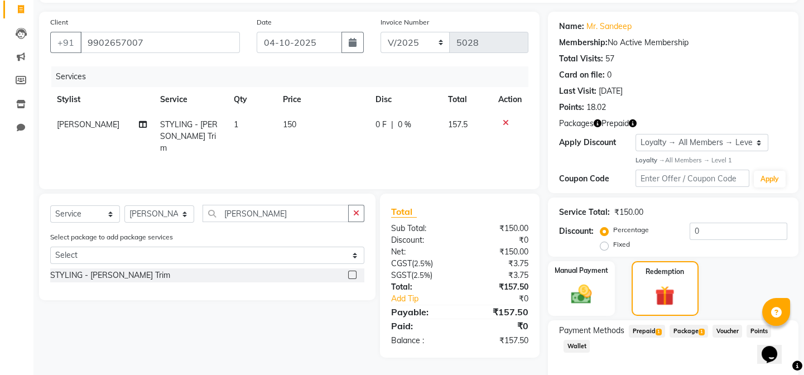
click at [692, 331] on span "Package 1" at bounding box center [688, 331] width 38 height 13
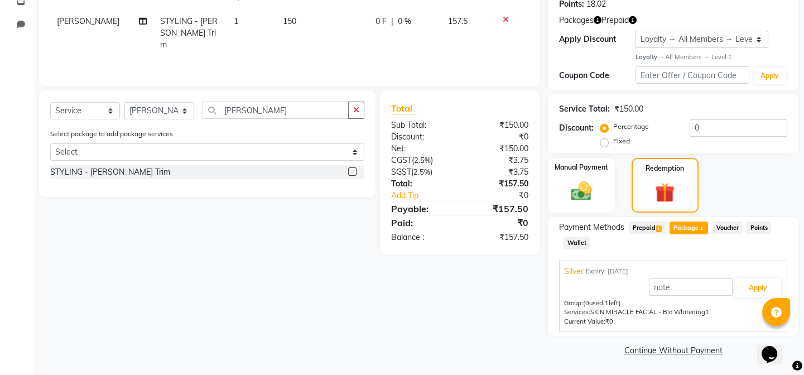
click at [649, 229] on span "Prepaid 1" at bounding box center [647, 227] width 36 height 13
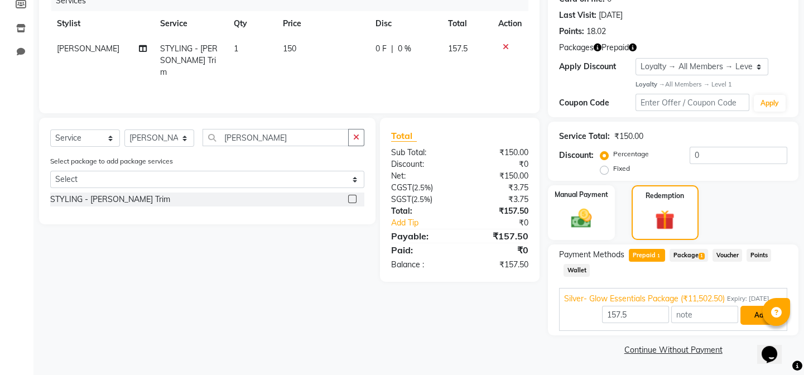
click at [760, 314] on button "Add" at bounding box center [760, 315] width 41 height 19
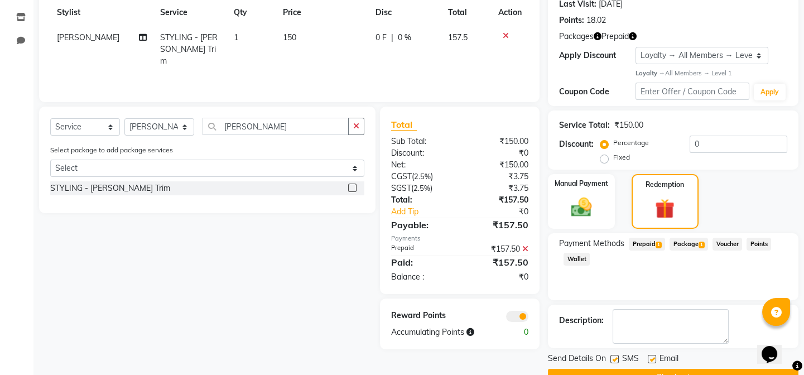
scroll to position [186, 0]
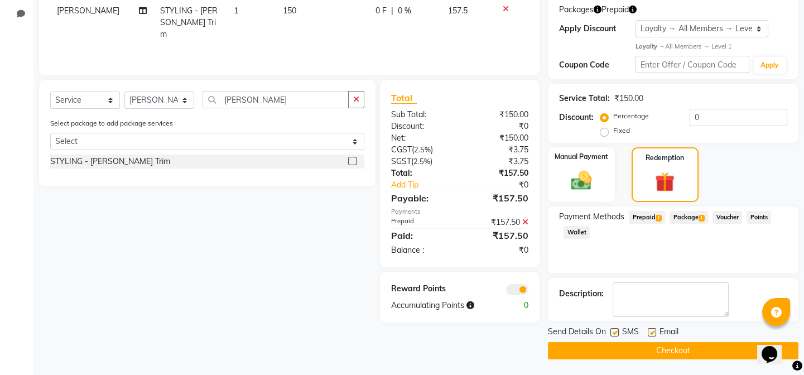
click at [690, 347] on button "Checkout" at bounding box center [673, 350] width 250 height 17
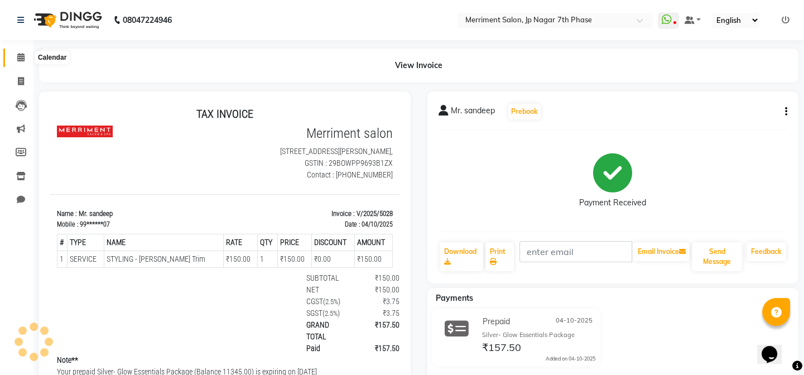
click at [23, 57] on icon at bounding box center [20, 57] width 7 height 8
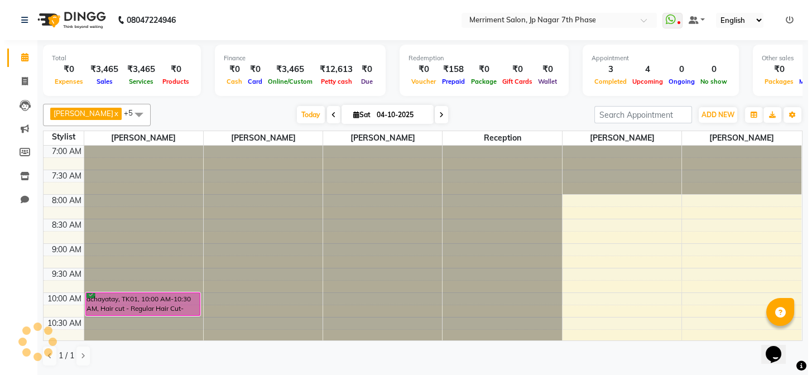
scroll to position [245, 0]
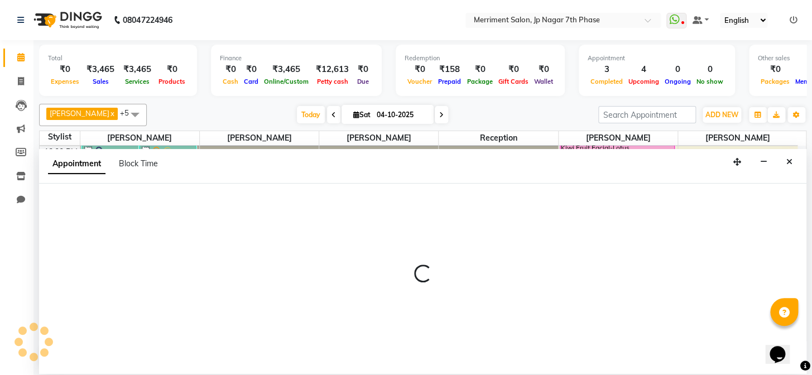
select select "72476"
select select "tentative"
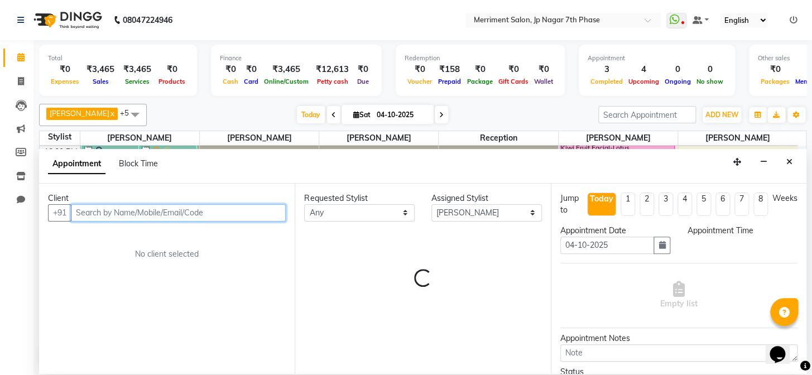
select select "780"
click at [197, 214] on input "text" at bounding box center [178, 212] width 215 height 17
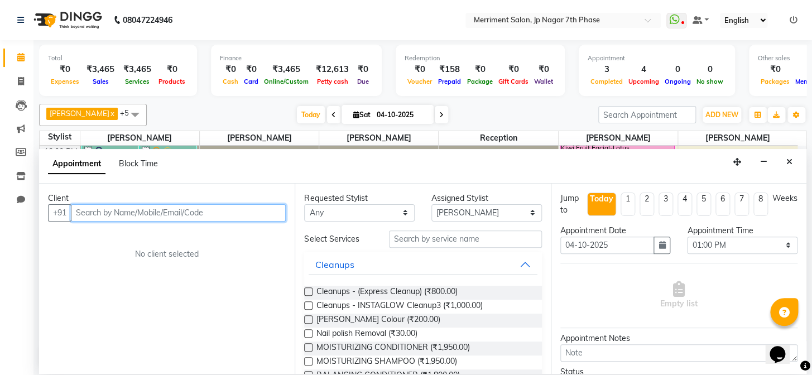
paste input "9025897053"
type input "9025897053"
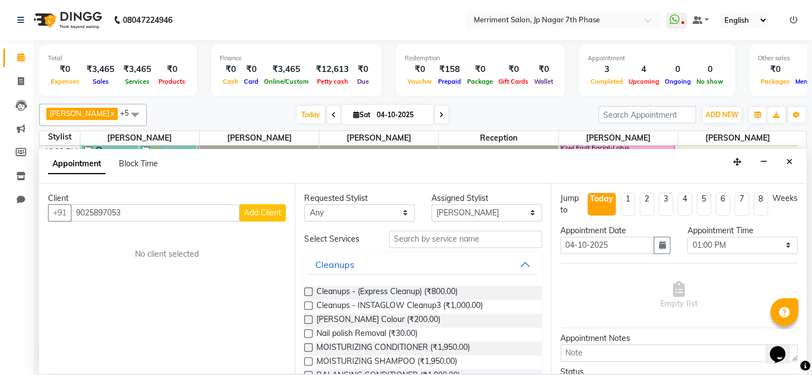
click at [268, 206] on button "Add Client" at bounding box center [262, 212] width 46 height 17
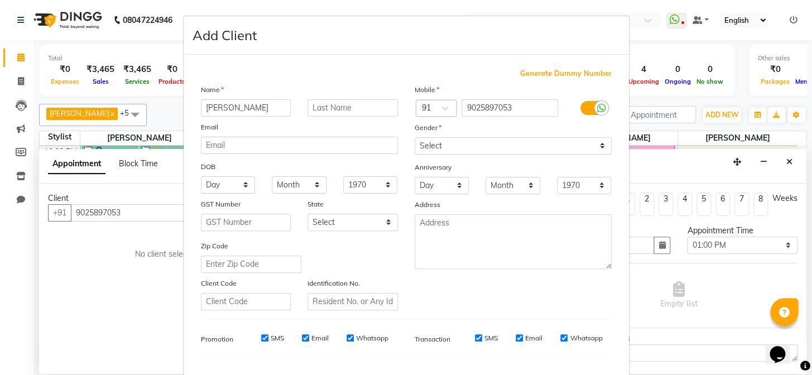
type input "Arvind"
click at [427, 150] on select "Select Male Female Other Prefer Not To Say" at bounding box center [513, 145] width 197 height 17
select select "male"
click at [415, 137] on select "Select Male Female Other Prefer Not To Say" at bounding box center [513, 145] width 197 height 17
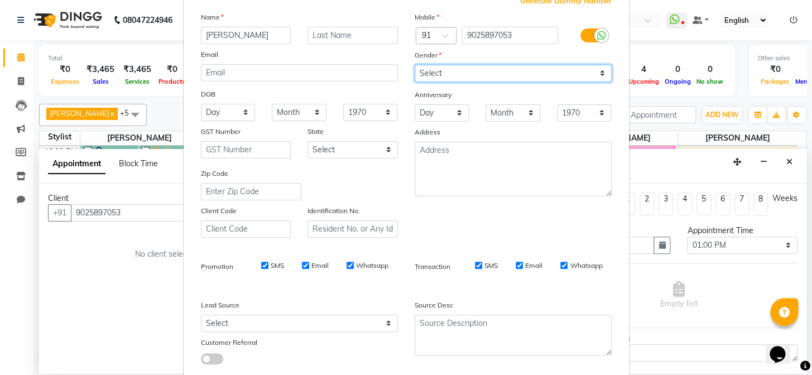
scroll to position [143, 0]
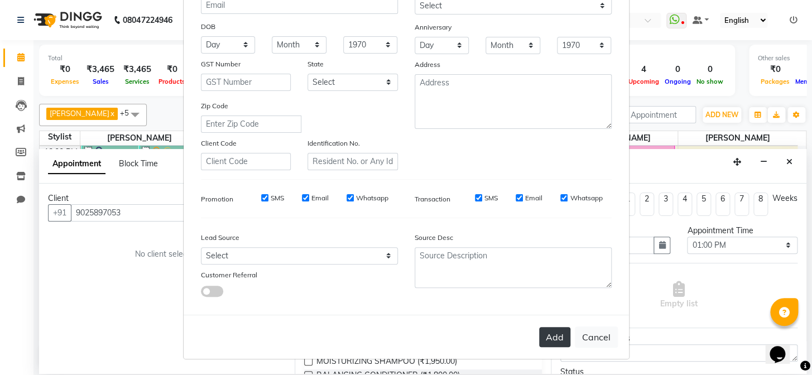
click at [552, 336] on button "Add" at bounding box center [554, 337] width 31 height 20
type input "90******53"
select select
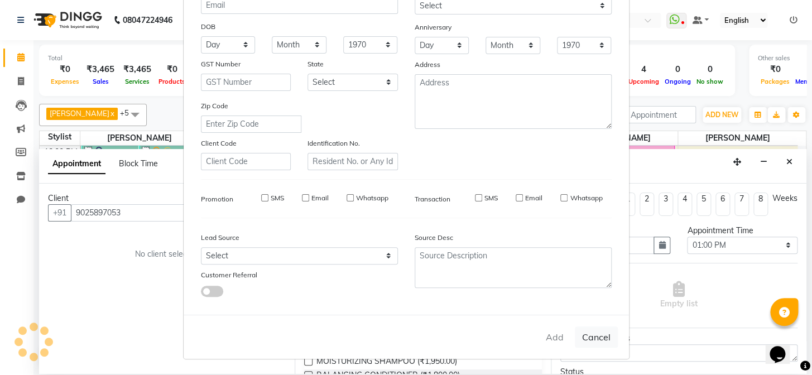
select select
checkbox input "false"
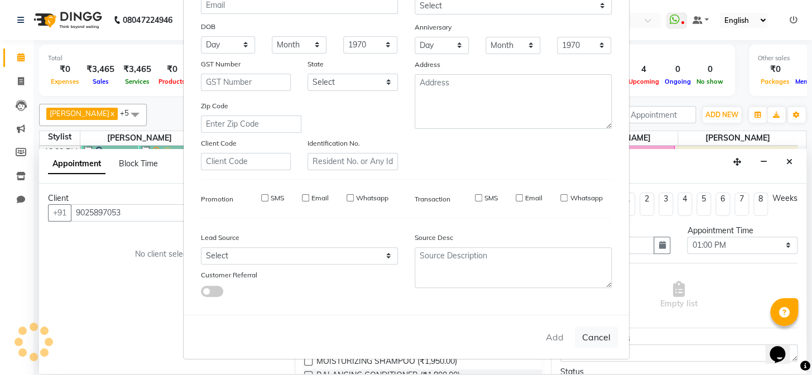
checkbox input "false"
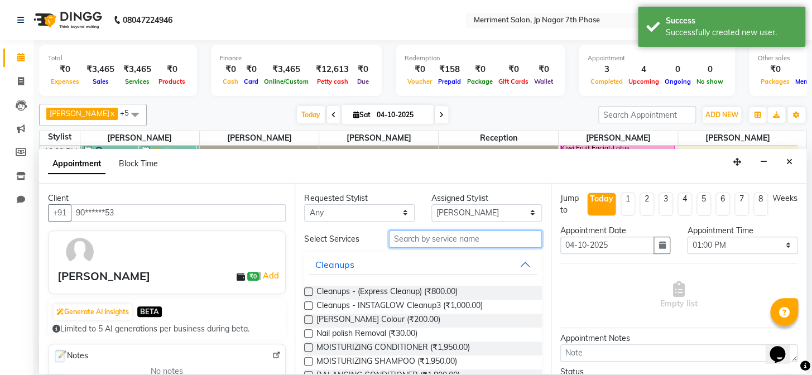
click at [438, 243] on input "text" at bounding box center [465, 238] width 153 height 17
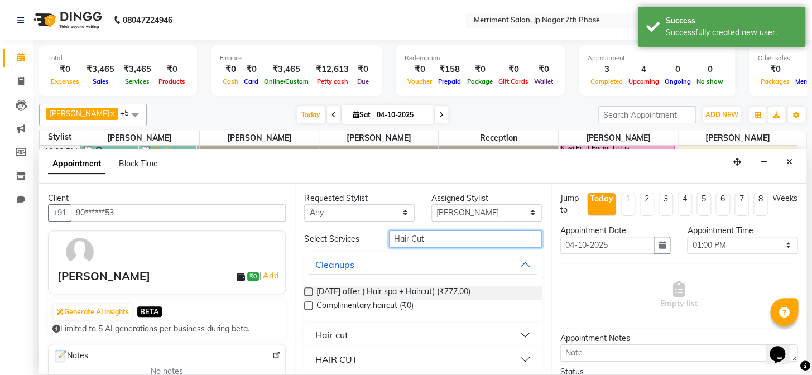
type input "Hair Cut"
click at [331, 334] on div "Hair cut" at bounding box center [331, 334] width 33 height 13
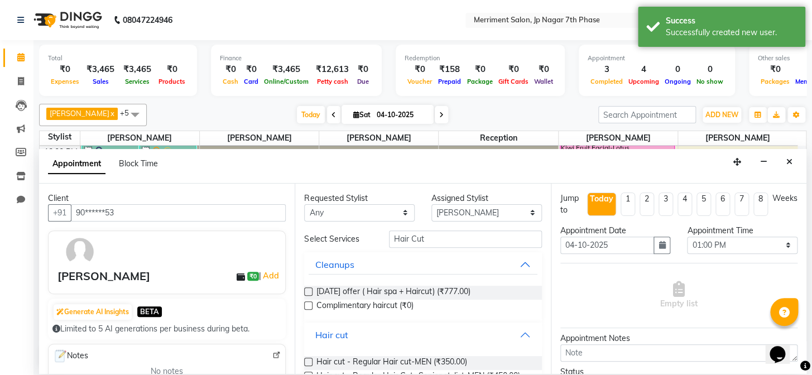
scroll to position [101, 0]
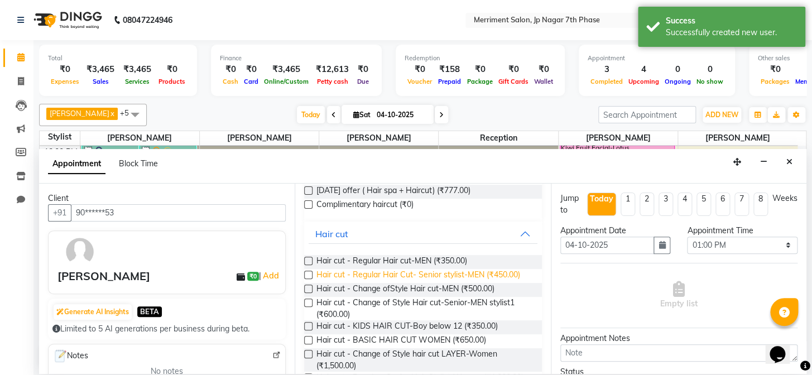
click at [485, 277] on span "Hair cut - Regular Hair Cut- Senior stylist-MEN (₹450.00)" at bounding box center [418, 276] width 204 height 14
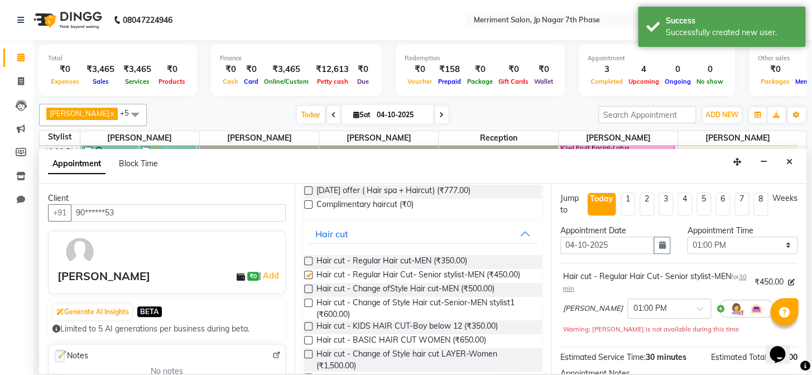
checkbox input "false"
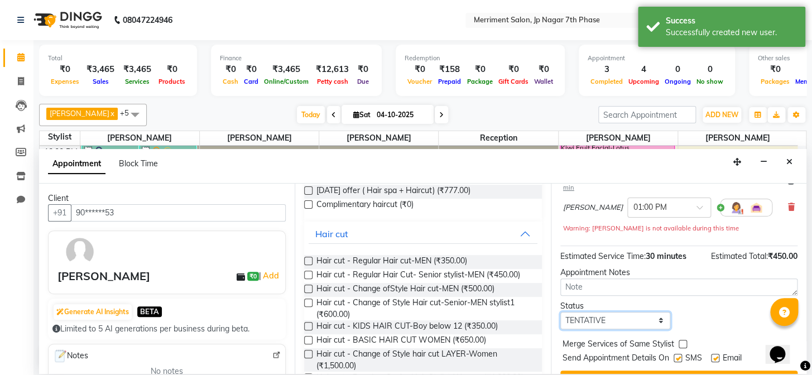
click at [619, 324] on select "Select TENTATIVE CONFIRM CHECK-IN UPCOMING" at bounding box center [615, 320] width 110 height 17
select select "confirm booking"
click at [560, 312] on select "Select TENTATIVE CONFIRM CHECK-IN UPCOMING" at bounding box center [615, 320] width 110 height 17
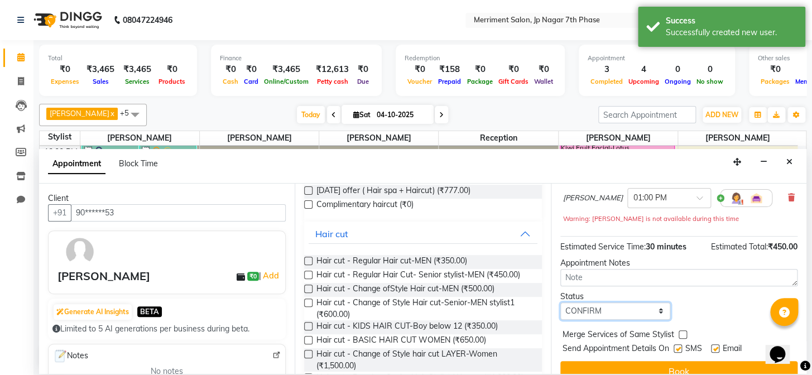
scroll to position [126, 0]
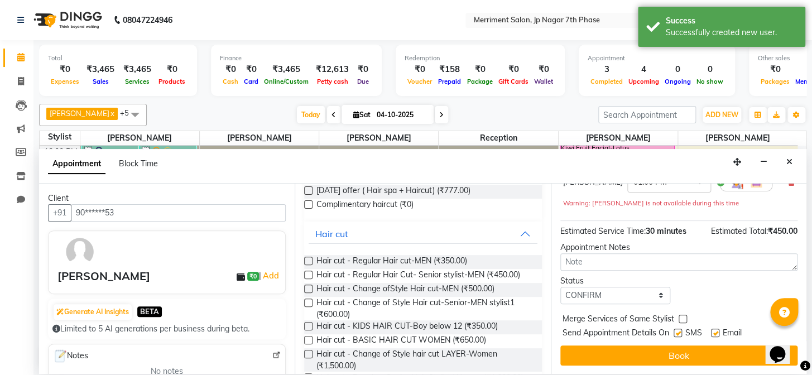
drag, startPoint x: 666, startPoint y: 356, endPoint x: 661, endPoint y: 356, distance: 5.6
click at [667, 356] on button "Book" at bounding box center [678, 355] width 237 height 20
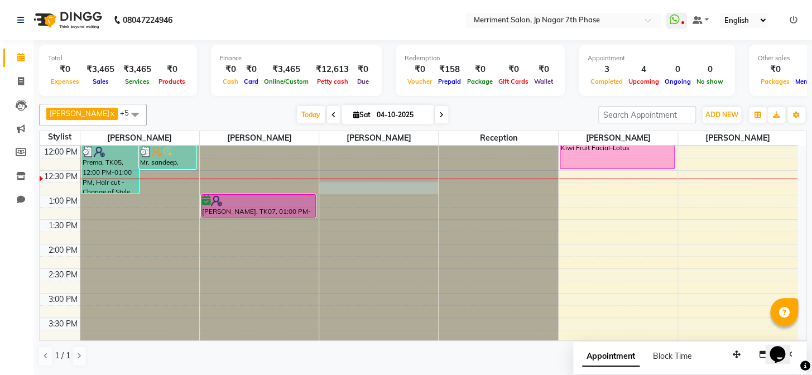
select select "72104"
select select "765"
select select "tentative"
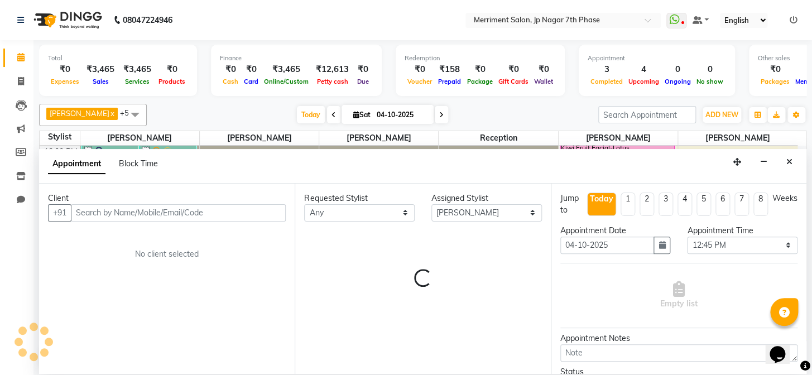
click at [165, 214] on input "text" at bounding box center [178, 212] width 215 height 17
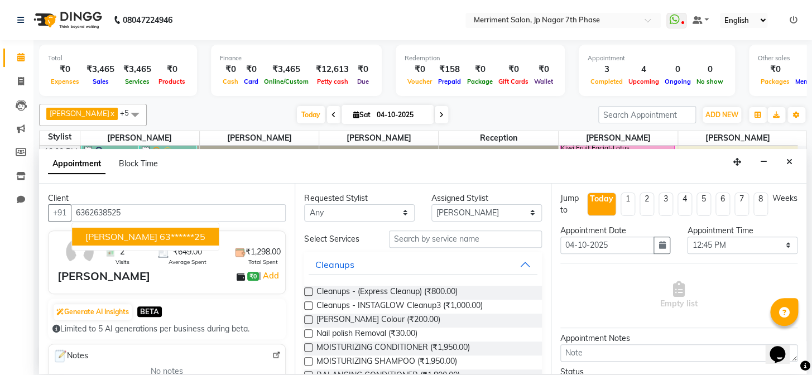
type input "6362638525"
click at [431, 238] on input "text" at bounding box center [465, 238] width 153 height 17
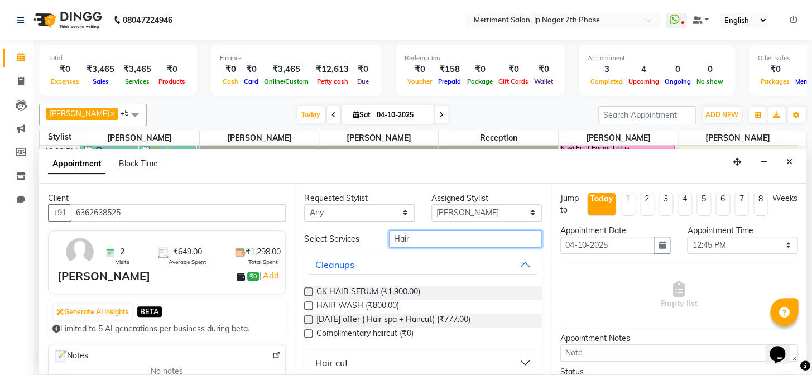
type input "Hair"
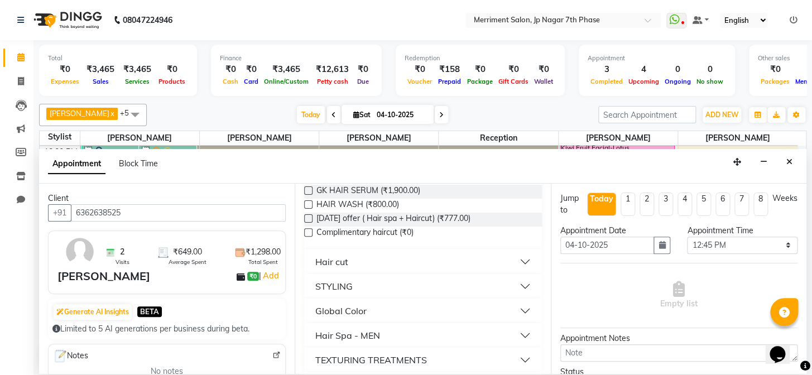
click at [421, 257] on button "Hair cut" at bounding box center [423, 262] width 228 height 20
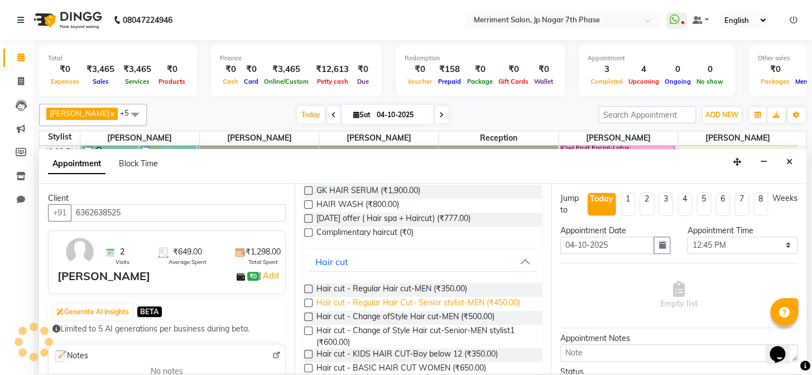
click at [394, 301] on span "Hair cut - Regular Hair Cut- Senior stylist-MEN (₹450.00)" at bounding box center [418, 304] width 204 height 14
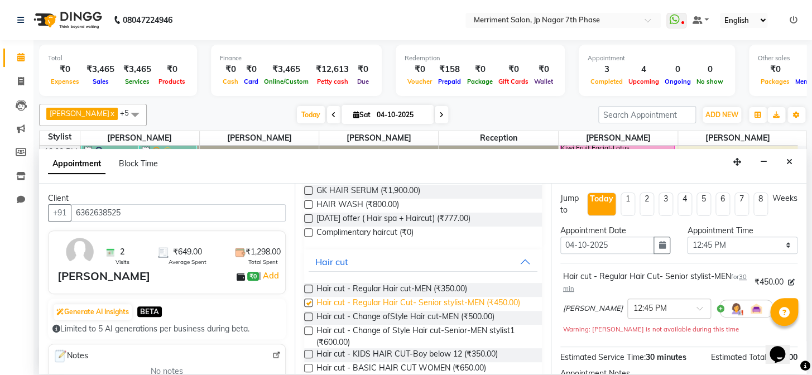
checkbox input "false"
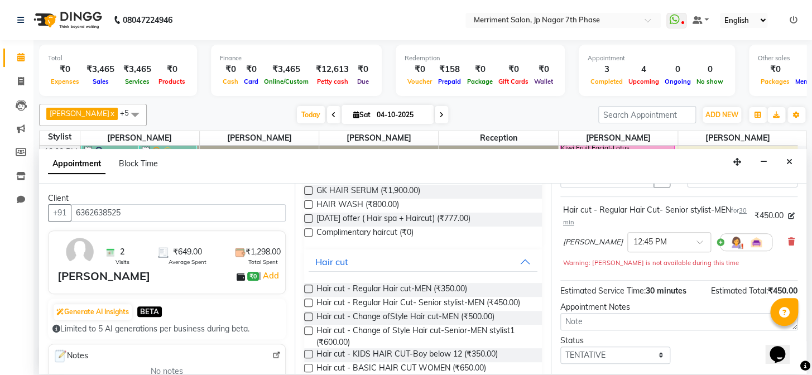
scroll to position [126, 0]
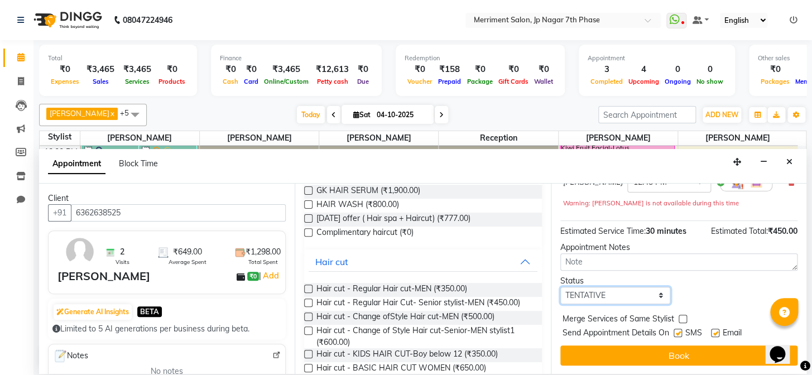
click at [629, 291] on select "Select TENTATIVE CONFIRM CHECK-IN UPCOMING" at bounding box center [615, 295] width 110 height 17
select select "confirm booking"
click at [560, 287] on select "Select TENTATIVE CONFIRM CHECK-IN UPCOMING" at bounding box center [615, 295] width 110 height 17
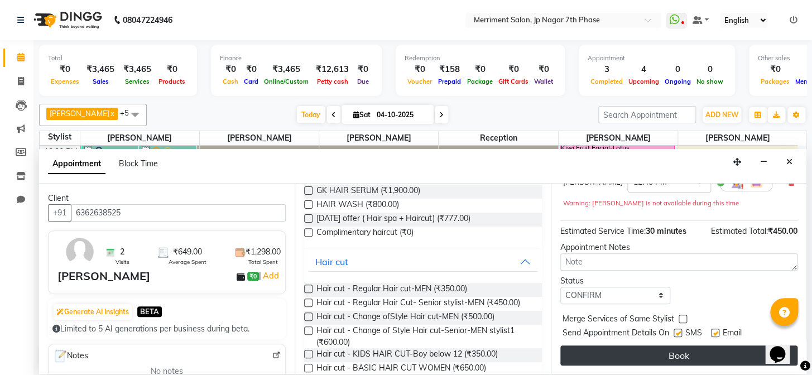
click at [680, 354] on button "Book" at bounding box center [678, 355] width 237 height 20
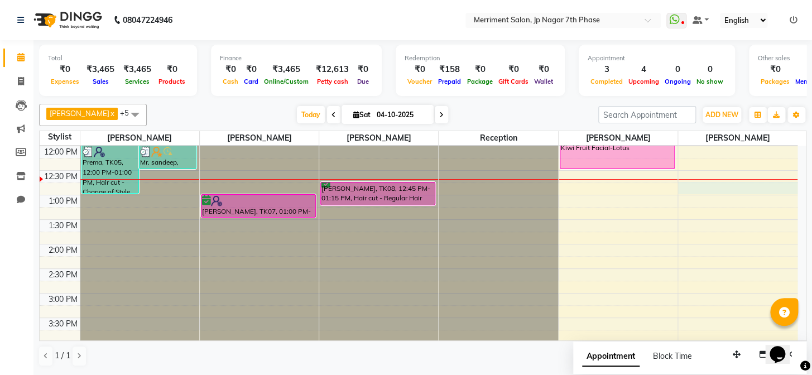
click at [701, 185] on div "7:00 AM 7:30 AM 8:00 AM 8:30 AM 9:00 AM 9:30 AM 10:00 AM 10:30 AM 11:00 AM 11:3…" at bounding box center [419, 269] width 758 height 736
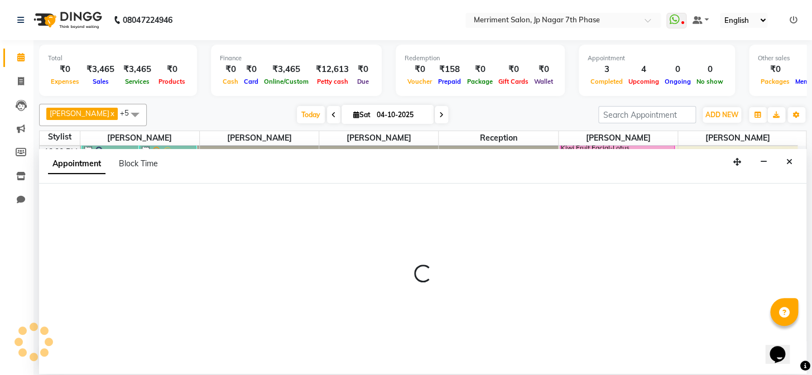
select select "90977"
select select "765"
select select "tentative"
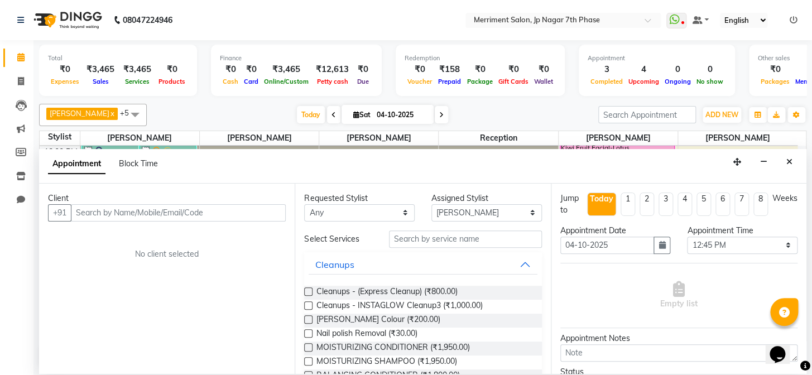
click at [157, 212] on input "text" at bounding box center [178, 212] width 215 height 17
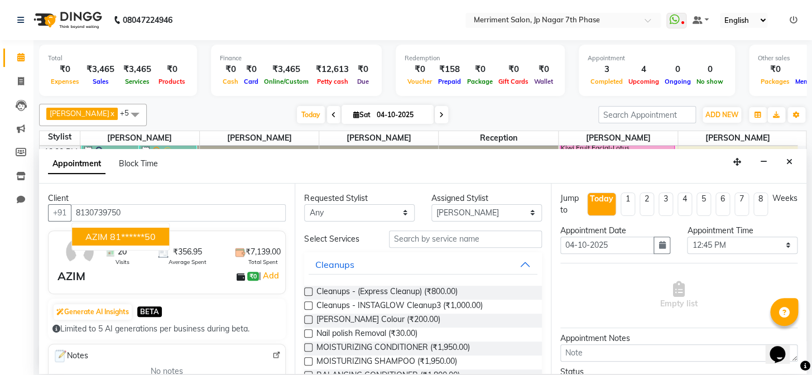
type input "8130739750"
click at [479, 208] on select "Select Chiru Monish Shafeek Nirmal Mandal Pramodini Priyanka Reception Sakib Sa…" at bounding box center [486, 212] width 110 height 17
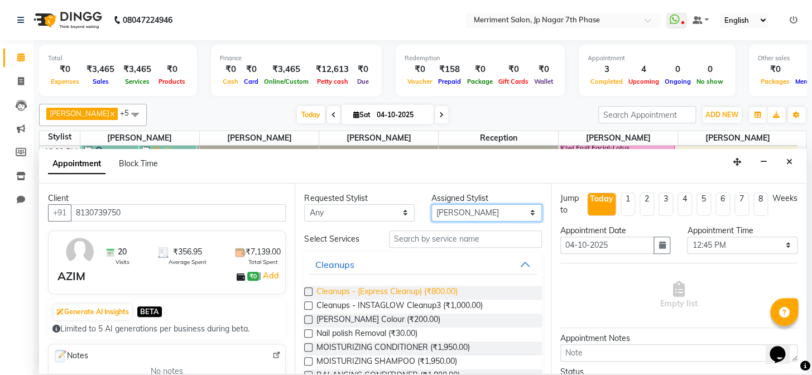
select select "93014"
click at [431, 204] on select "Select Chiru Monish Shafeek Nirmal Mandal Pramodini Priyanka Reception Sakib Sa…" at bounding box center [486, 212] width 110 height 17
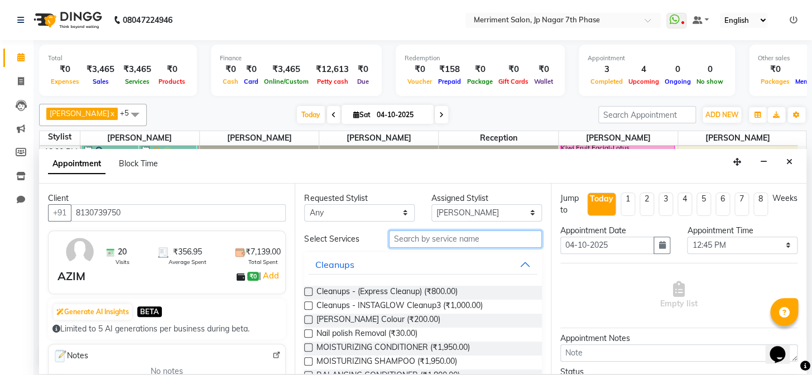
click at [442, 237] on input "text" at bounding box center [465, 238] width 153 height 17
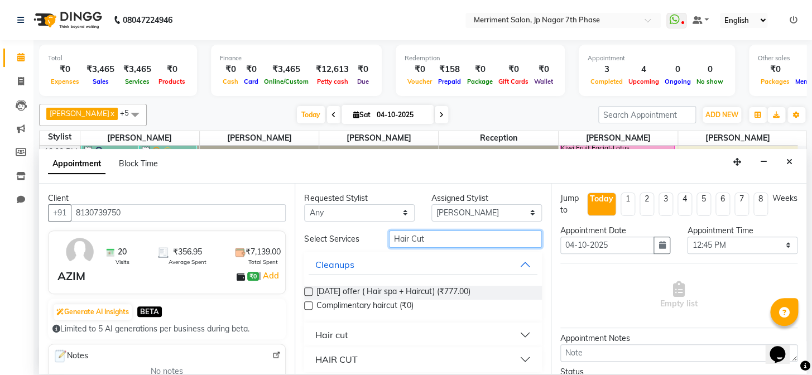
type input "Hair Cut"
click at [351, 335] on button "Hair cut" at bounding box center [423, 335] width 228 height 20
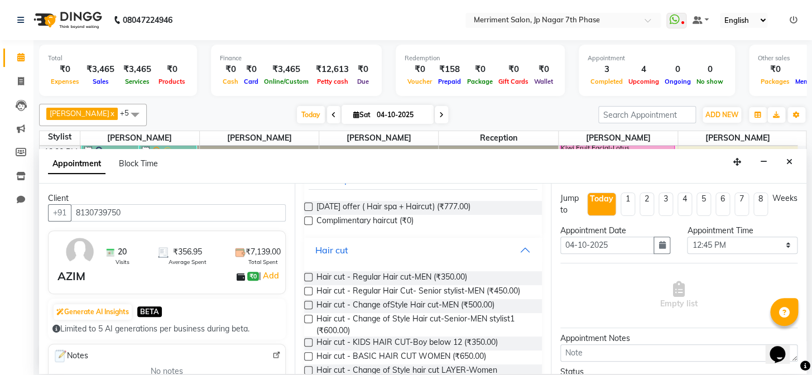
scroll to position [168, 0]
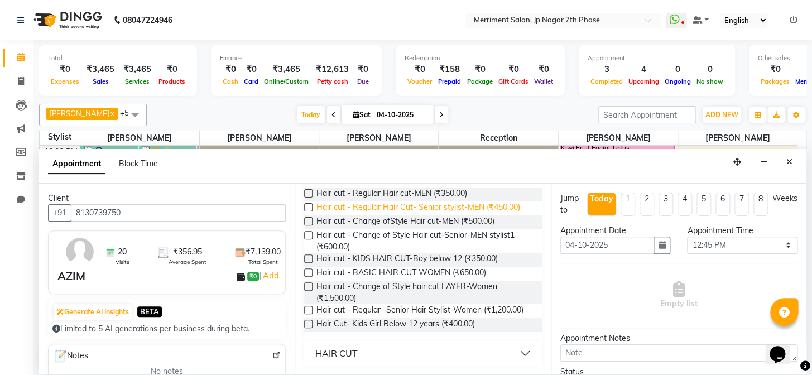
click at [499, 201] on span "Hair cut - Regular Hair Cut- Senior stylist-MEN (₹450.00)" at bounding box center [418, 208] width 204 height 14
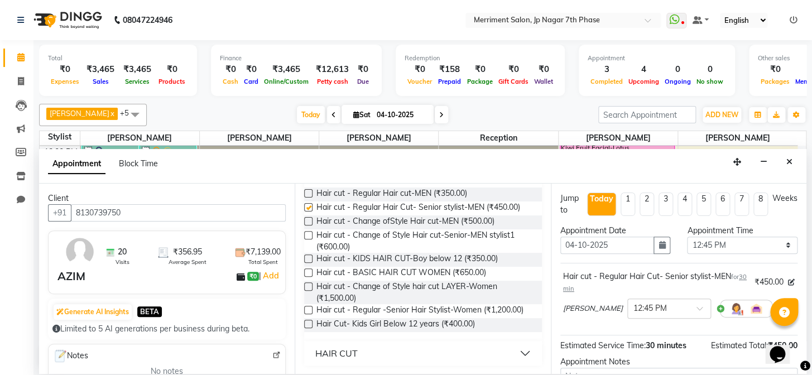
checkbox input "false"
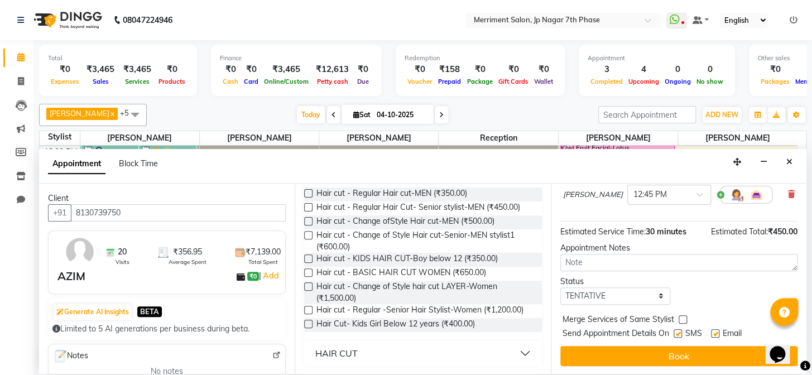
scroll to position [114, 0]
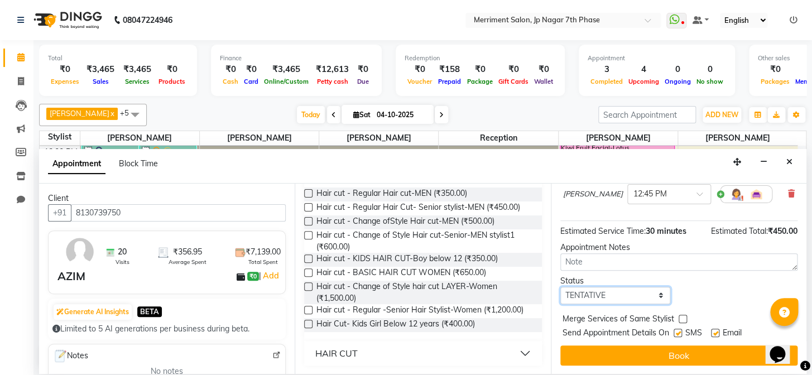
drag, startPoint x: 626, startPoint y: 290, endPoint x: 616, endPoint y: 302, distance: 15.5
click at [625, 290] on select "Select TENTATIVE CONFIRM CHECK-IN UPCOMING" at bounding box center [615, 295] width 110 height 17
select select "confirm booking"
click at [560, 287] on select "Select TENTATIVE CONFIRM CHECK-IN UPCOMING" at bounding box center [615, 295] width 110 height 17
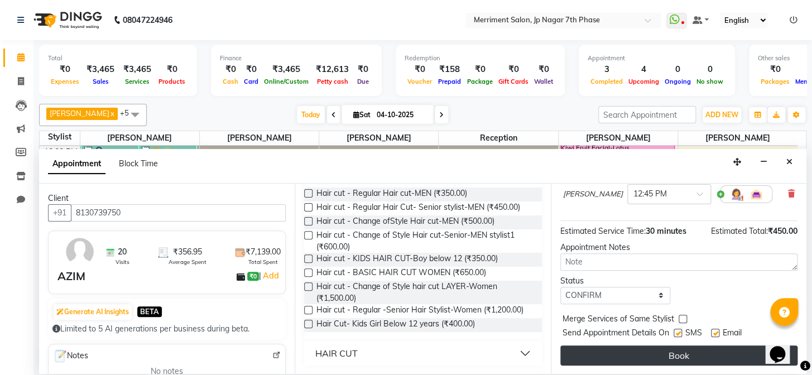
click at [650, 346] on button "Book" at bounding box center [678, 355] width 237 height 20
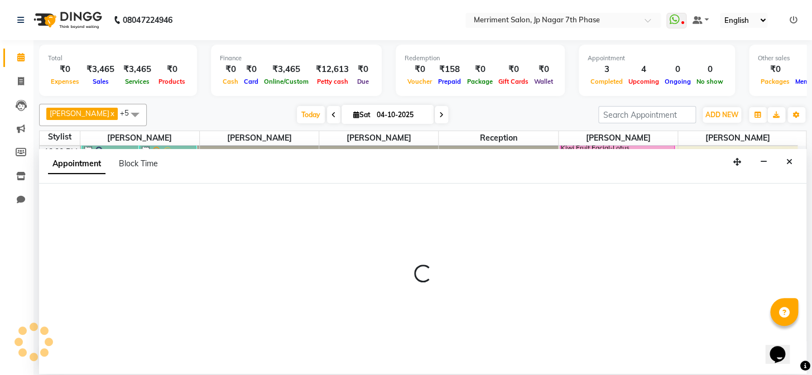
select select "75887"
select select "870"
select select "tentative"
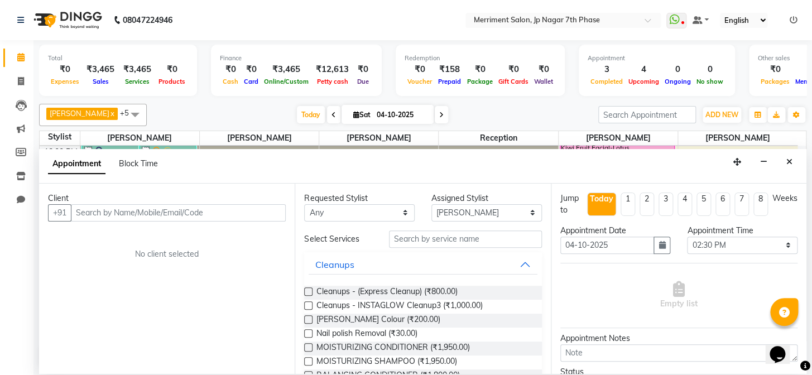
click at [187, 210] on input "text" at bounding box center [178, 212] width 215 height 17
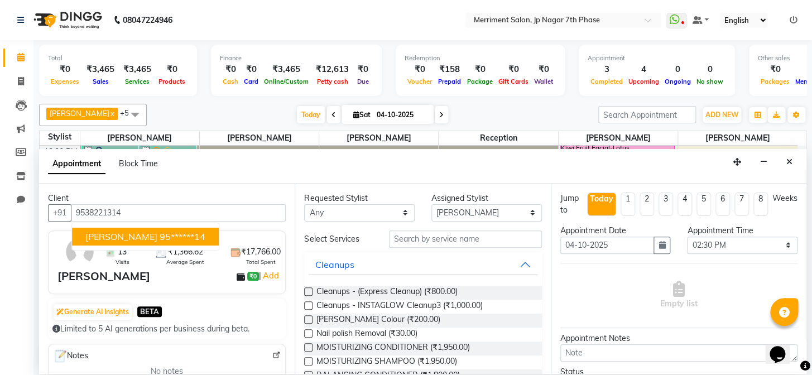
click at [160, 232] on ngb-highlight "95******14" at bounding box center [183, 236] width 46 height 11
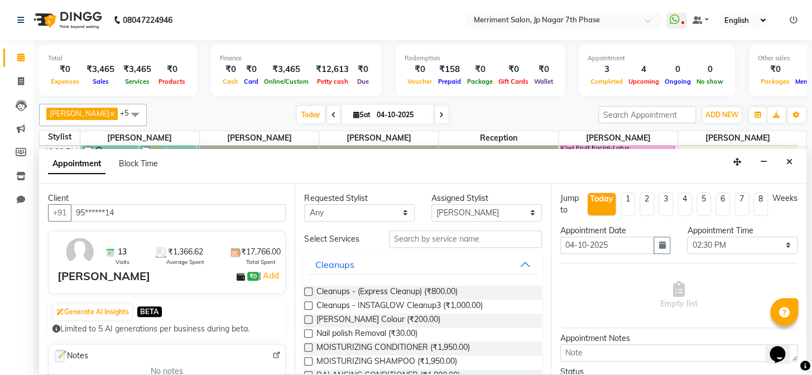
type input "95******14"
click at [403, 233] on input "text" at bounding box center [465, 238] width 153 height 17
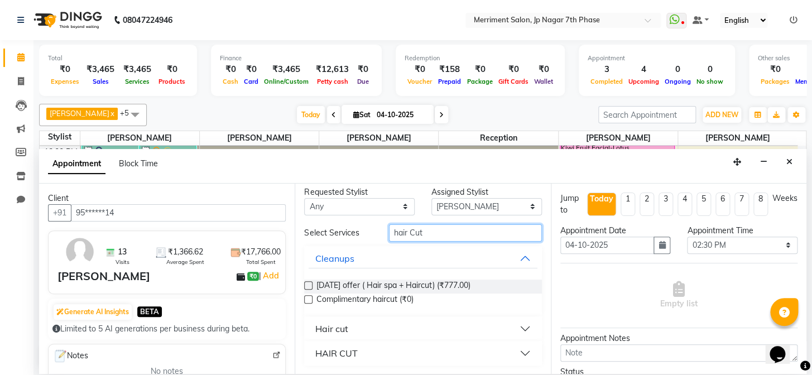
type input "hair Cut"
click at [452, 325] on button "Hair cut" at bounding box center [423, 329] width 228 height 20
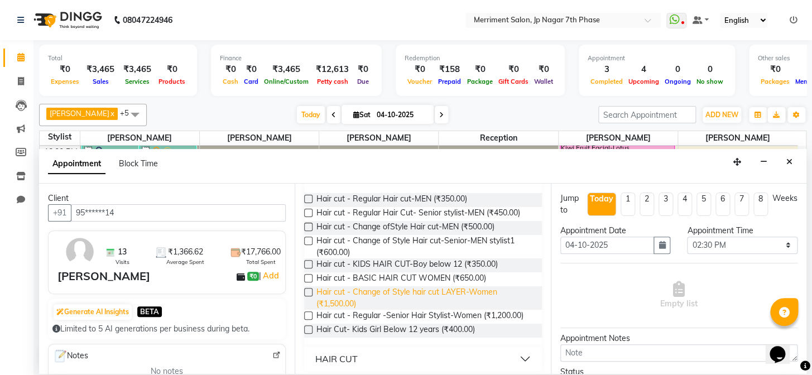
scroll to position [167, 0]
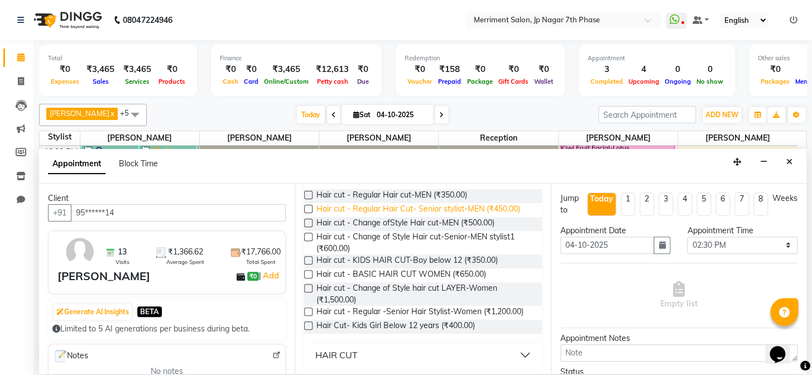
click at [490, 203] on span "Hair cut - Regular Hair Cut- Senior stylist-MEN (₹450.00)" at bounding box center [418, 210] width 204 height 14
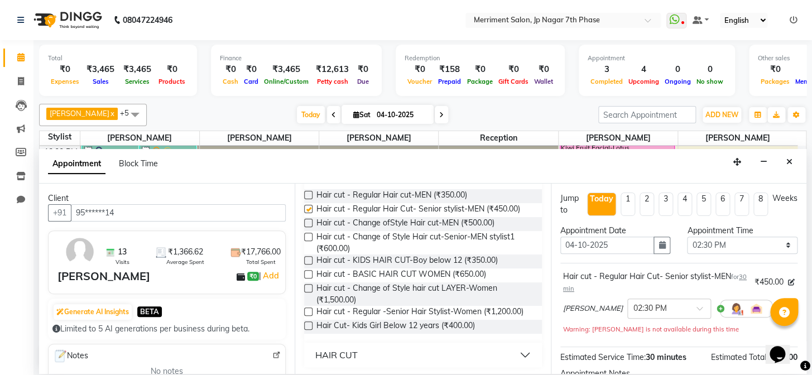
checkbox input "false"
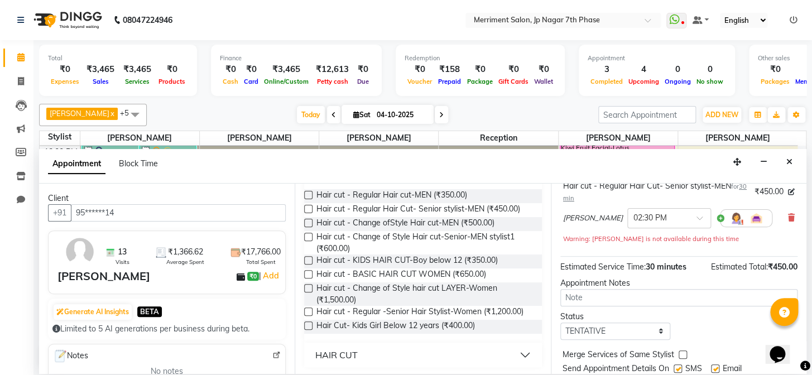
scroll to position [126, 0]
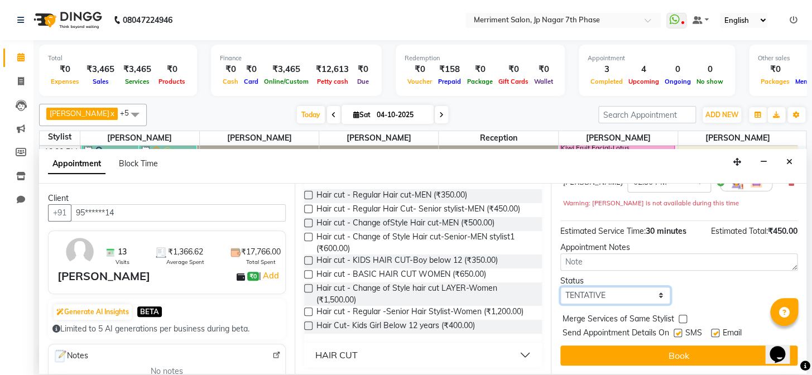
click at [615, 290] on select "Select TENTATIVE CONFIRM CHECK-IN UPCOMING" at bounding box center [615, 295] width 110 height 17
select select "confirm booking"
click at [560, 287] on select "Select TENTATIVE CONFIRM CHECK-IN UPCOMING" at bounding box center [615, 295] width 110 height 17
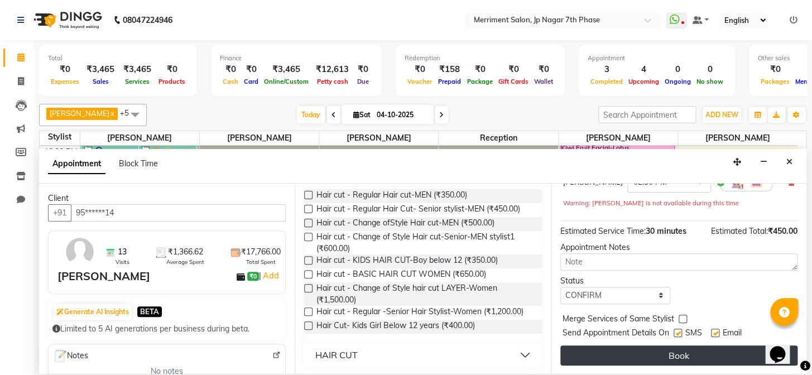
click at [648, 345] on button "Book" at bounding box center [678, 355] width 237 height 20
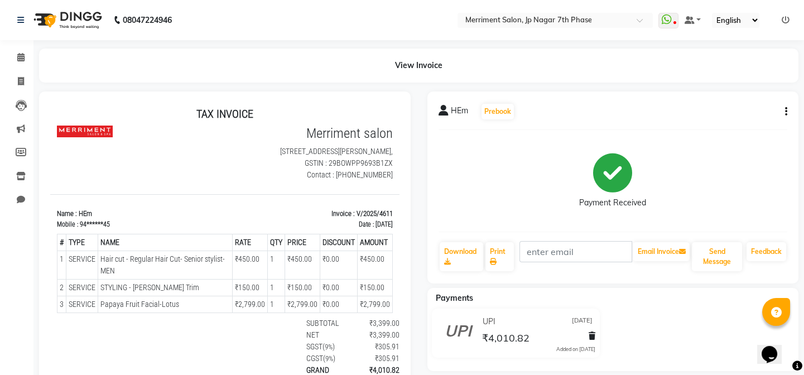
click at [787, 112] on div "HEm Prebook Payment Received Download Print Email Invoice Send Message Feedback" at bounding box center [613, 187] width 372 height 192
click at [786, 112] on icon "button" at bounding box center [786, 112] width 2 height 1
click at [698, 121] on div "Edit Item Staff" at bounding box center [730, 119] width 76 height 14
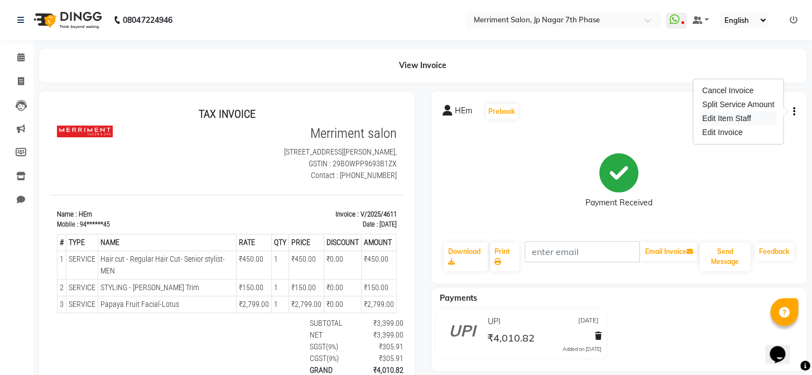
select select
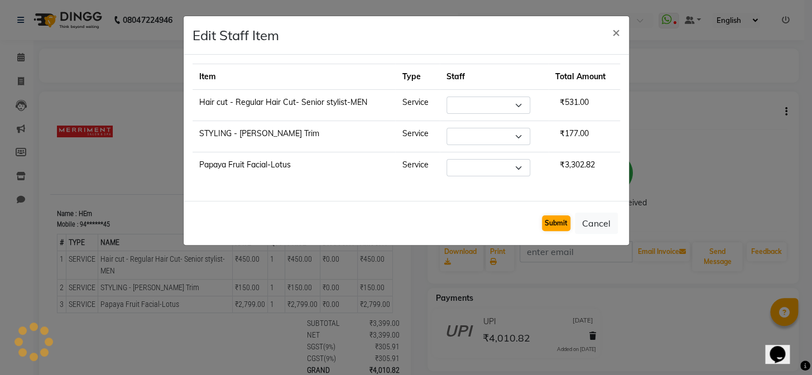
select select "72476"
select select
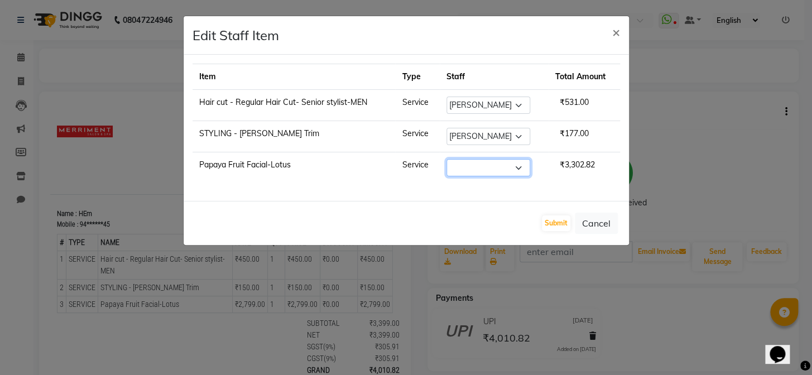
click at [512, 162] on select "Select Chiru [PERSON_NAME] [PERSON_NAME] Nirmal [PERSON_NAME] Priyanka Receptio…" at bounding box center [488, 167] width 84 height 17
click at [592, 219] on button "Cancel" at bounding box center [596, 223] width 43 height 21
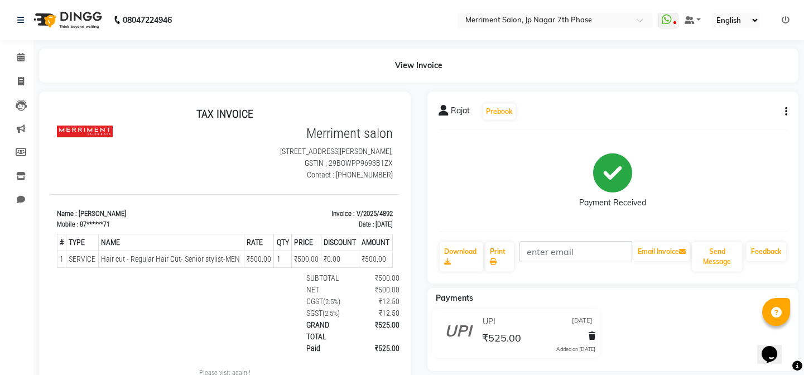
click at [785, 112] on icon "button" at bounding box center [786, 112] width 2 height 1
click at [723, 120] on div "Edit Item Staff" at bounding box center [730, 119] width 76 height 14
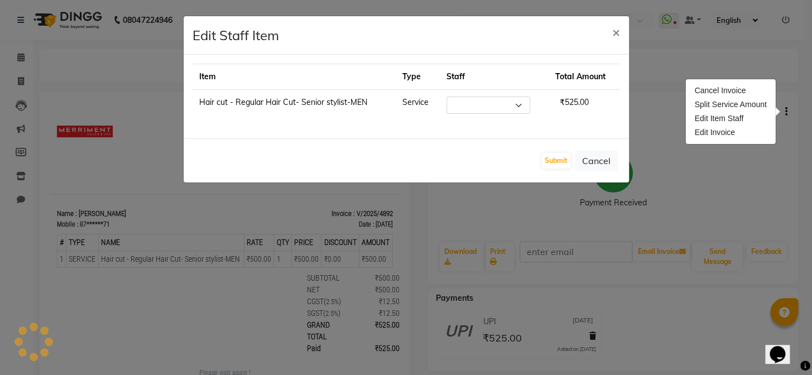
select select "72476"
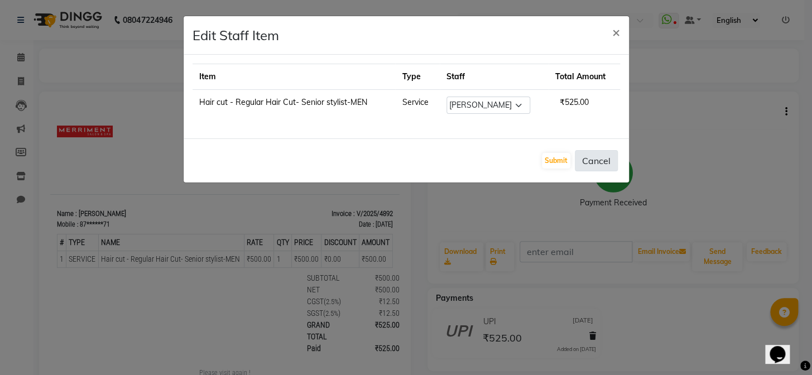
click at [594, 166] on button "Cancel" at bounding box center [596, 160] width 43 height 21
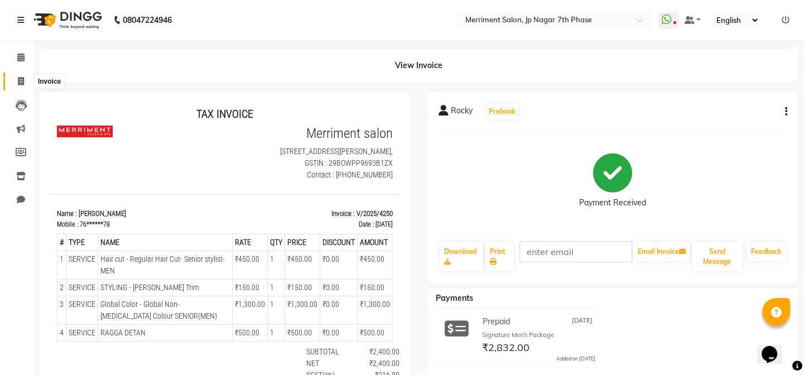
click at [20, 79] on icon at bounding box center [21, 81] width 6 height 8
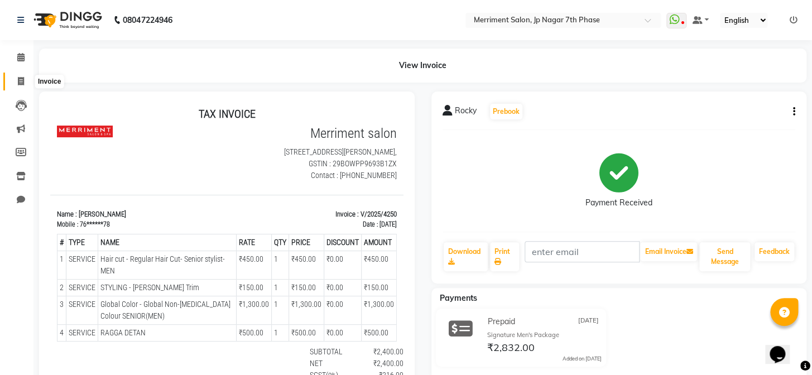
select select "service"
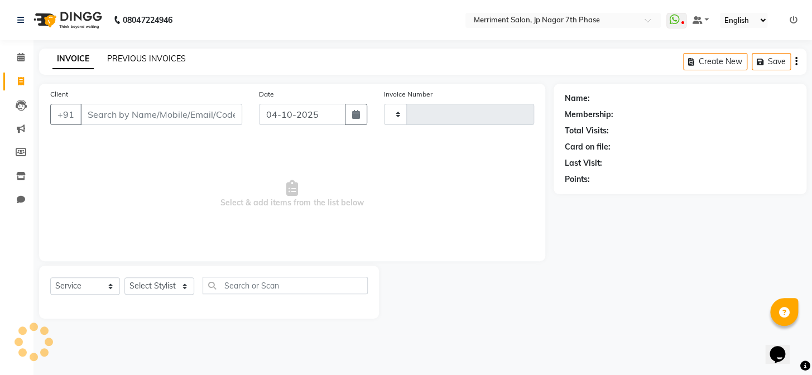
type input "5028"
select select "4110"
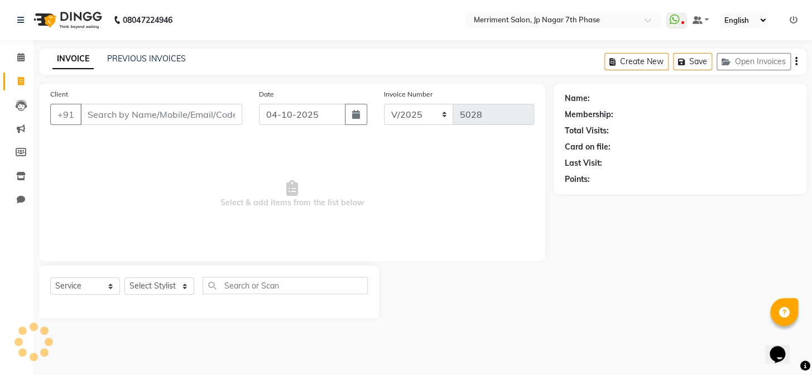
select select "package"
